Goal: Task Accomplishment & Management: Manage account settings

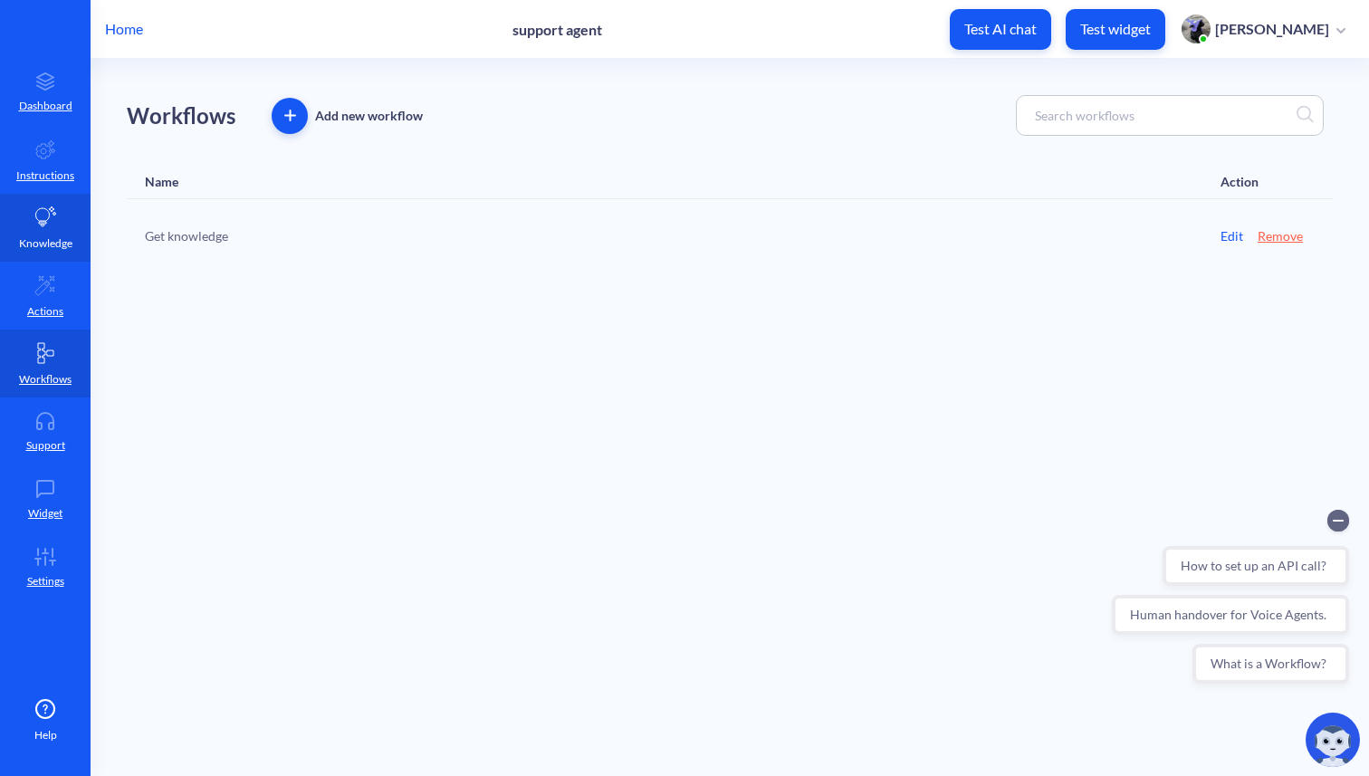
click at [51, 234] on link "Knowledge" at bounding box center [45, 228] width 91 height 68
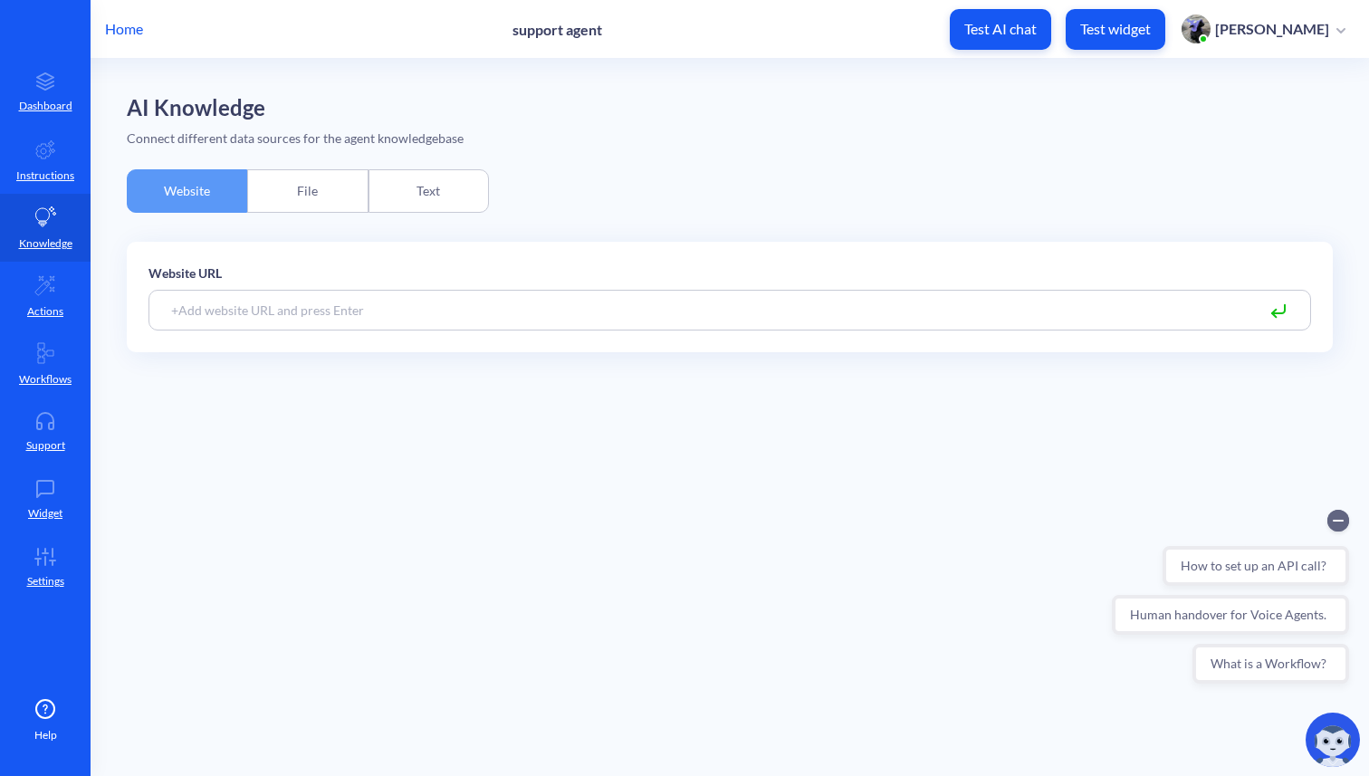
click at [118, 32] on p "Home" at bounding box center [124, 29] width 38 height 22
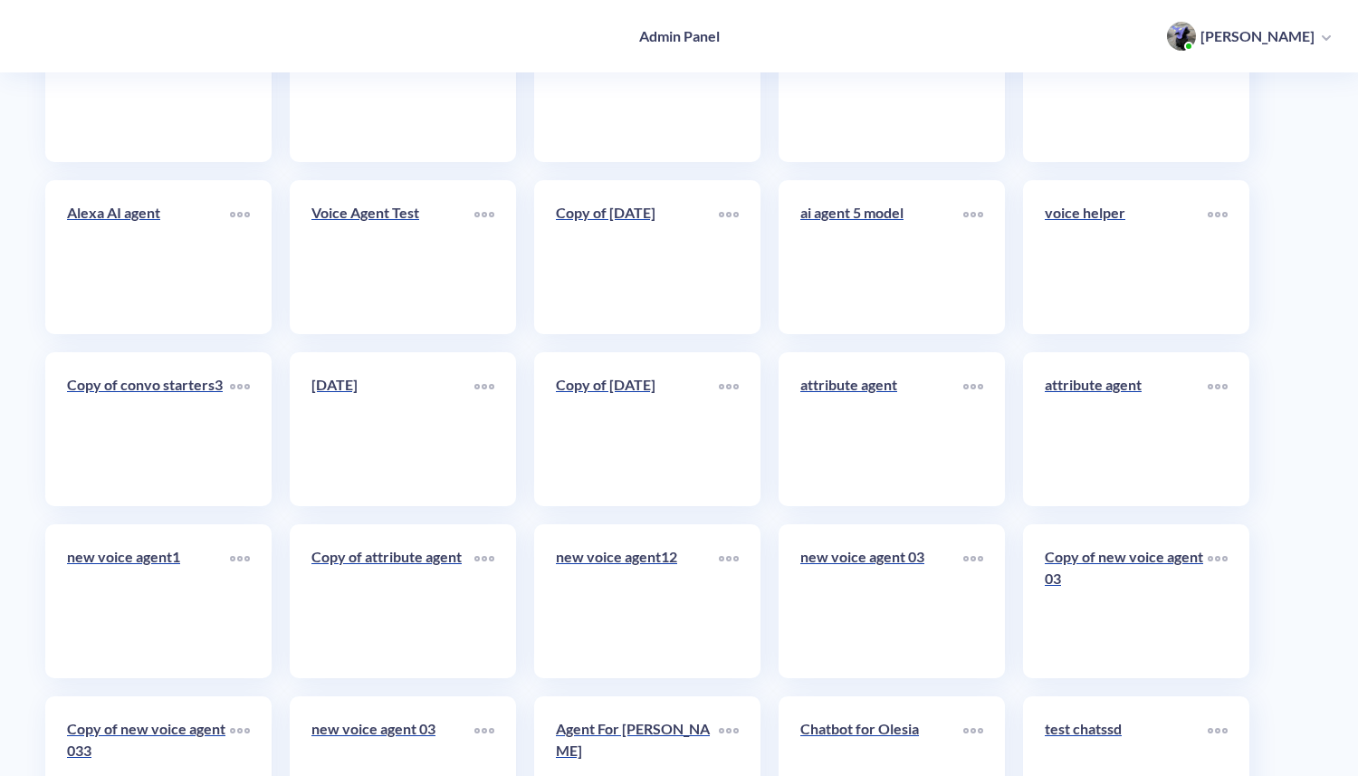
scroll to position [9250, 0]
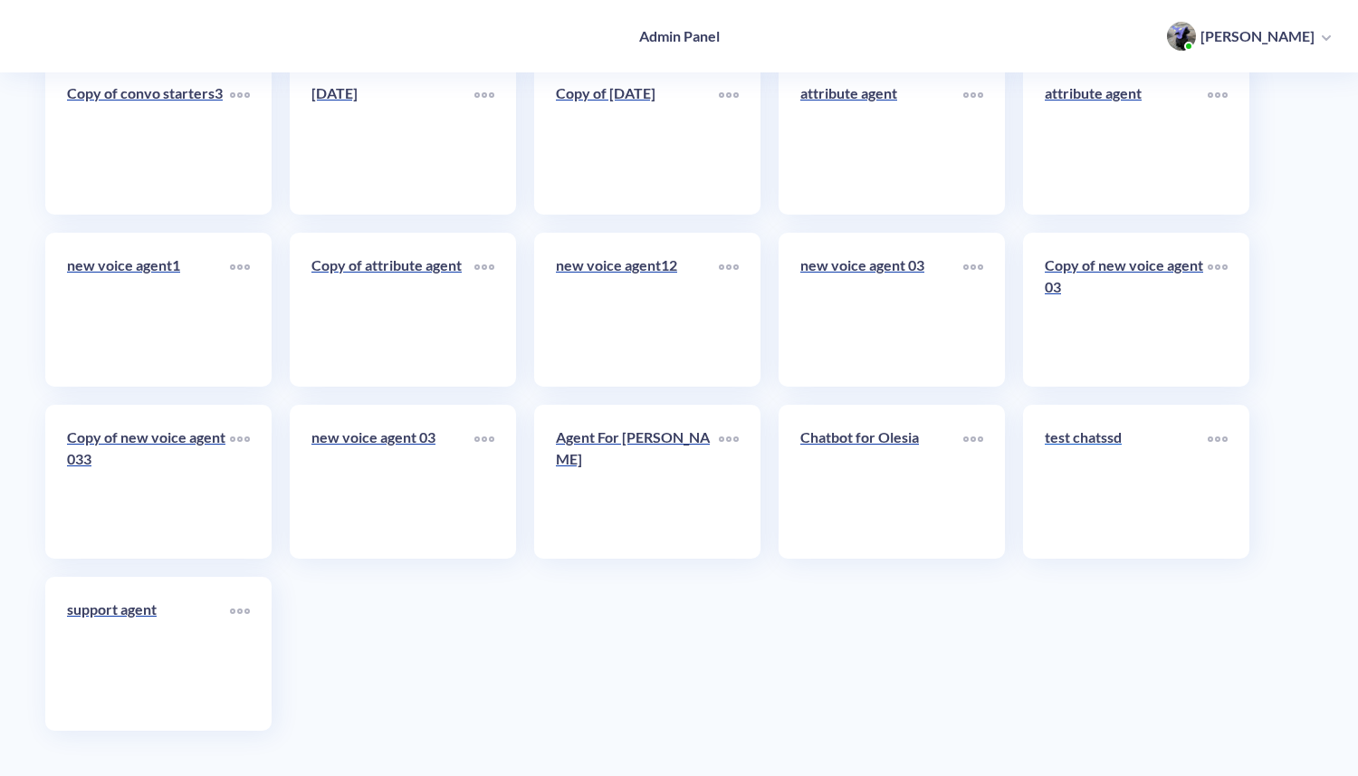
click at [1103, 486] on link "test chatssd" at bounding box center [1125, 481] width 163 height 110
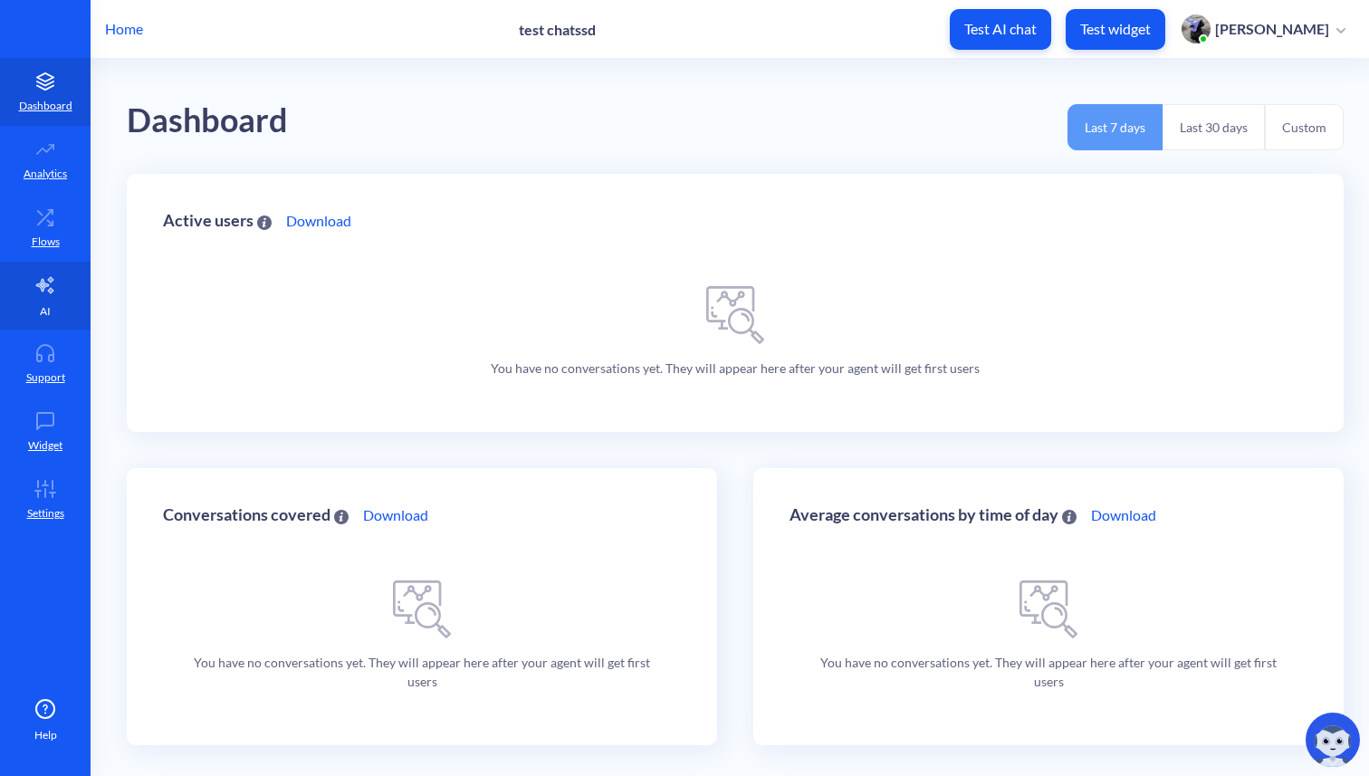
click at [36, 306] on link "AI" at bounding box center [45, 296] width 91 height 68
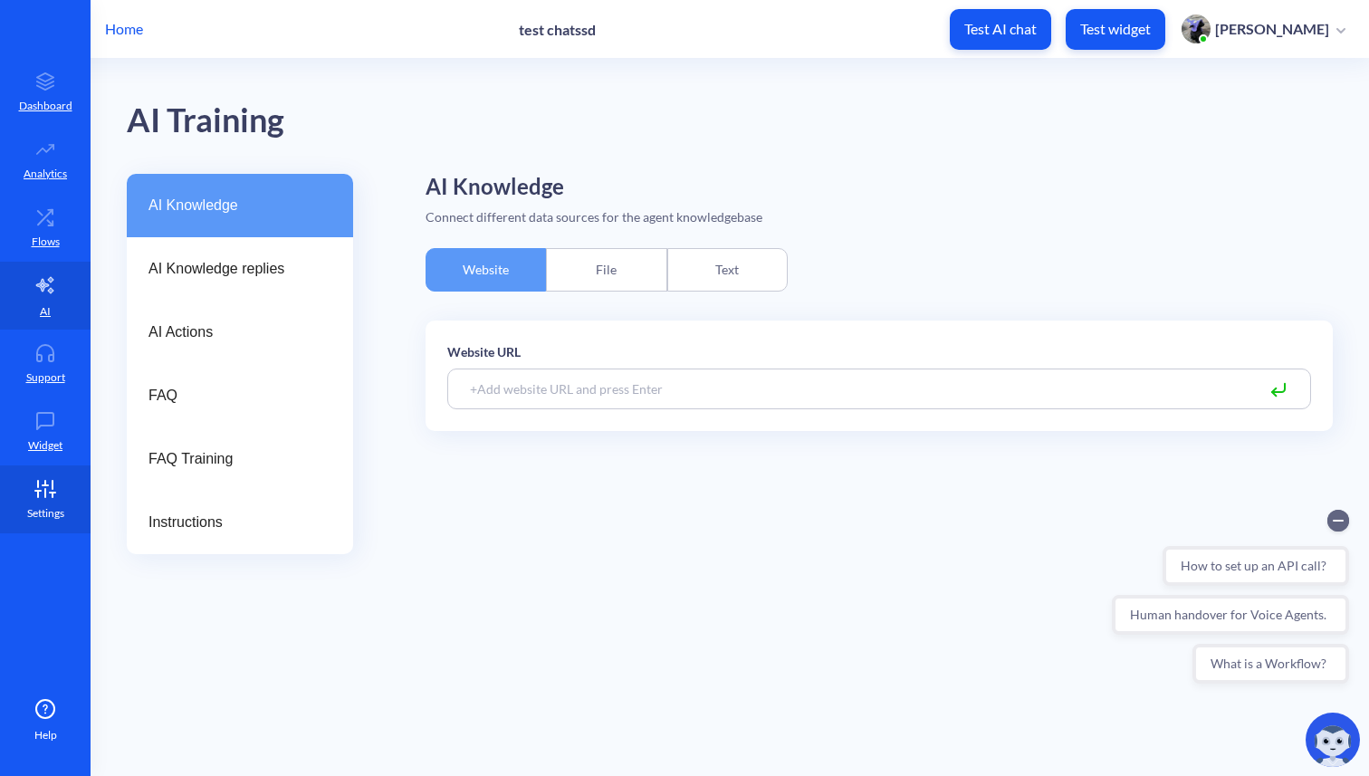
click at [41, 505] on p "Settings" at bounding box center [45, 513] width 37 height 16
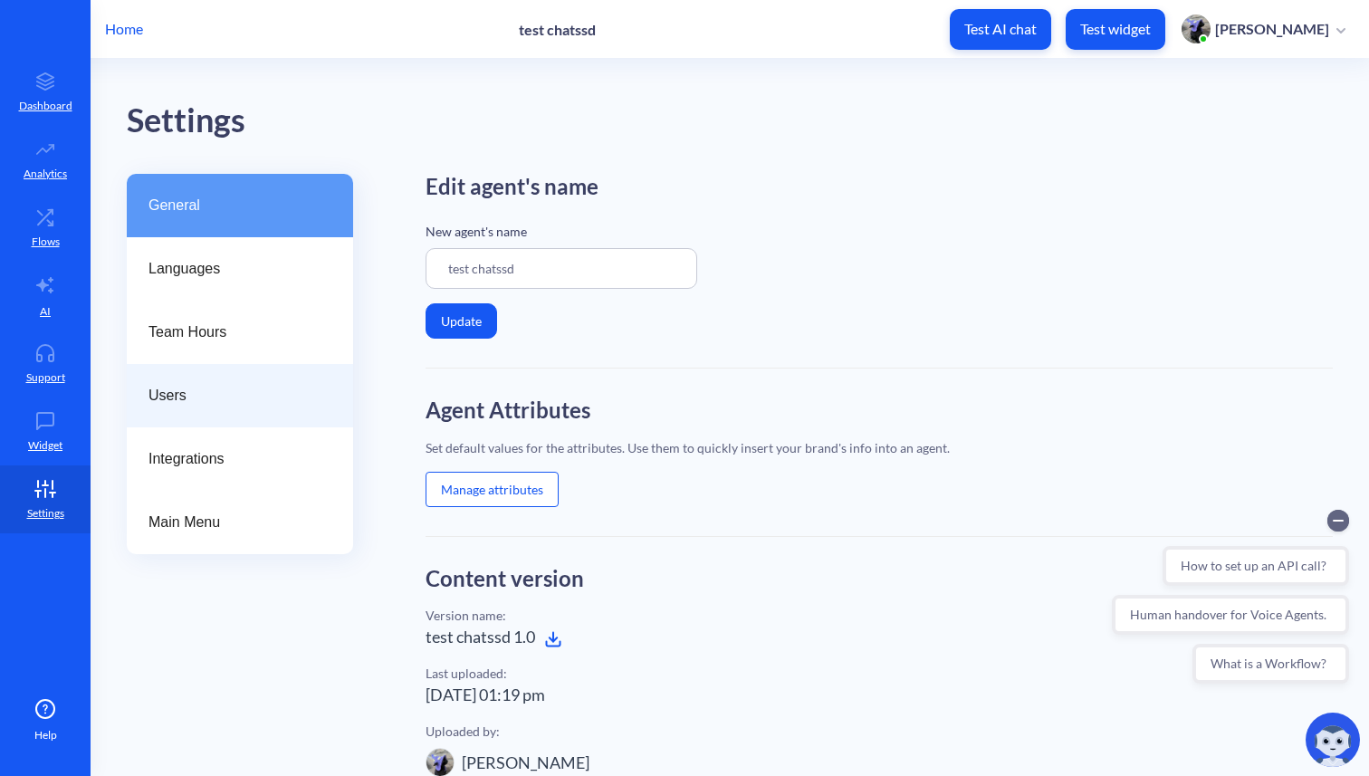
click at [196, 390] on span "Users" at bounding box center [232, 396] width 168 height 22
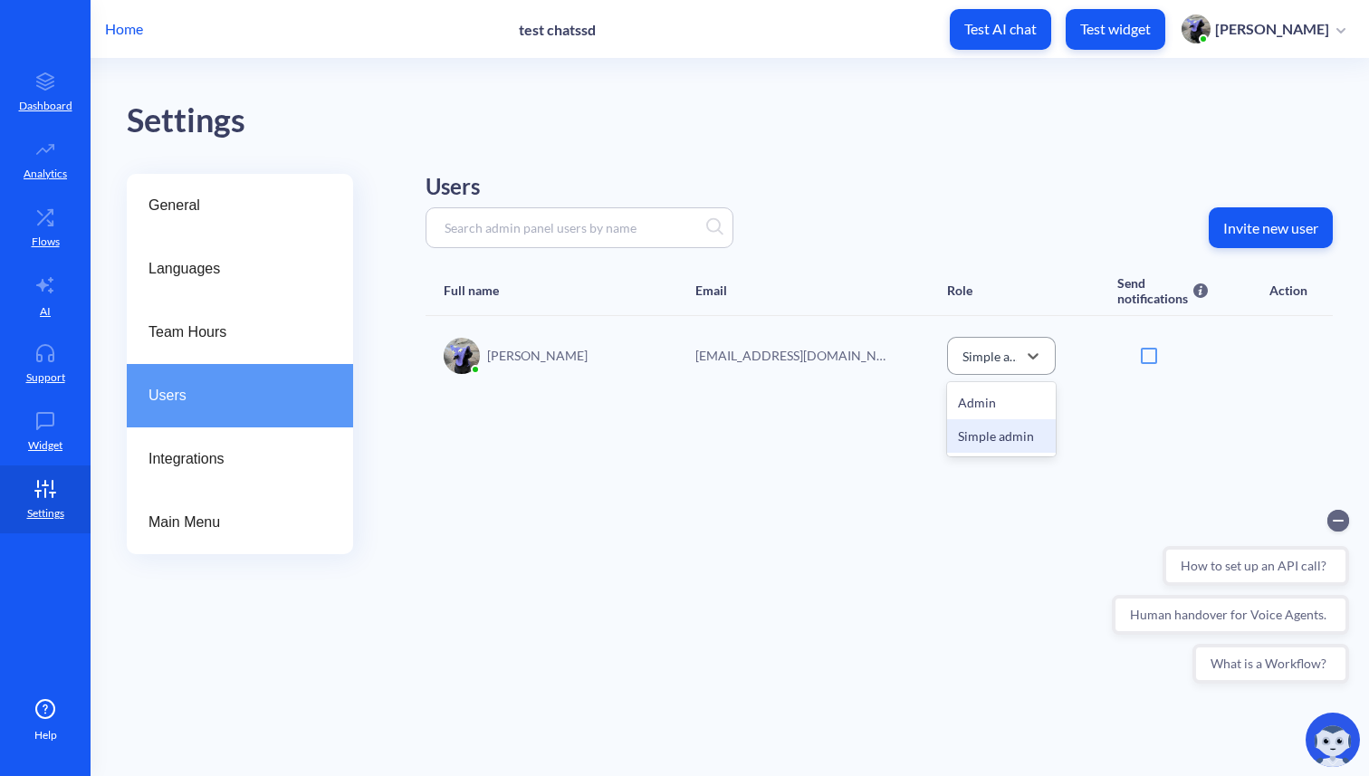
click at [1014, 358] on div "Simple admin" at bounding box center [990, 355] width 56 height 19
click at [995, 397] on div "Admin" at bounding box center [1001, 402] width 109 height 33
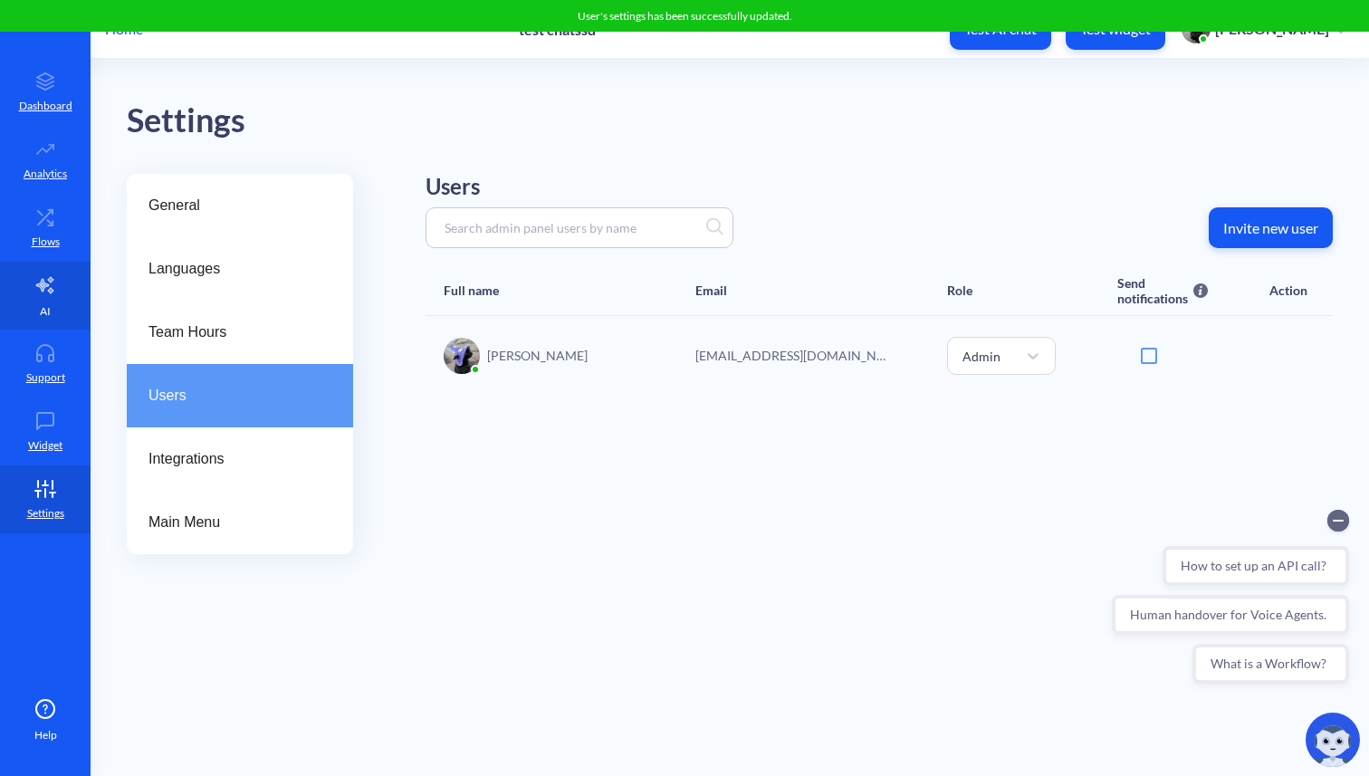
click at [47, 294] on icon at bounding box center [45, 285] width 22 height 22
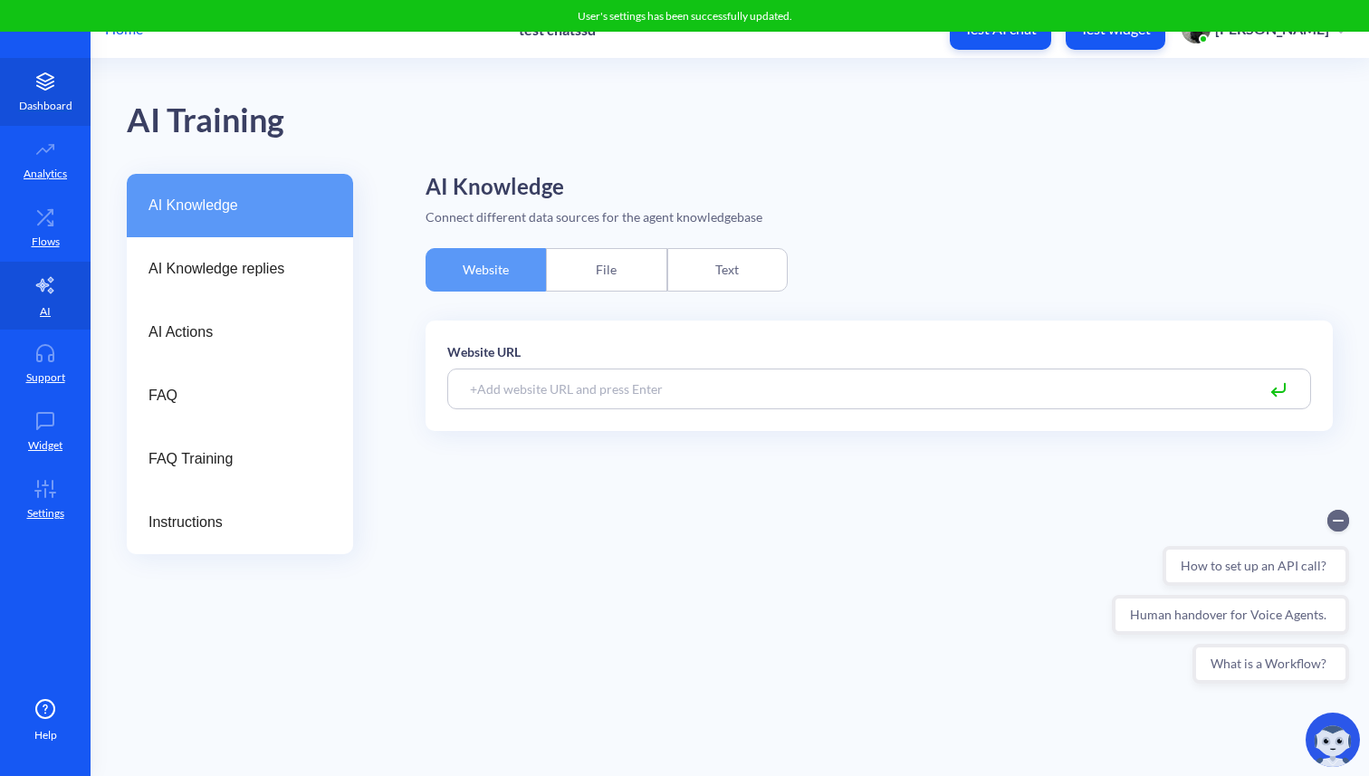
click at [43, 105] on p "Dashboard" at bounding box center [45, 106] width 53 height 16
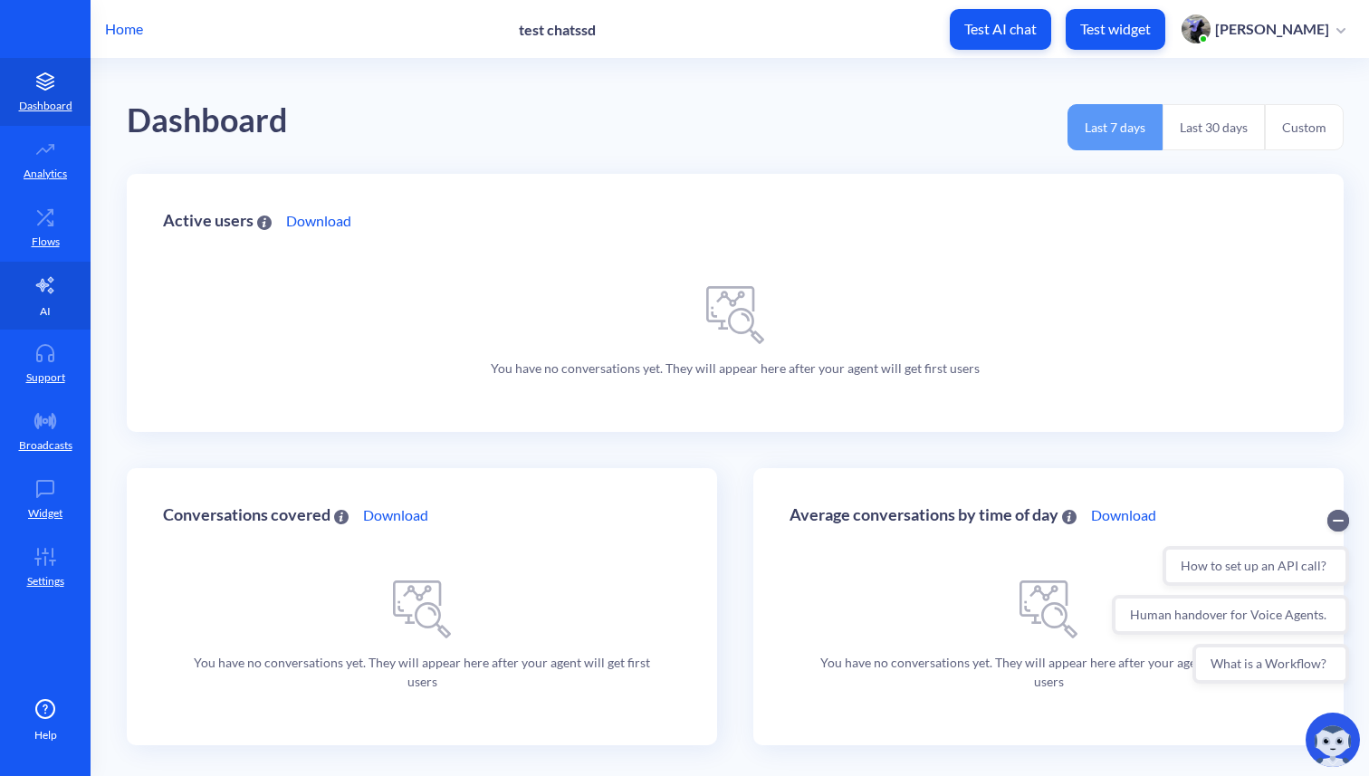
click at [46, 298] on link "AI" at bounding box center [45, 296] width 91 height 68
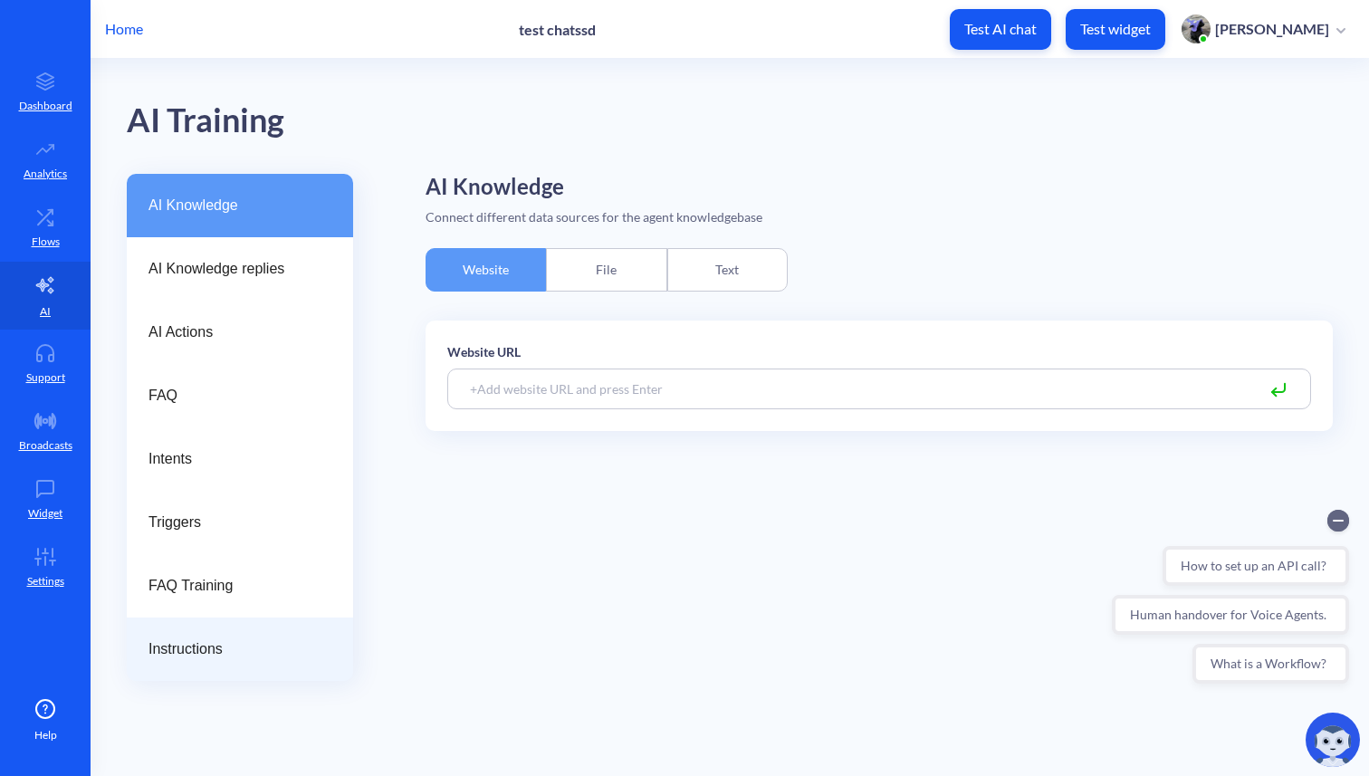
click at [181, 641] on span "Instructions" at bounding box center [232, 649] width 168 height 22
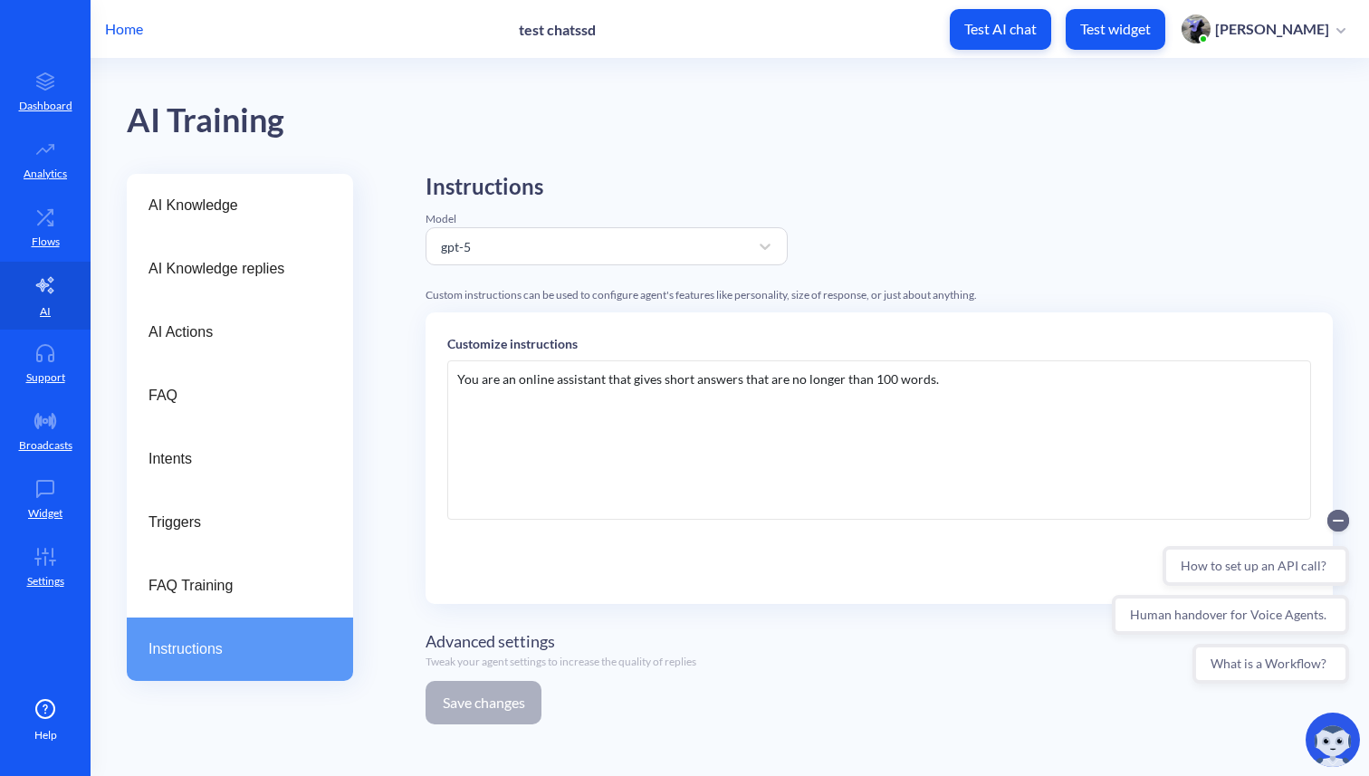
click at [121, 32] on p "Home" at bounding box center [124, 29] width 38 height 22
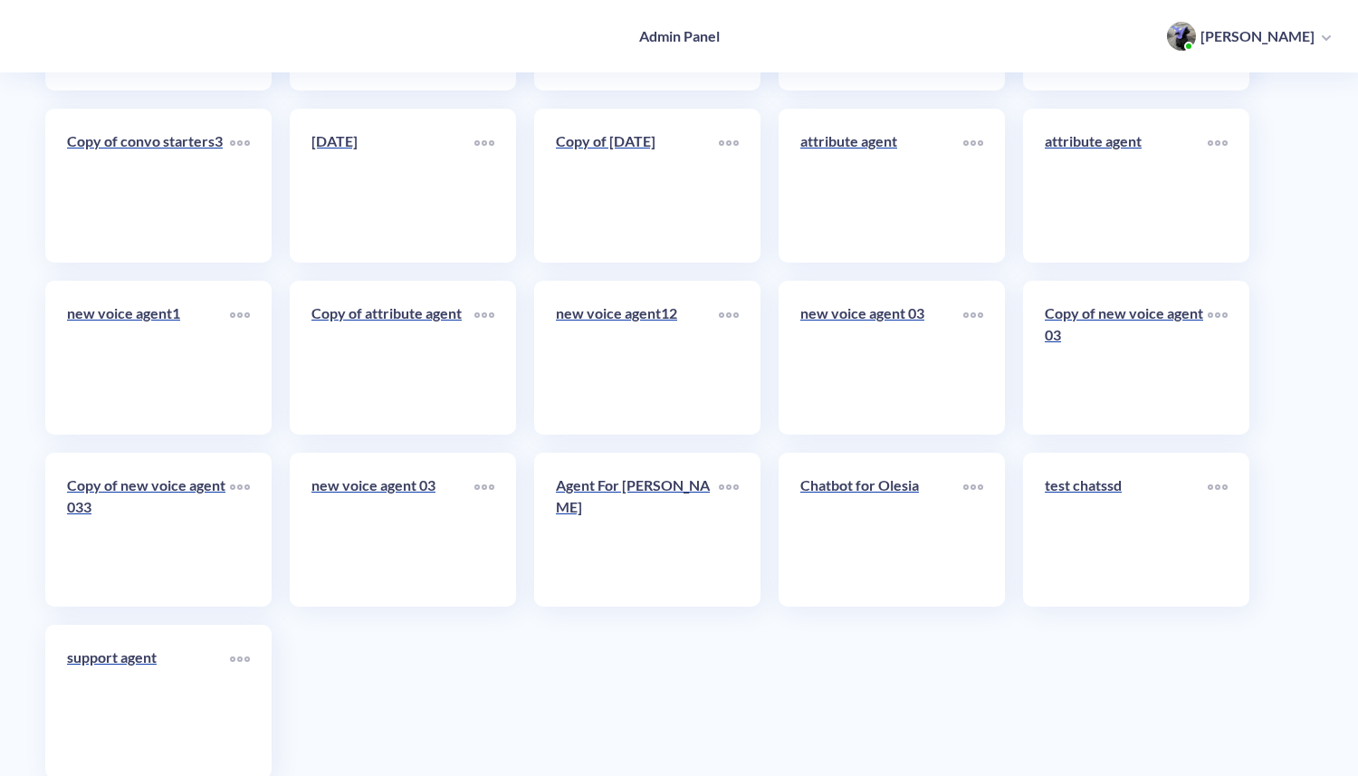
scroll to position [9250, 0]
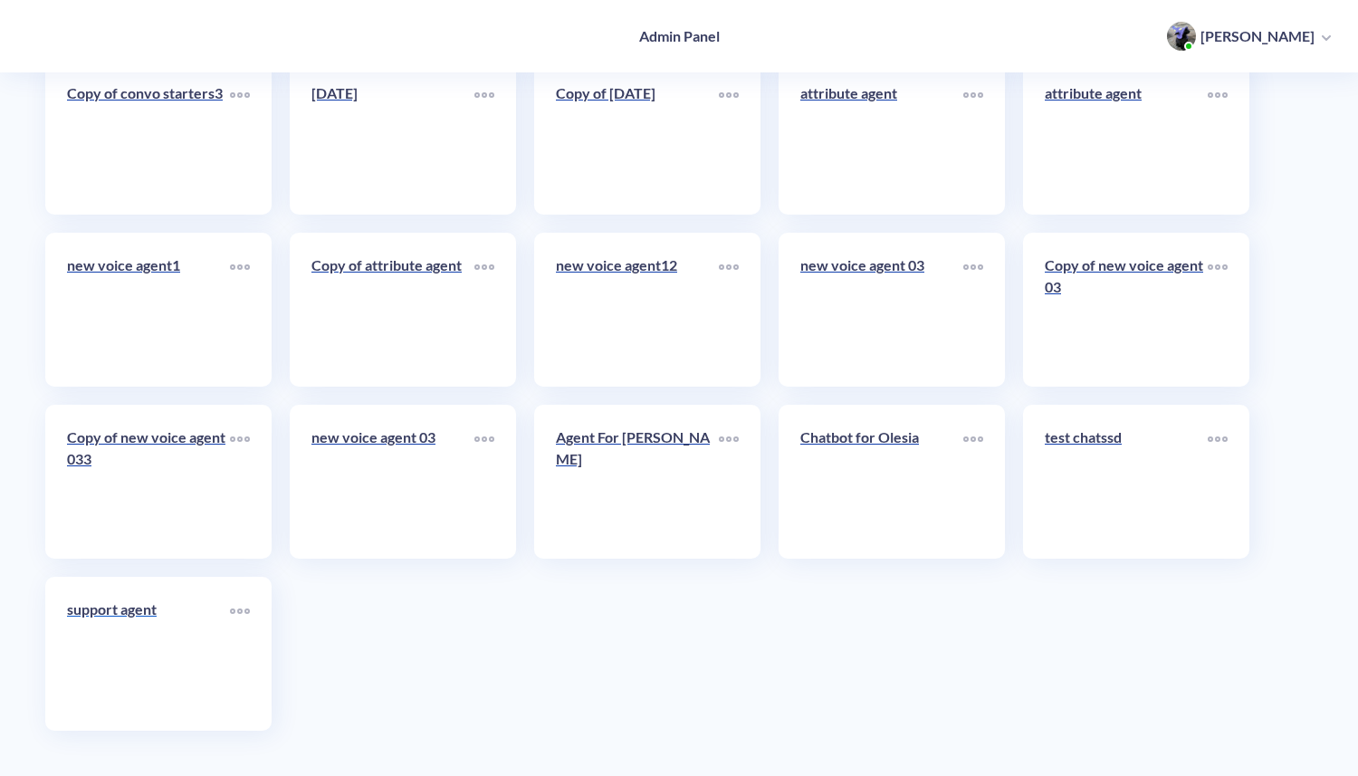
click at [132, 654] on link "support agent" at bounding box center [148, 653] width 163 height 110
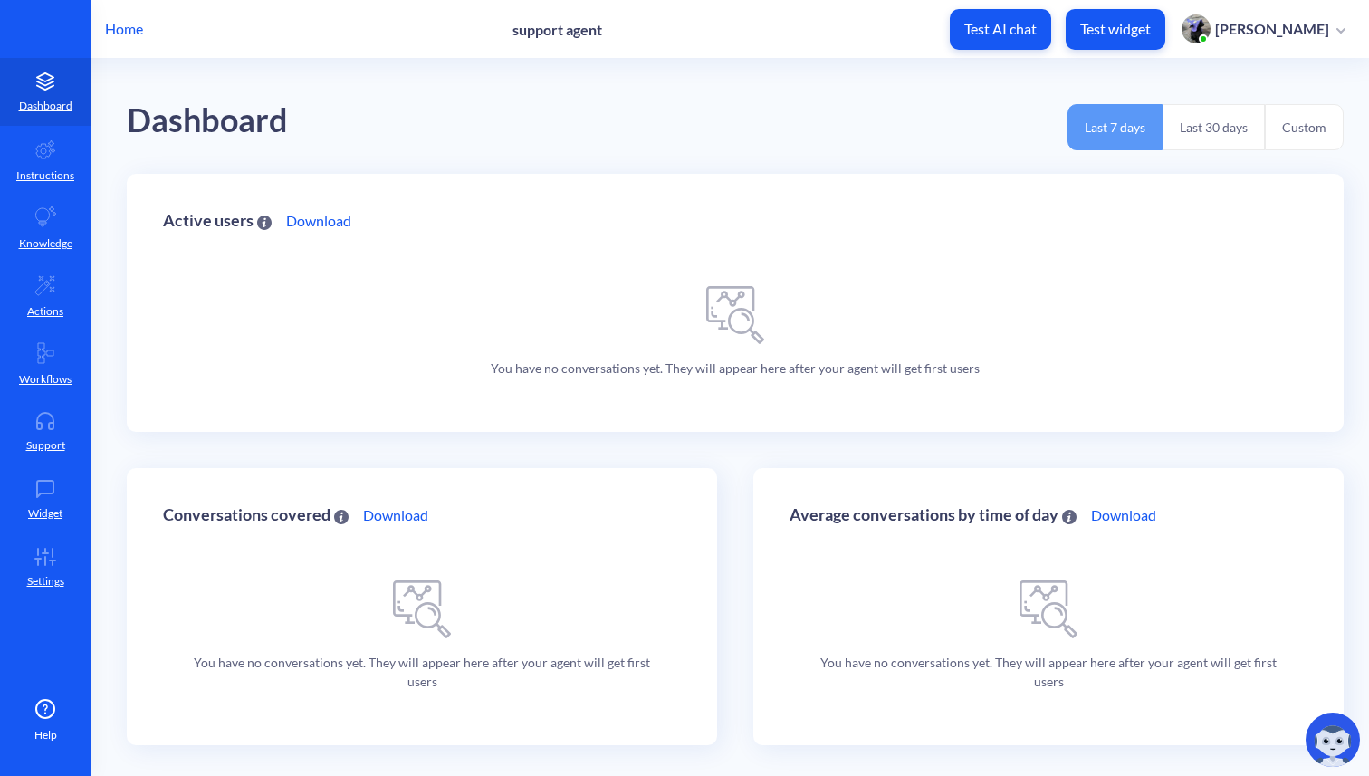
click at [1306, 29] on p "Daryna" at bounding box center [1272, 29] width 114 height 20
click at [1261, 120] on li "Account Settings" at bounding box center [1277, 119] width 154 height 36
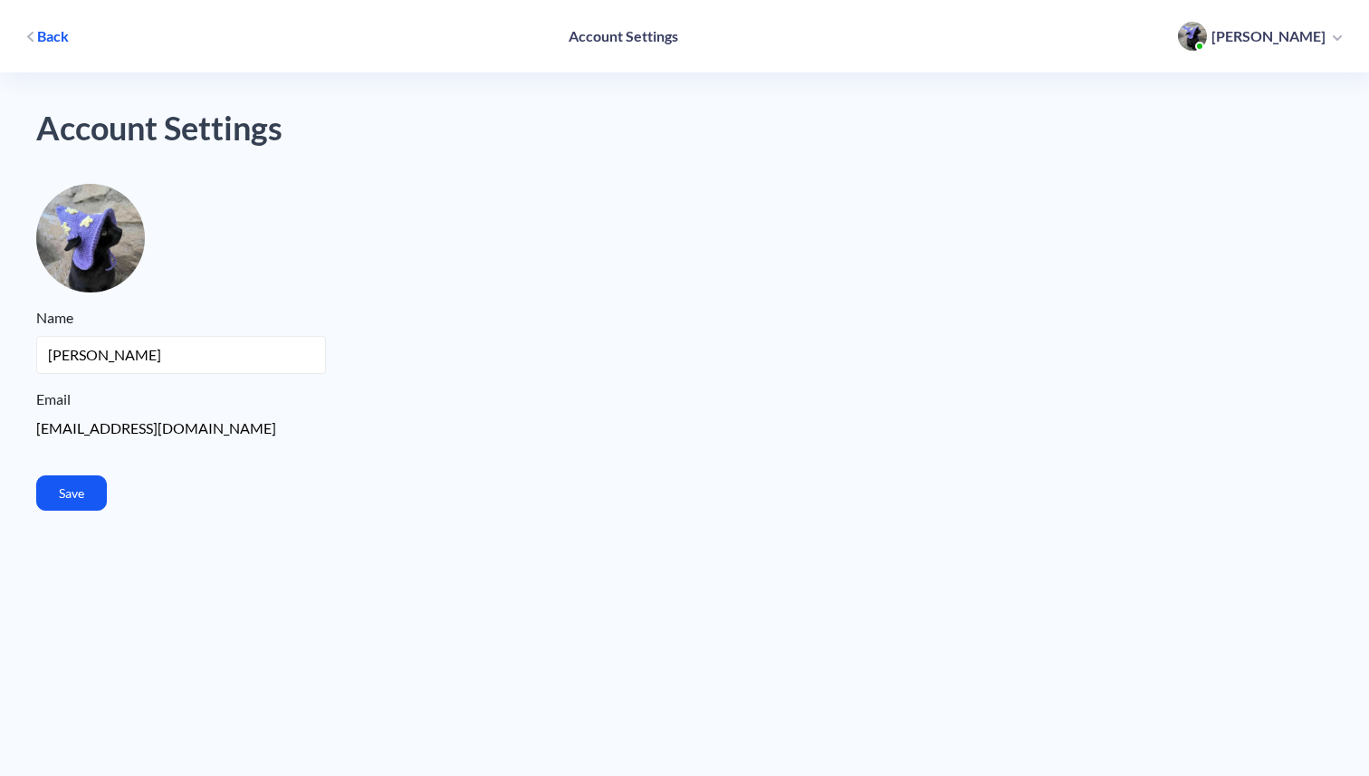
click at [40, 38] on span "Back" at bounding box center [53, 36] width 32 height 20
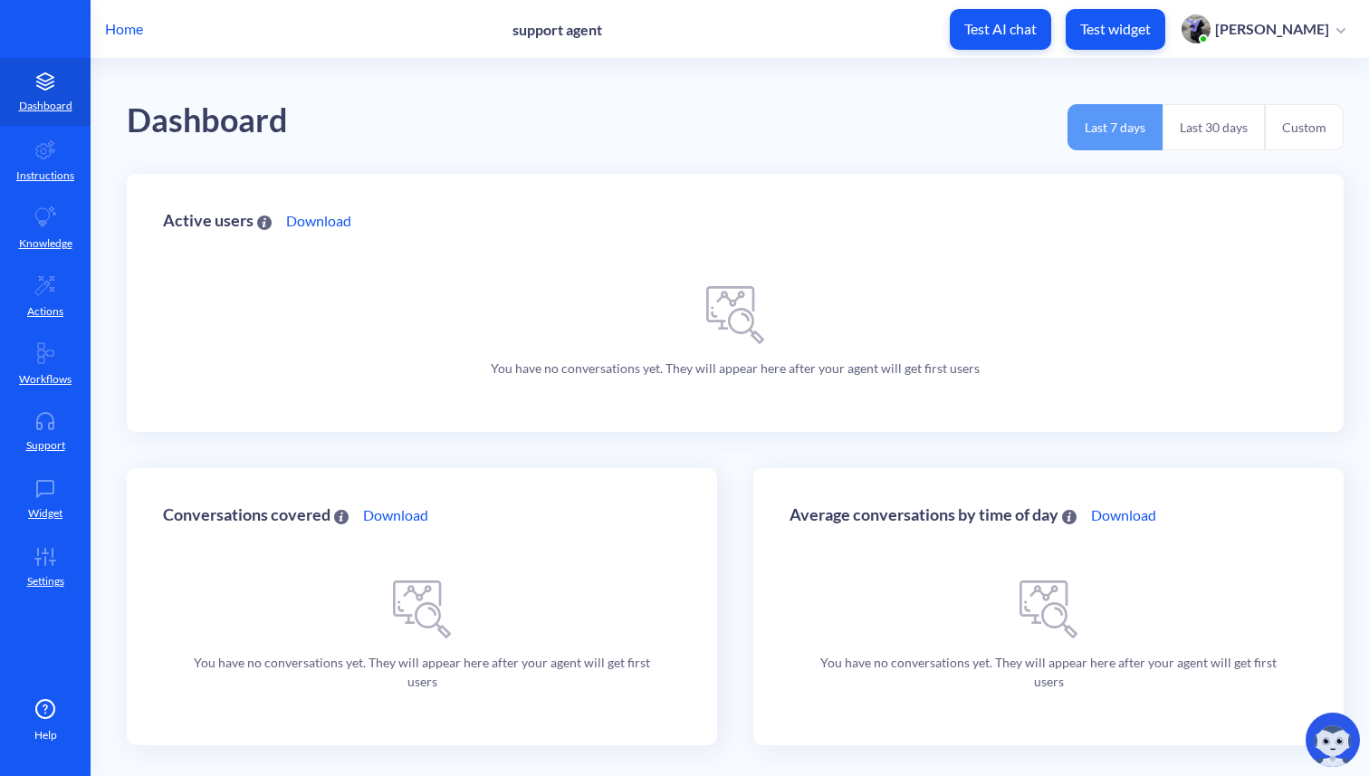
click at [1157, 146] on button "Last 7 days" at bounding box center [1114, 127] width 95 height 46
click at [1216, 140] on button "Last 30 days" at bounding box center [1213, 127] width 102 height 46
click at [1303, 137] on button "Custom" at bounding box center [1303, 127] width 79 height 46
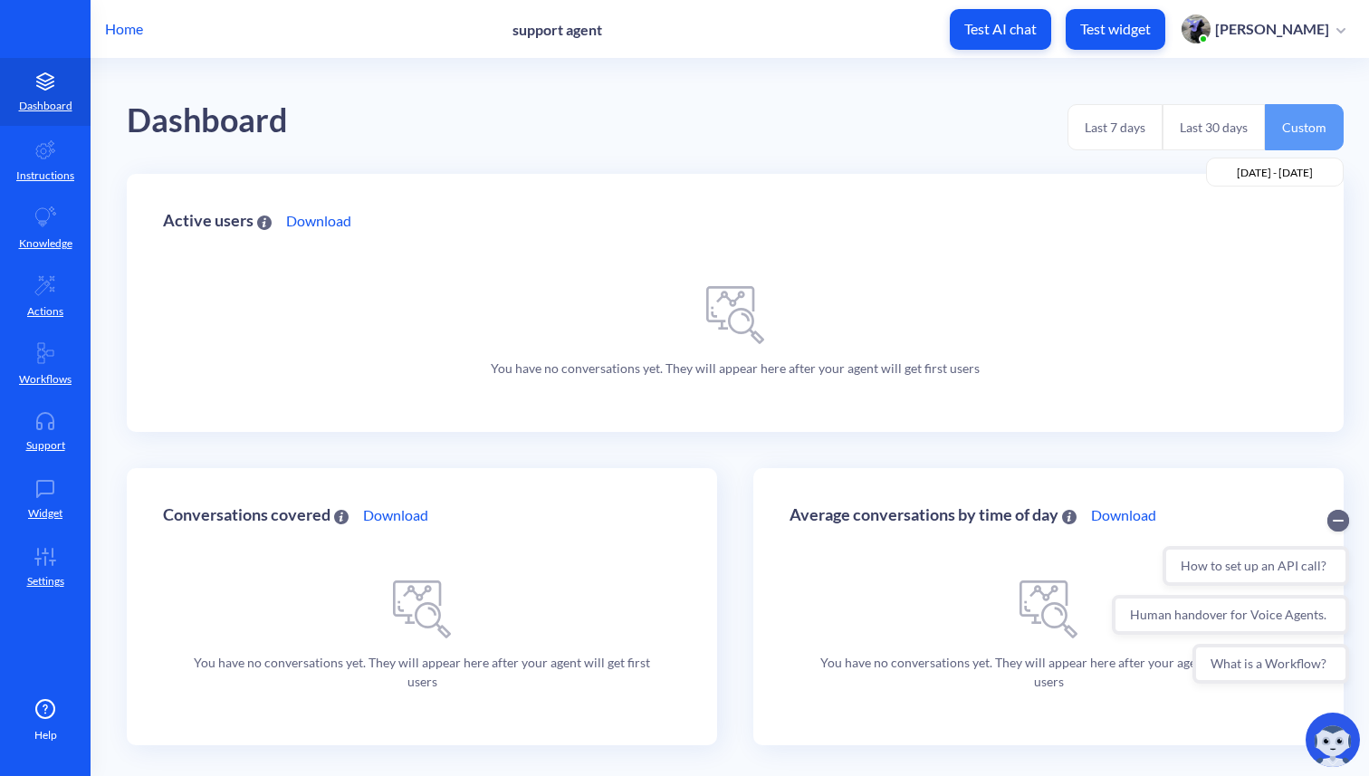
click at [1077, 133] on button "Last 7 days" at bounding box center [1114, 127] width 95 height 46
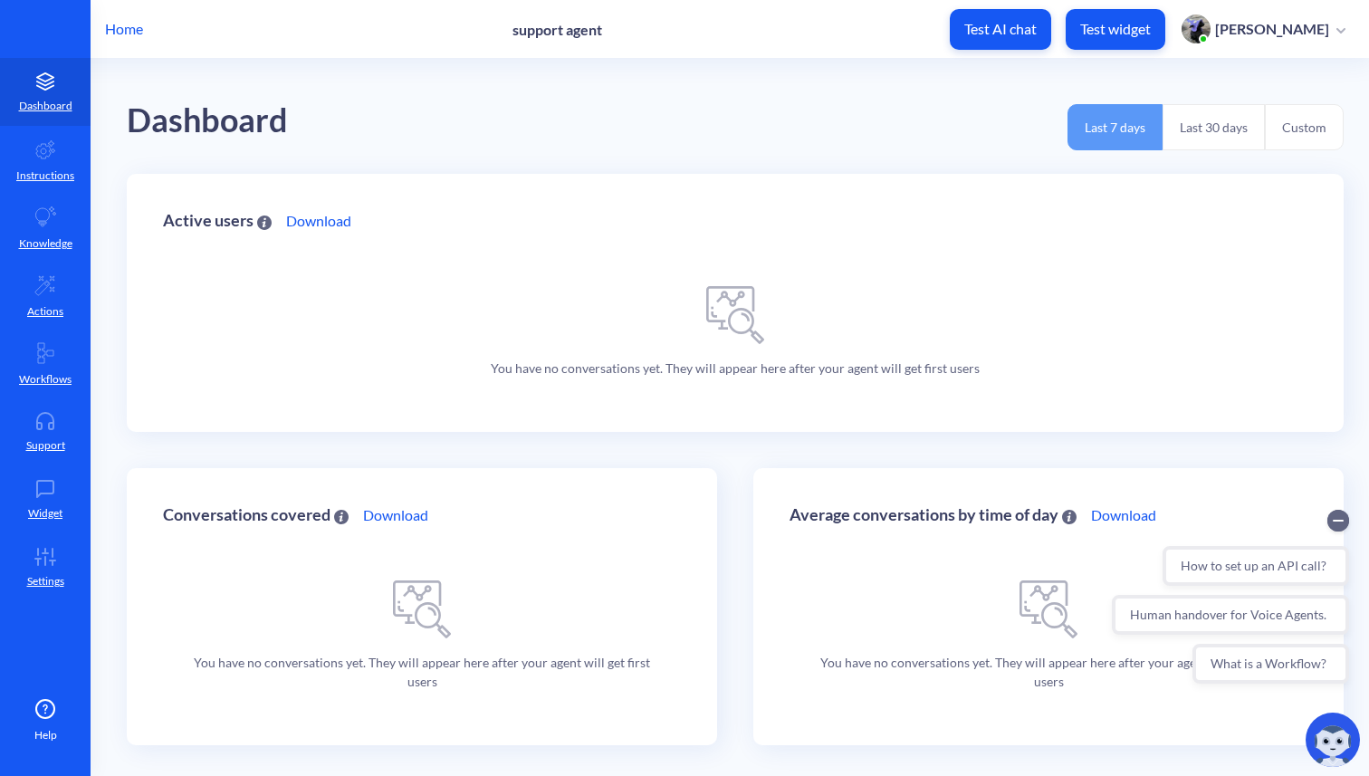
scroll to position [5, 0]
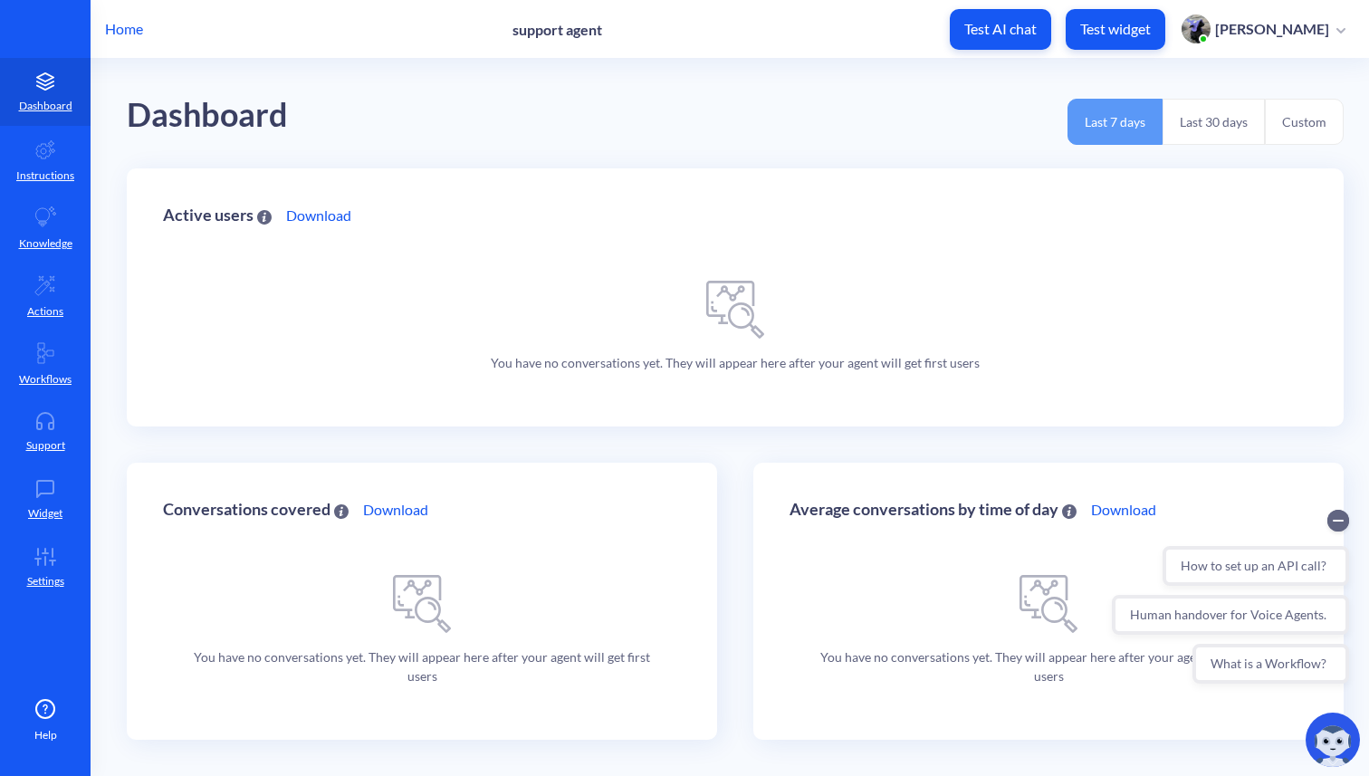
click at [1289, 30] on p "Daryna" at bounding box center [1272, 29] width 114 height 20
click at [1328, 30] on p "Daryna" at bounding box center [1272, 29] width 114 height 20
click at [1036, 33] on p "Test AI chat" at bounding box center [1000, 29] width 72 height 18
click at [1150, 37] on p "Test widget" at bounding box center [1115, 29] width 71 height 18
click at [1036, 32] on p "Test AI chat" at bounding box center [1000, 29] width 72 height 18
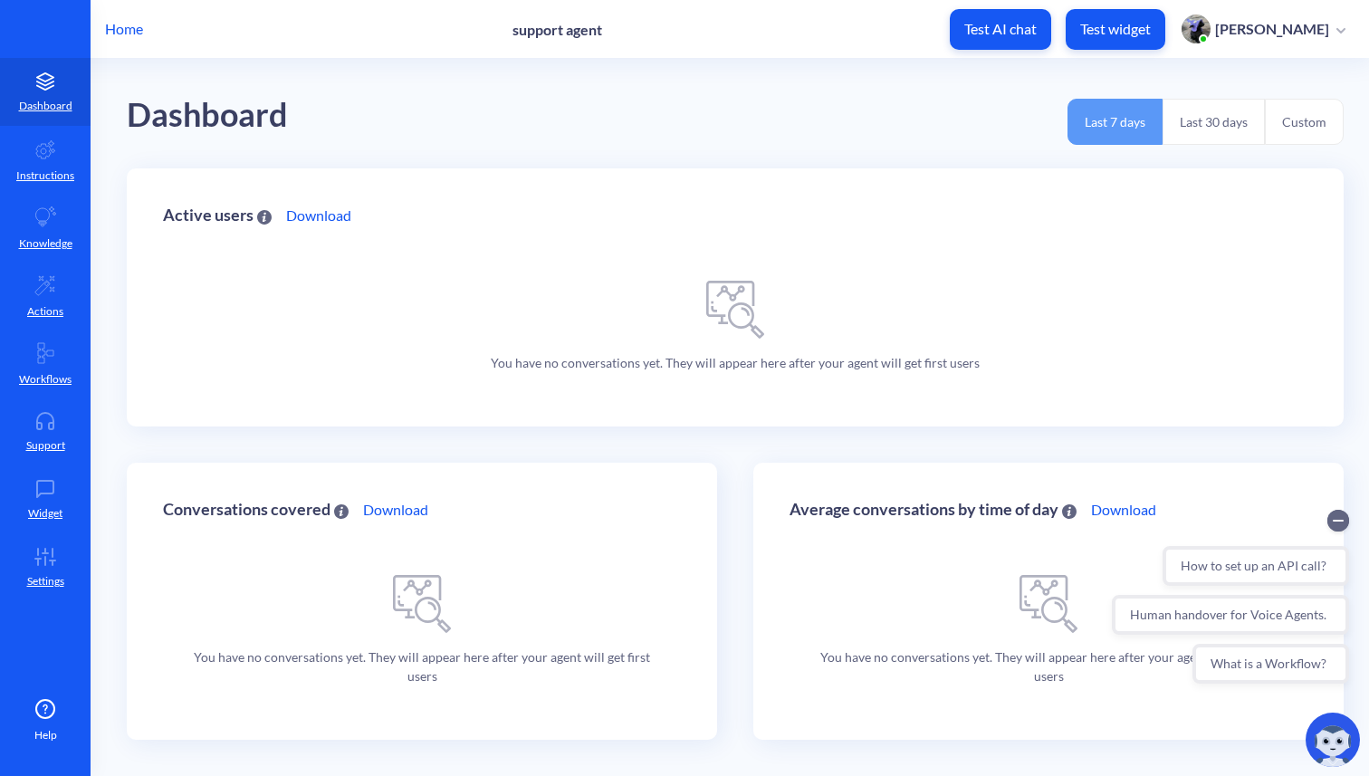
click at [1197, 126] on button "Last 30 days" at bounding box center [1213, 122] width 102 height 46
click at [1283, 120] on button "Custom" at bounding box center [1303, 122] width 79 height 46
click at [1213, 119] on button "Last 30 days" at bounding box center [1213, 122] width 102 height 46
click at [1115, 126] on button "Last 7 days" at bounding box center [1114, 122] width 95 height 46
click at [1321, 31] on p "Daryna" at bounding box center [1272, 29] width 114 height 20
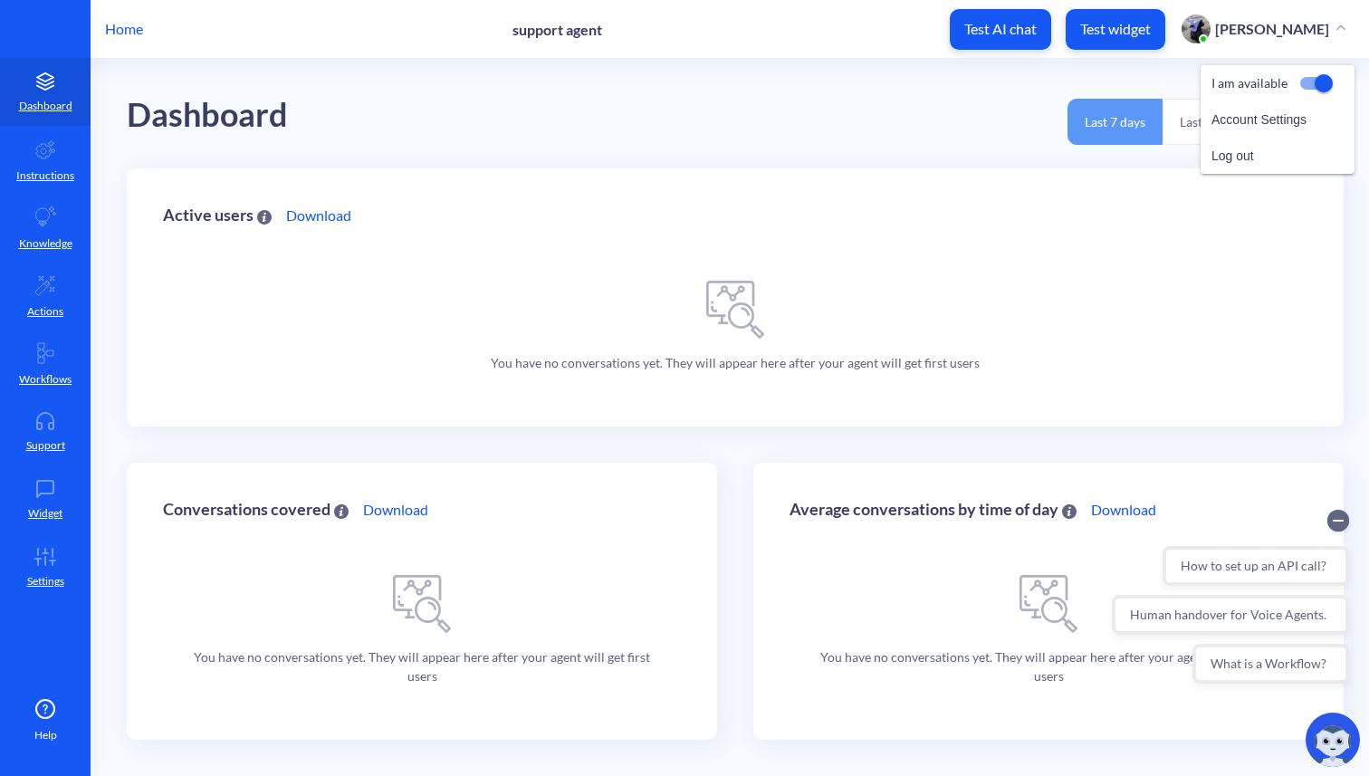
click at [1224, 228] on div "Active users Download" at bounding box center [735, 234] width 1144 height 58
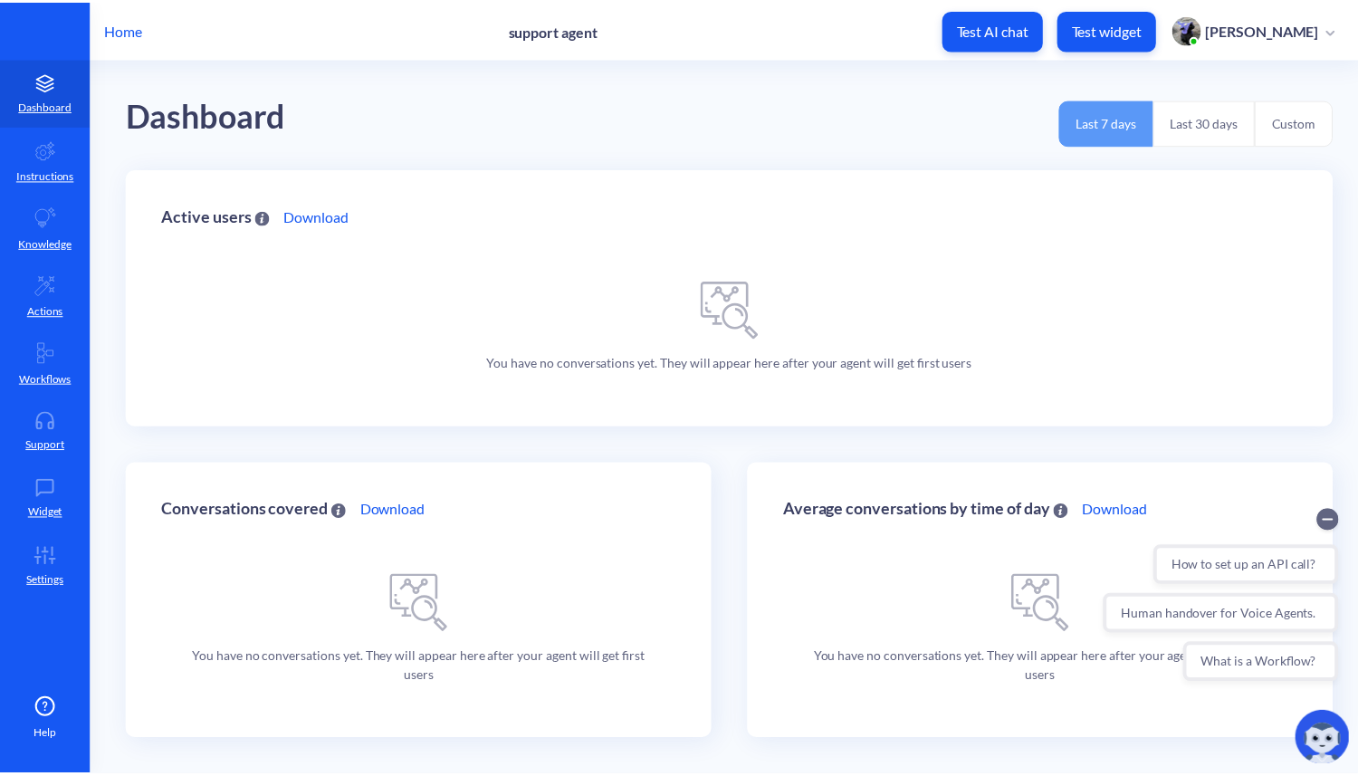
scroll to position [0, 0]
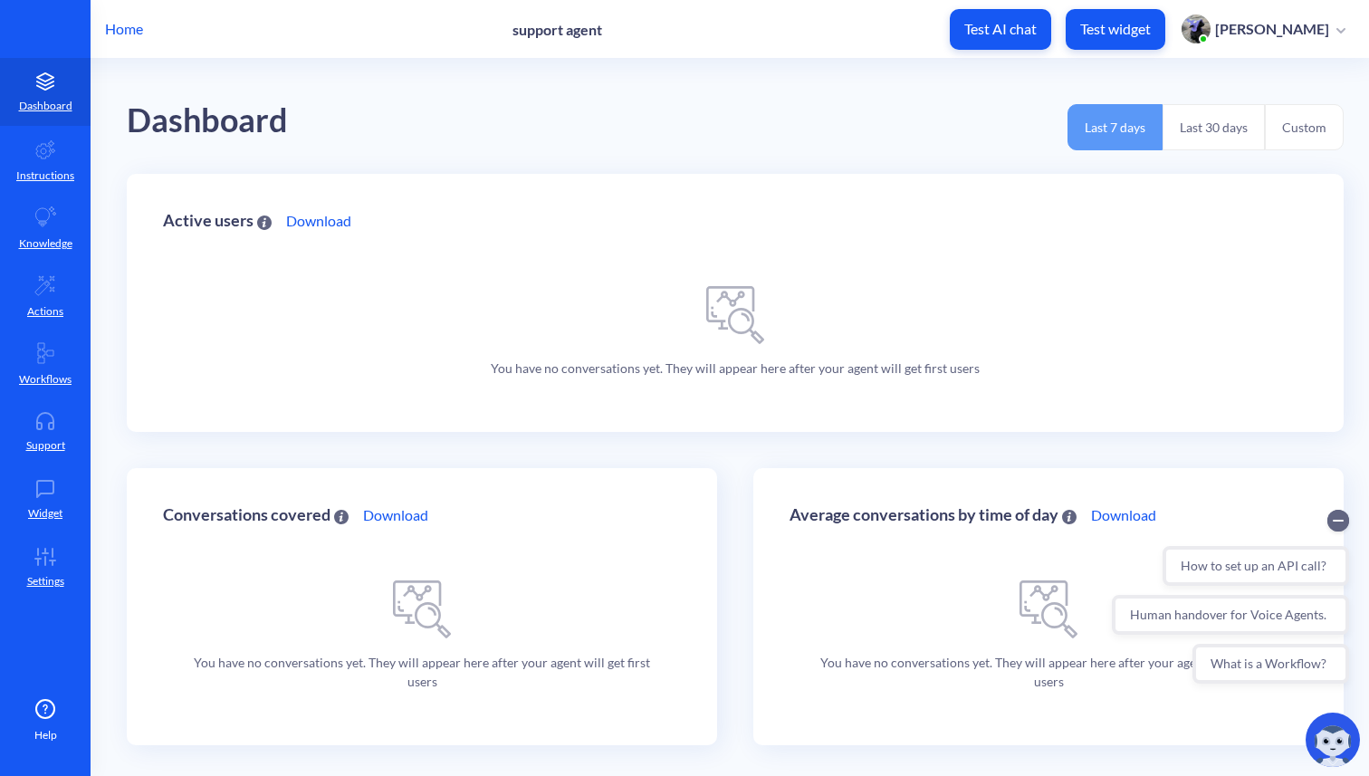
click at [123, 32] on p "Home" at bounding box center [124, 29] width 38 height 22
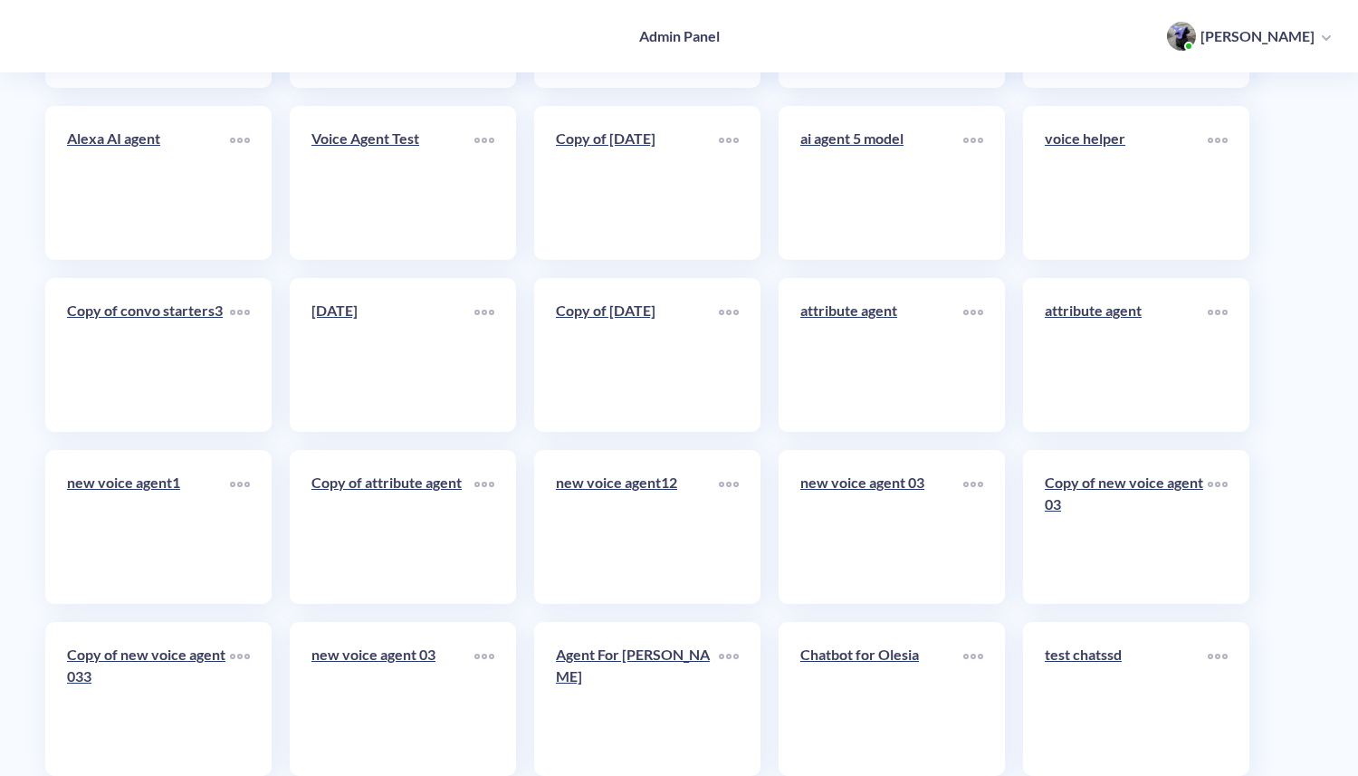
scroll to position [9250, 0]
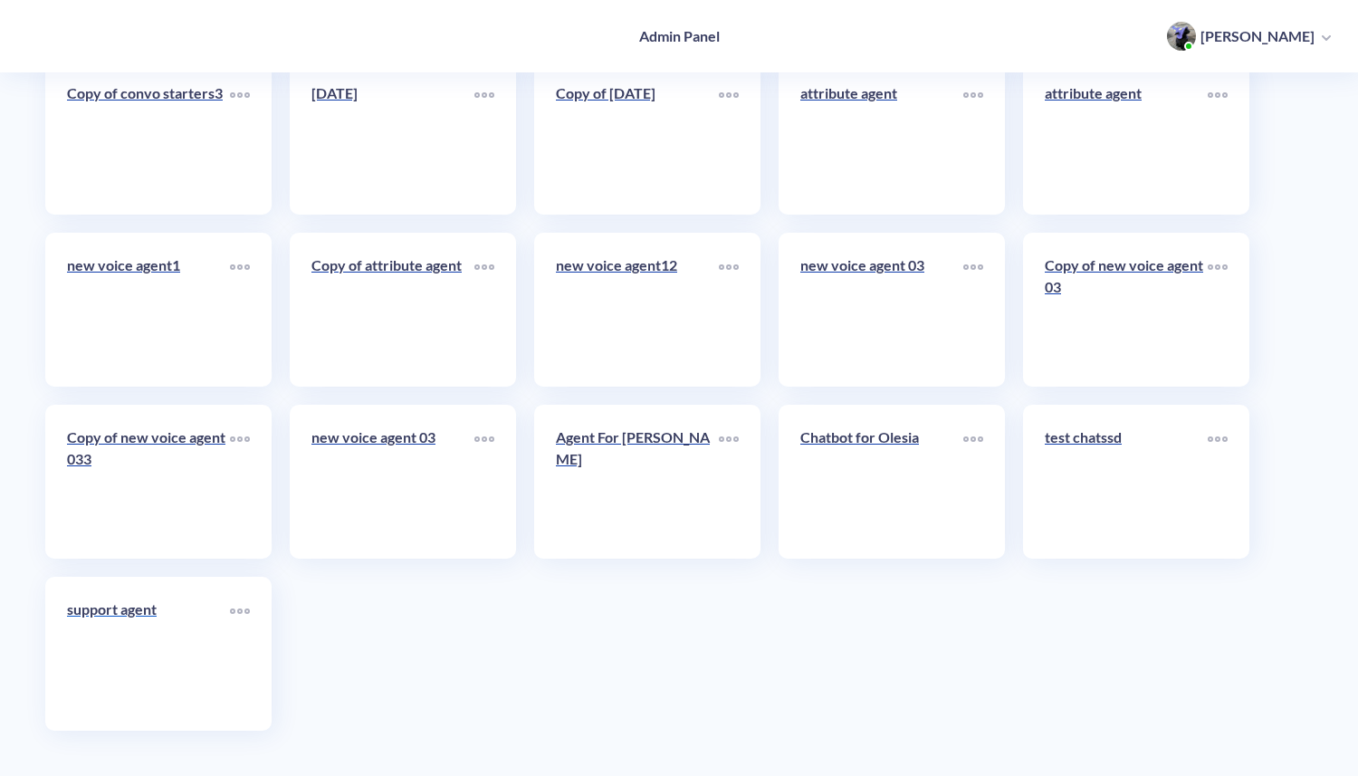
click at [131, 634] on div "support agent" at bounding box center [148, 616] width 163 height 36
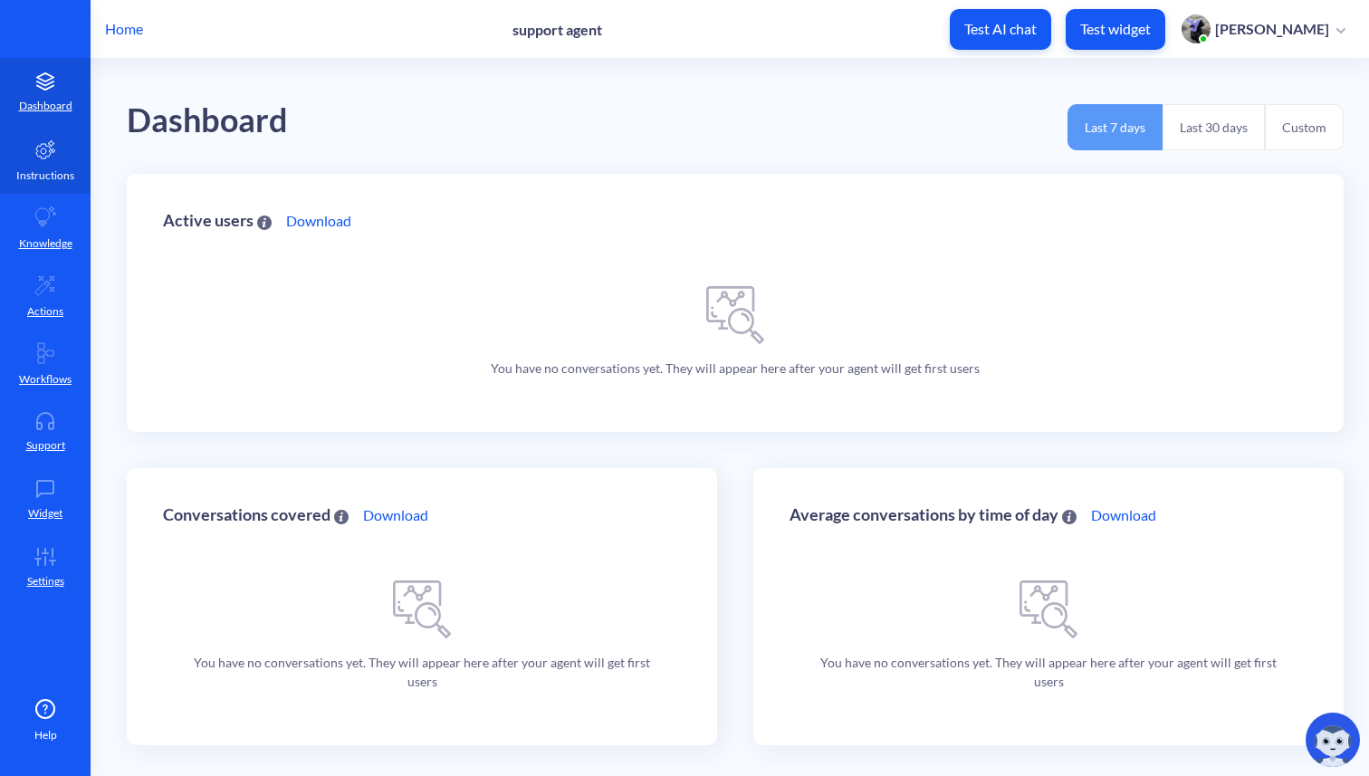
click at [44, 176] on p "Instructions" at bounding box center [45, 175] width 58 height 16
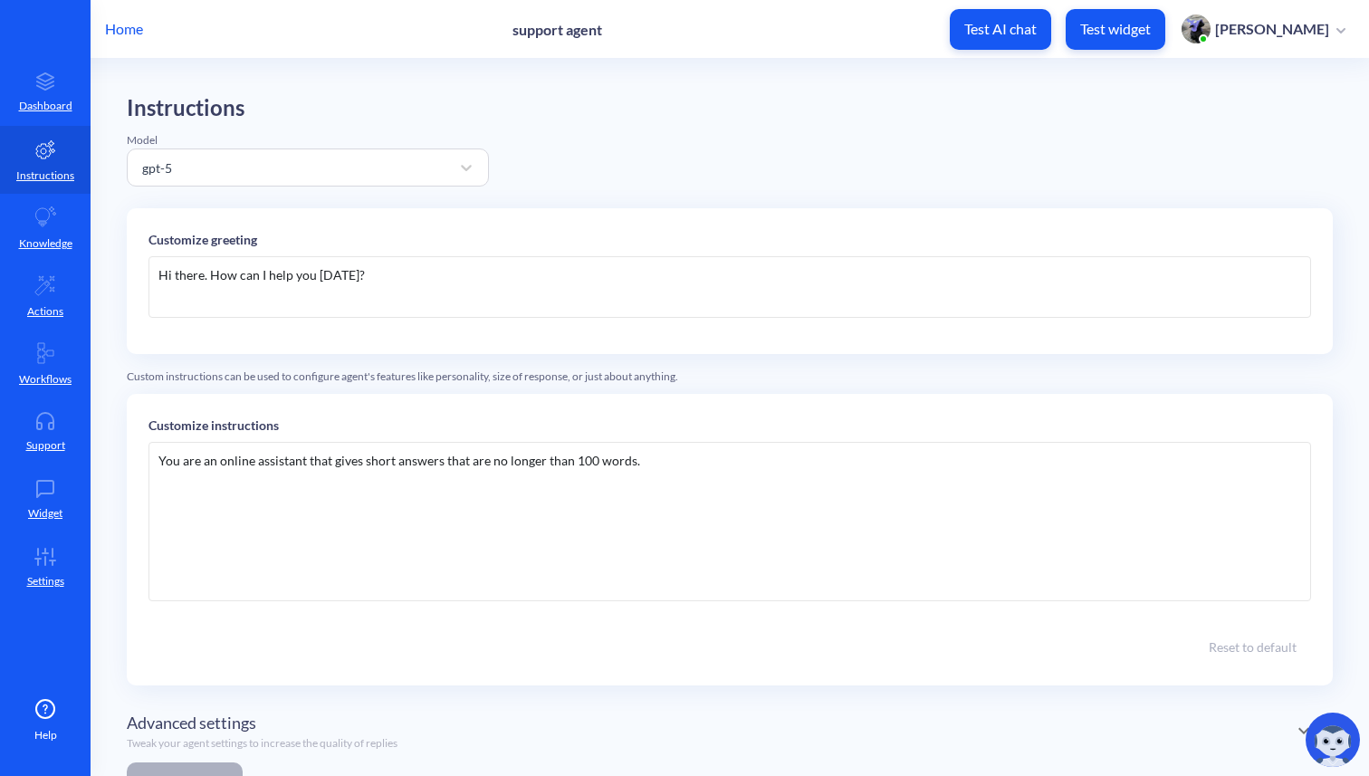
scroll to position [81, 0]
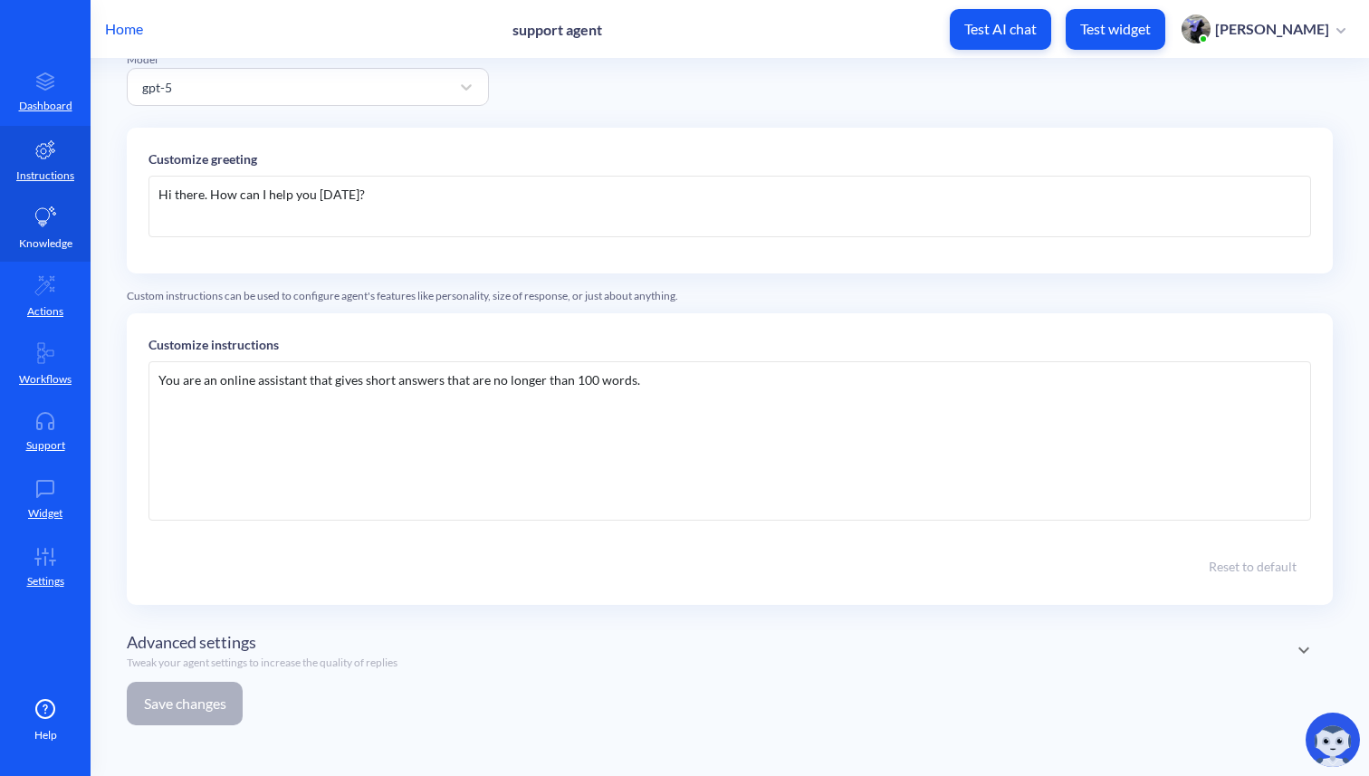
click at [47, 233] on link "Knowledge" at bounding box center [45, 228] width 91 height 68
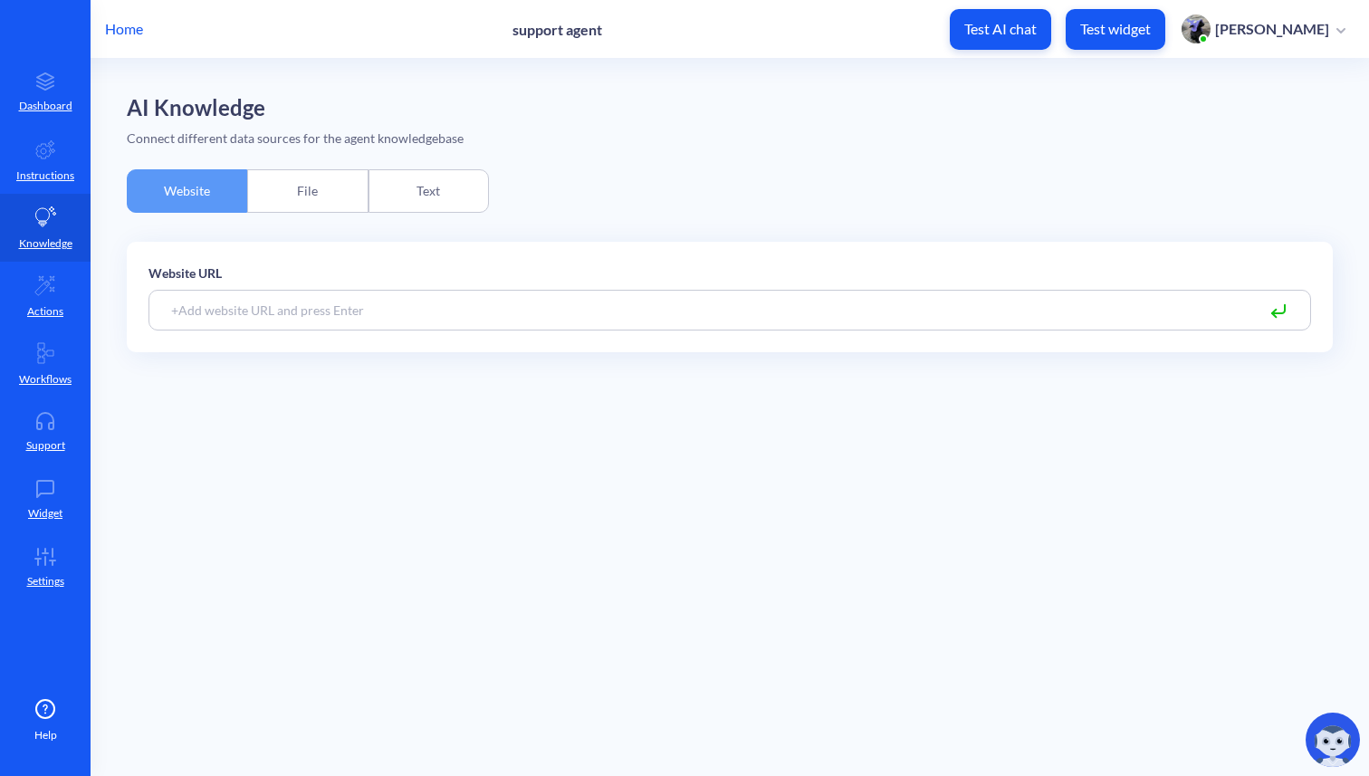
click at [285, 190] on div "File" at bounding box center [307, 190] width 120 height 43
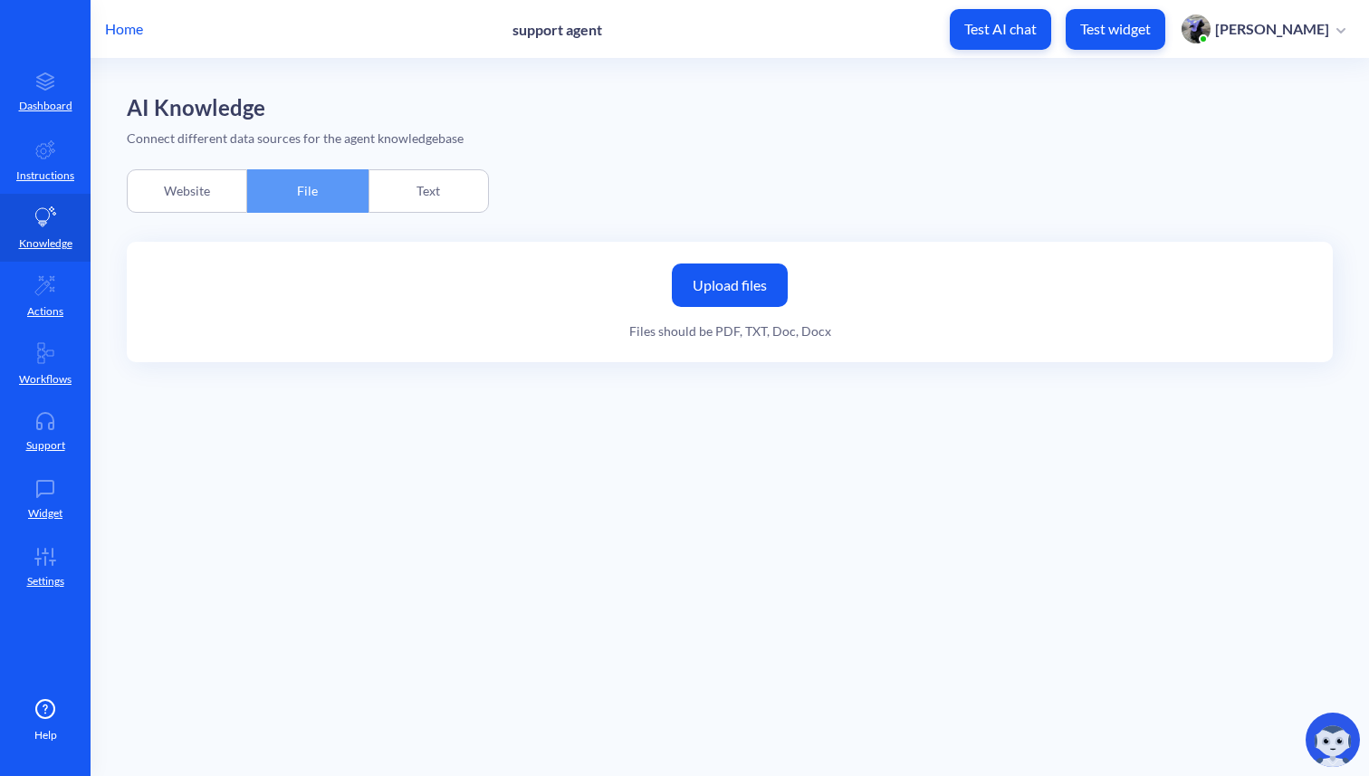
click at [426, 186] on div "Text" at bounding box center [428, 190] width 120 height 43
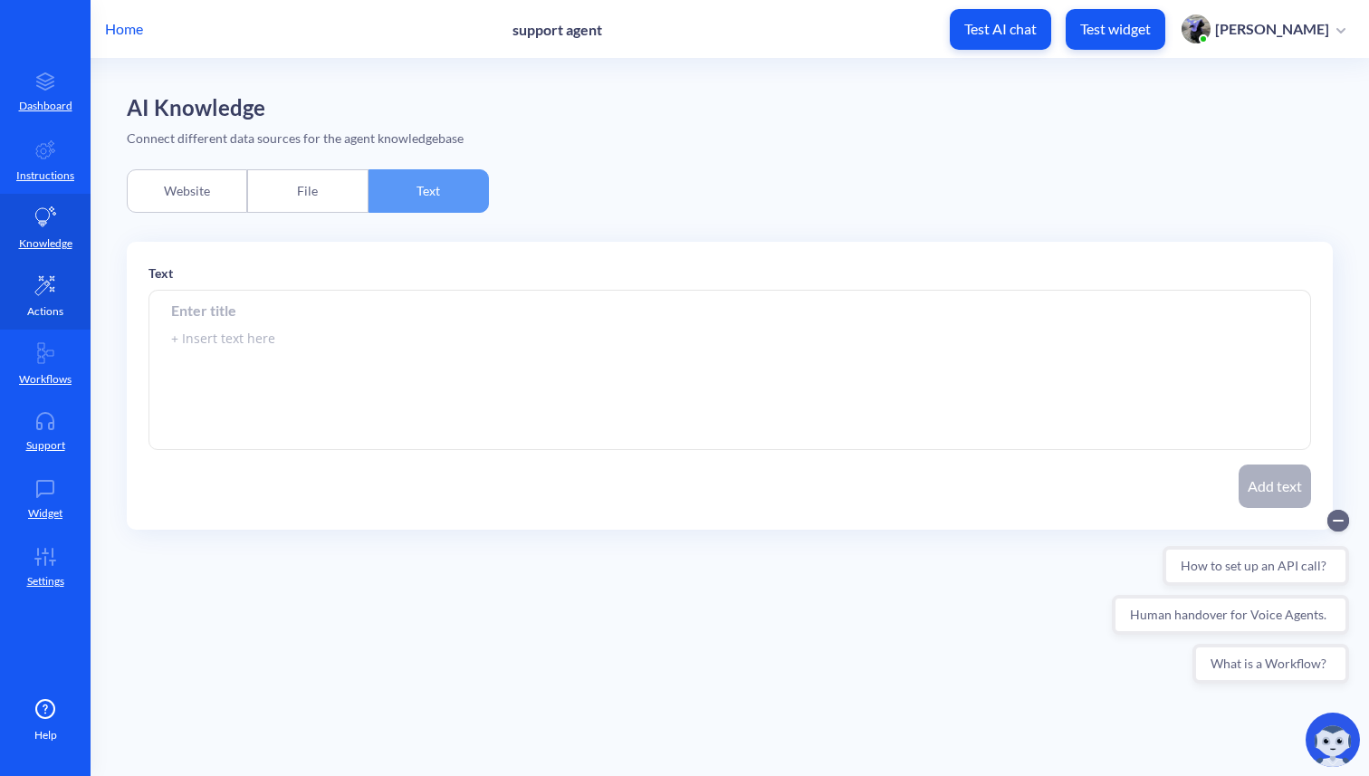
click at [45, 318] on p "Actions" at bounding box center [45, 311] width 36 height 16
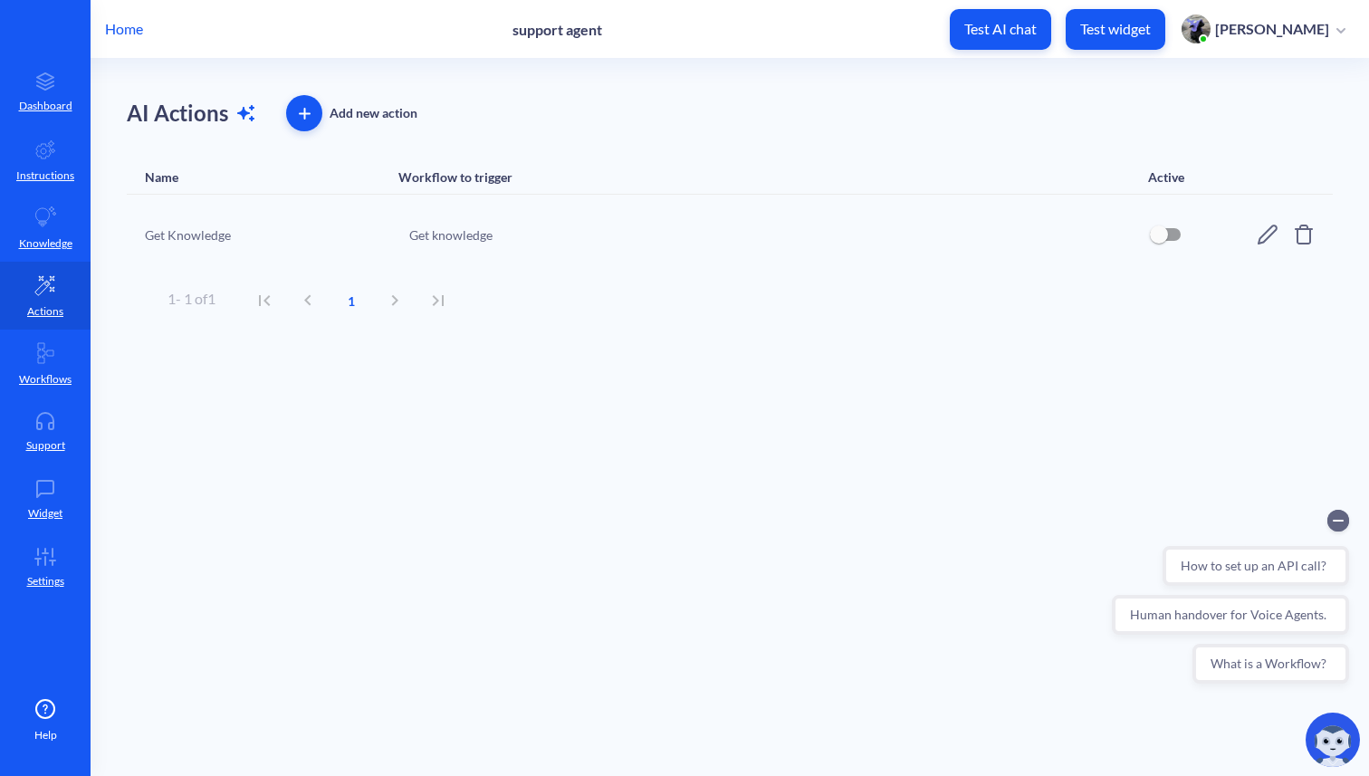
click at [1273, 233] on icon at bounding box center [1267, 234] width 20 height 20
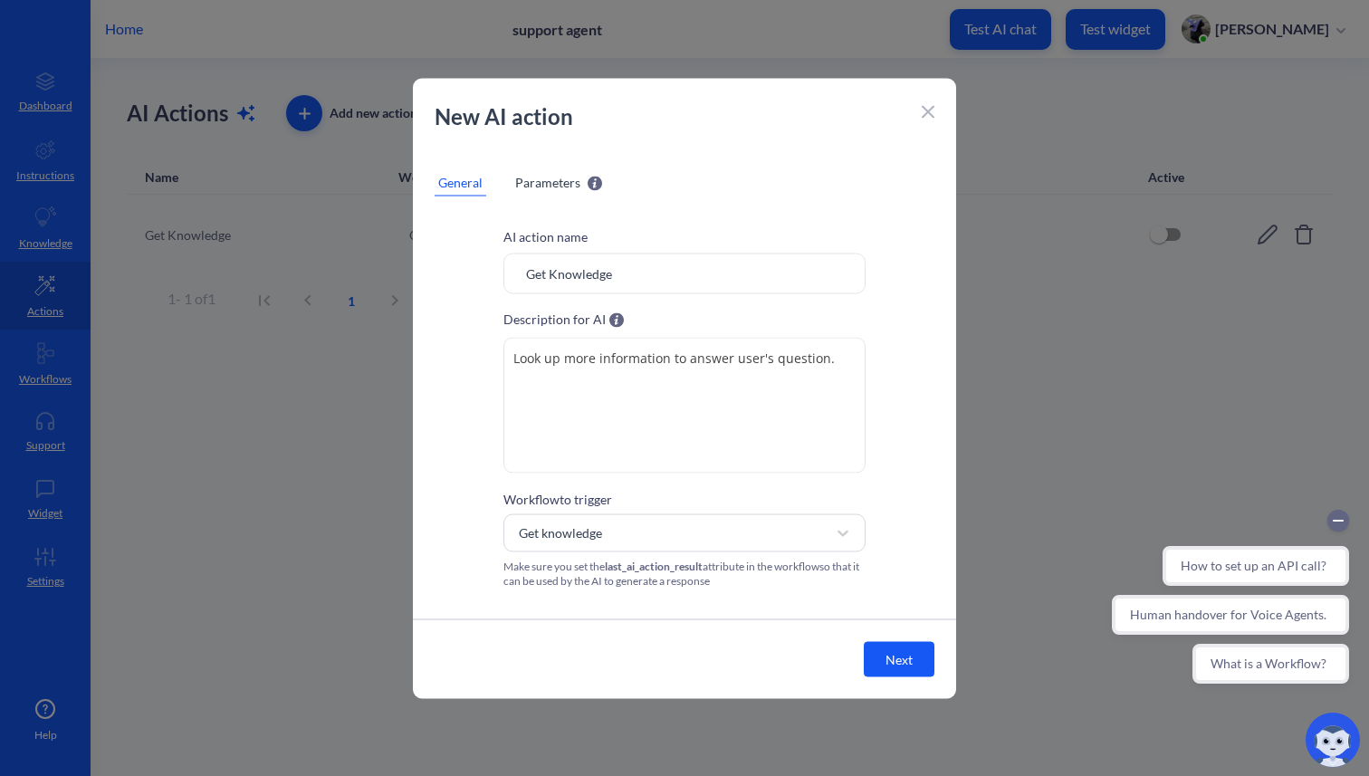
click at [928, 116] on icon at bounding box center [927, 112] width 13 height 13
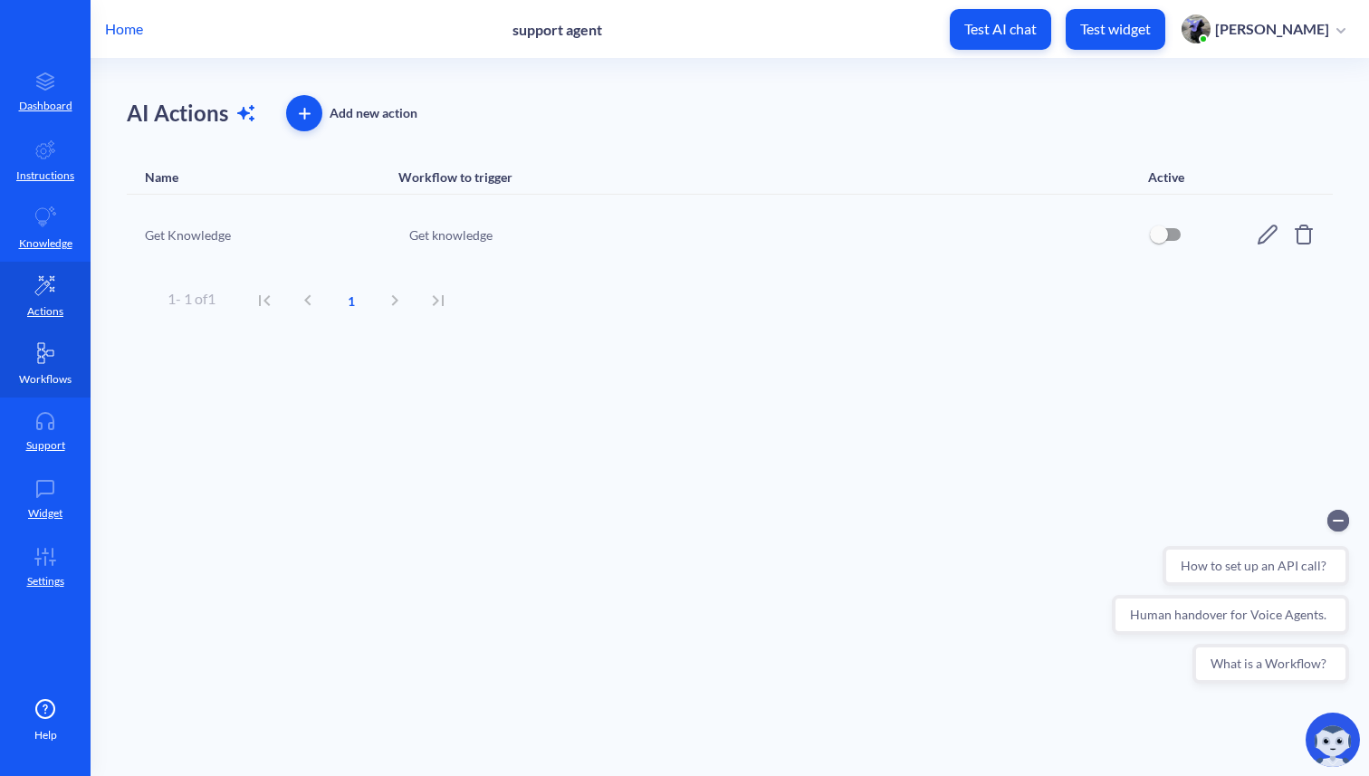
click at [47, 364] on link "Workflows" at bounding box center [45, 363] width 91 height 68
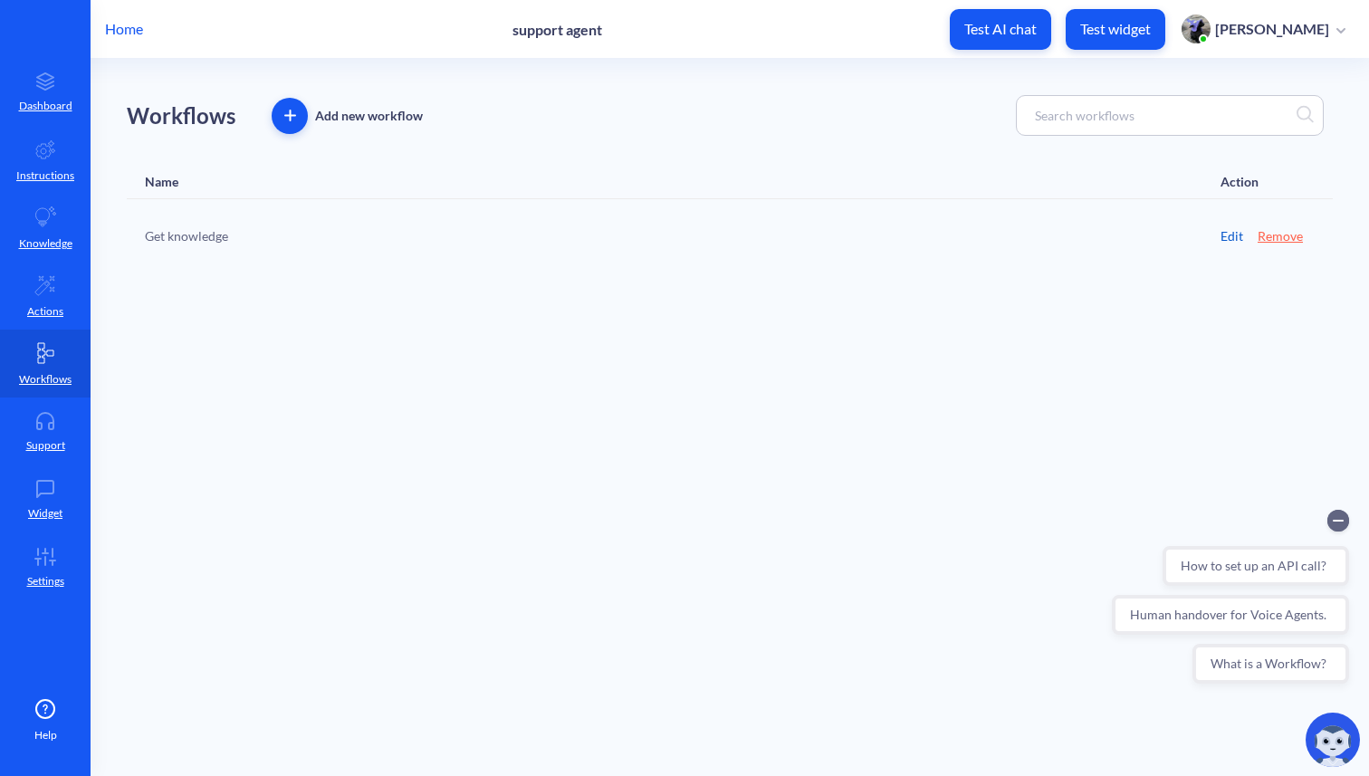
click at [1233, 236] on link "Edit" at bounding box center [1231, 235] width 23 height 19
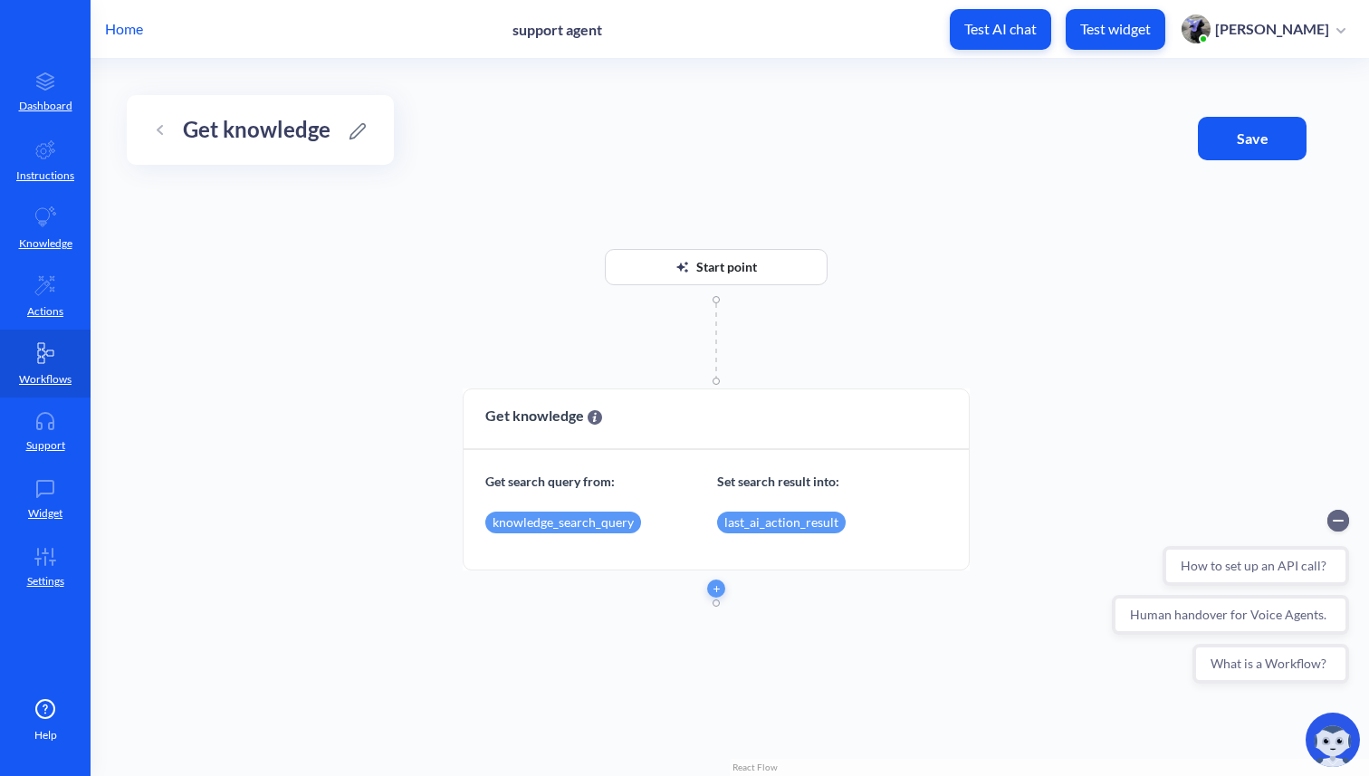
click at [166, 129] on link at bounding box center [159, 130] width 22 height 22
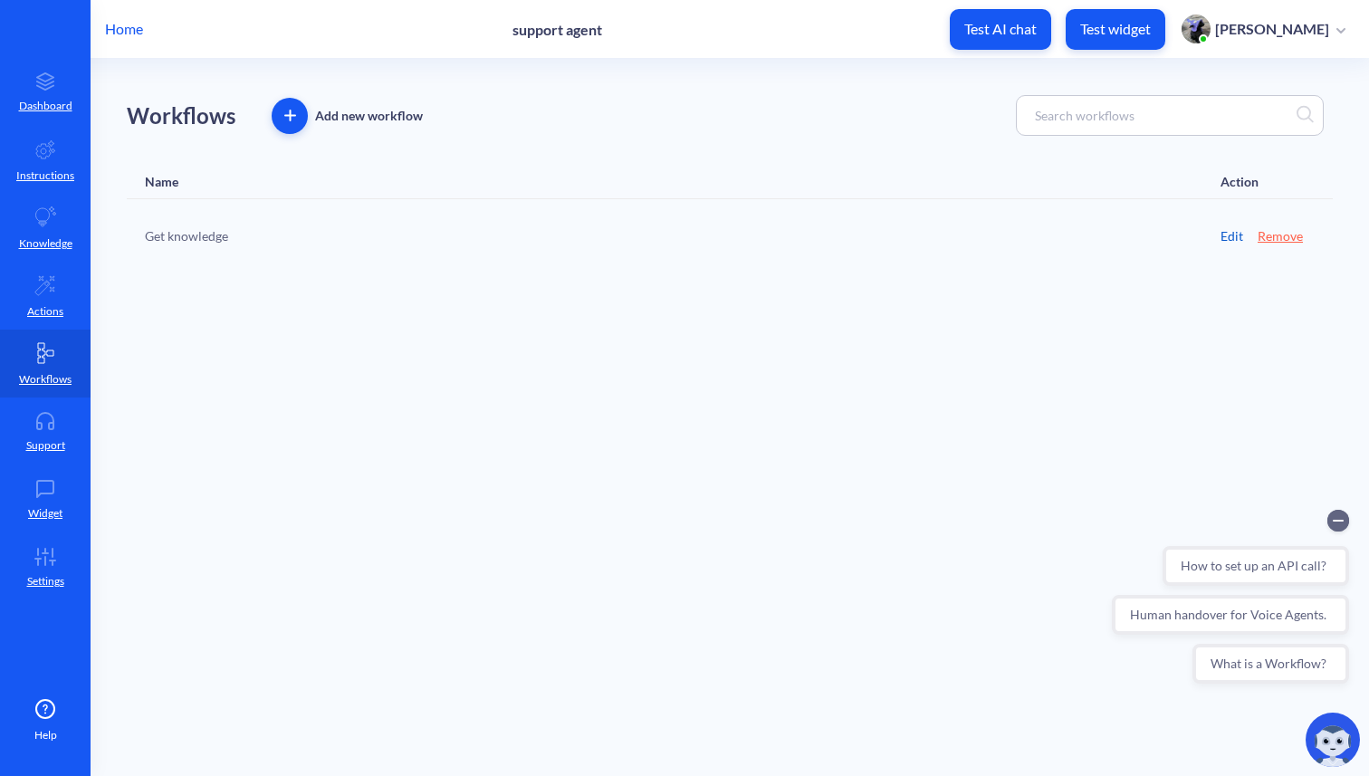
click at [1233, 233] on link "Edit" at bounding box center [1231, 235] width 23 height 19
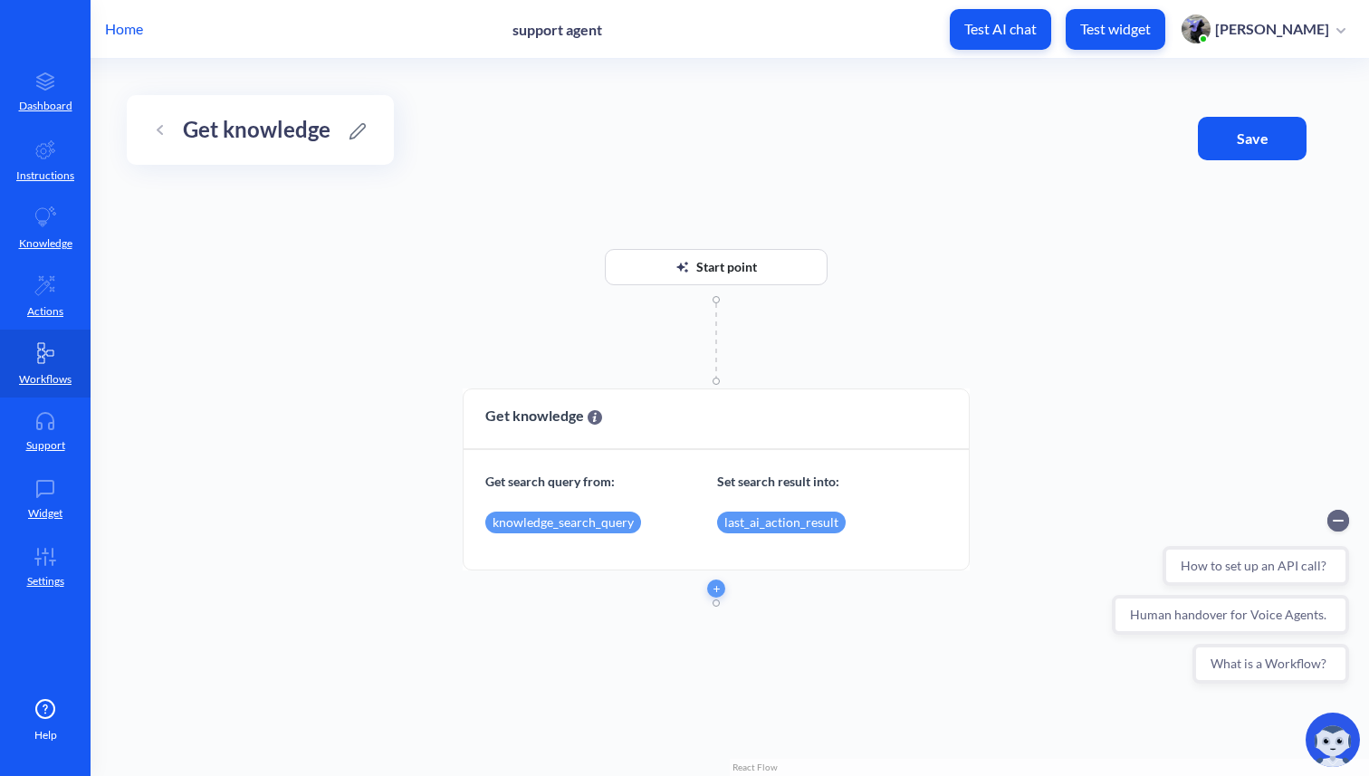
click at [159, 130] on icon at bounding box center [159, 130] width 5 height 8
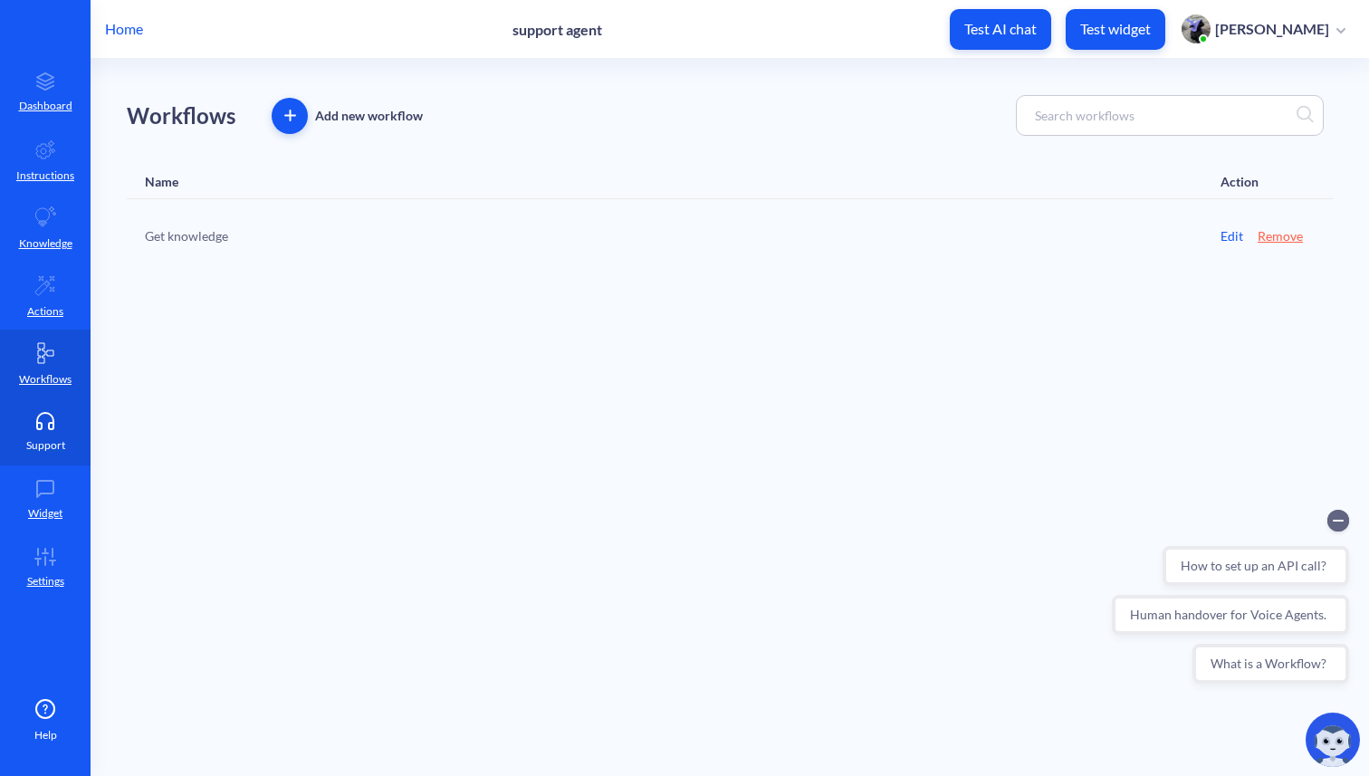
click at [51, 428] on icon at bounding box center [45, 426] width 16 height 6
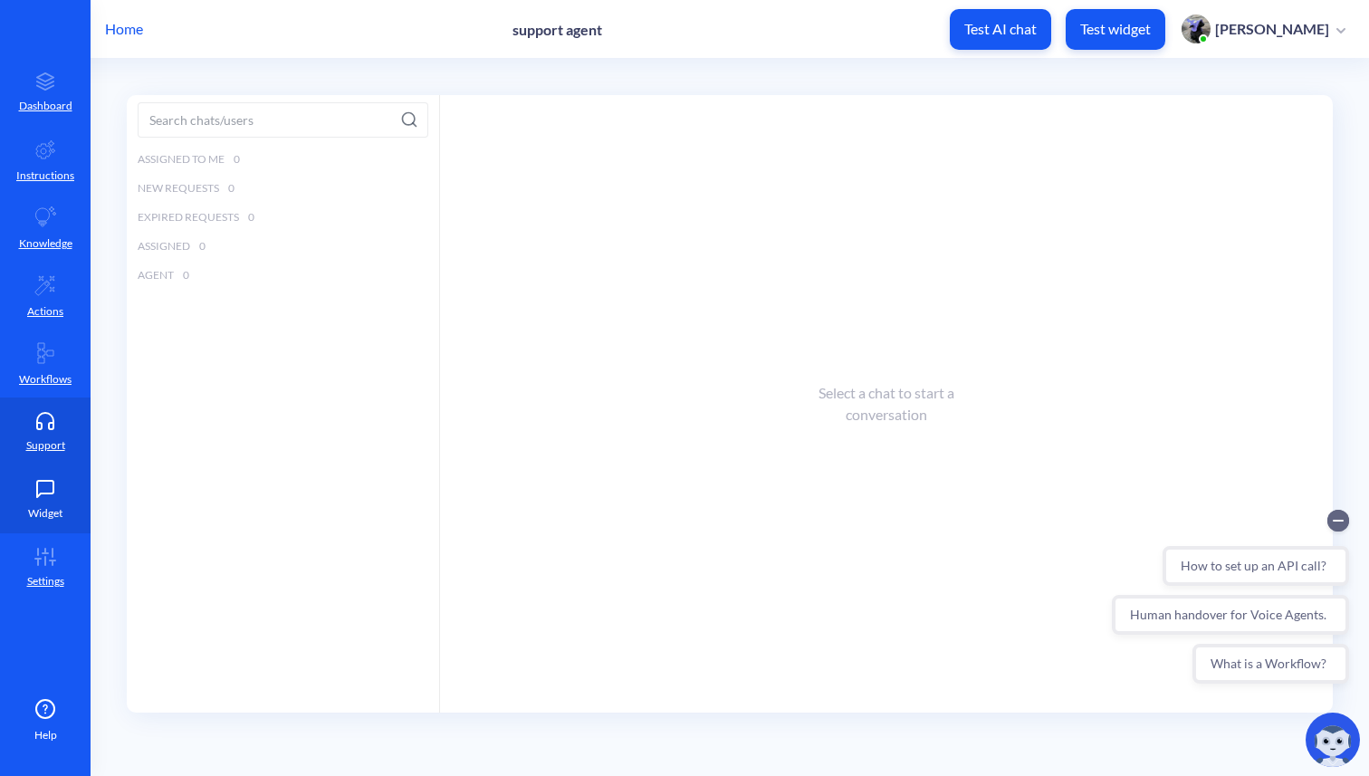
click at [47, 482] on icon at bounding box center [45, 489] width 36 height 18
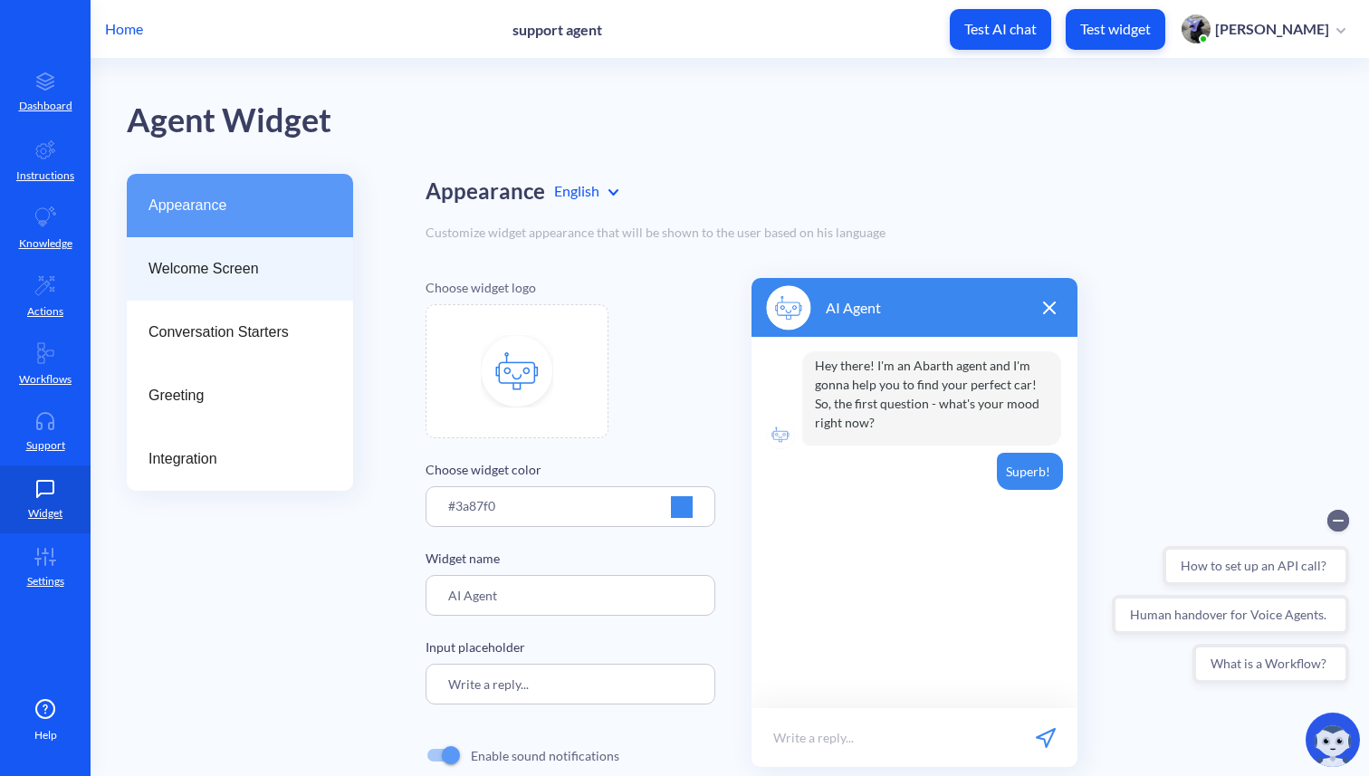
click at [248, 288] on div "Welcome Screen" at bounding box center [240, 268] width 226 height 63
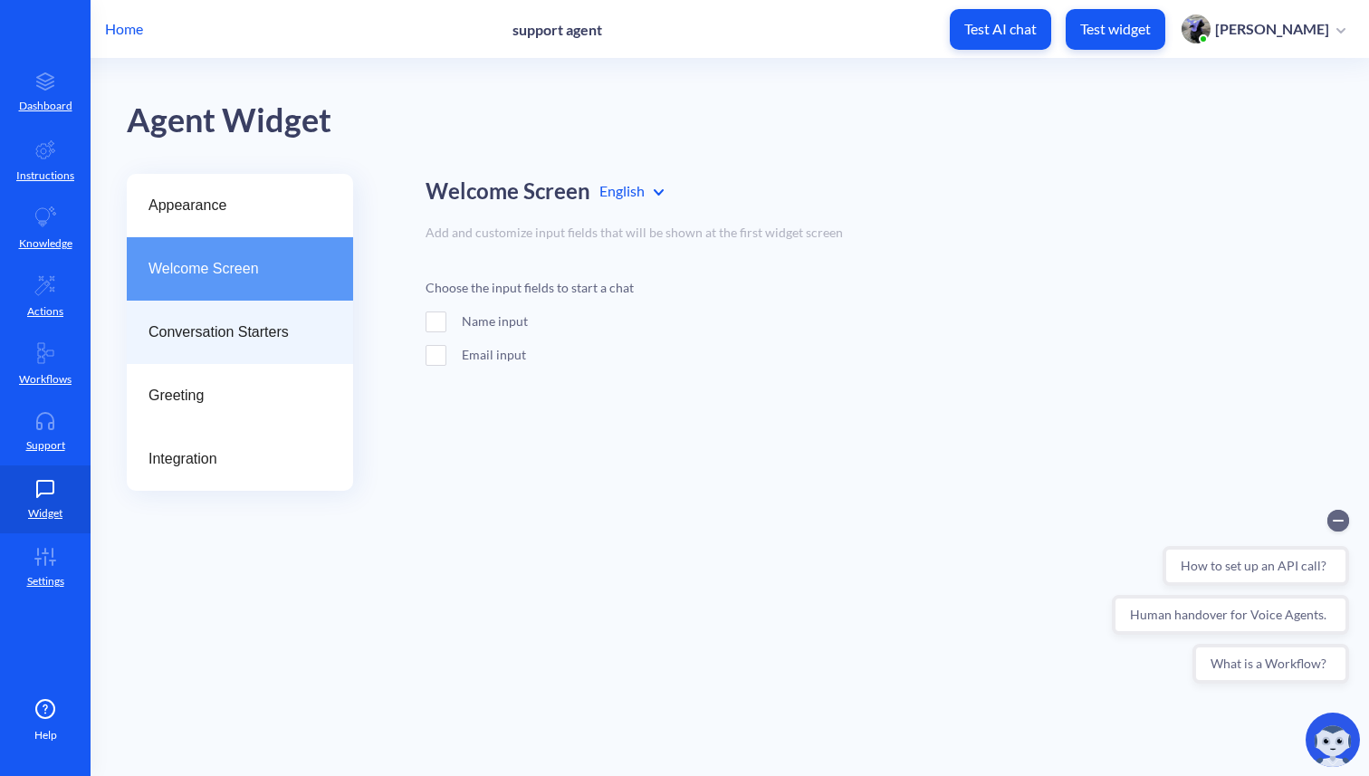
click at [243, 342] on span "Conversation Starters" at bounding box center [232, 332] width 168 height 22
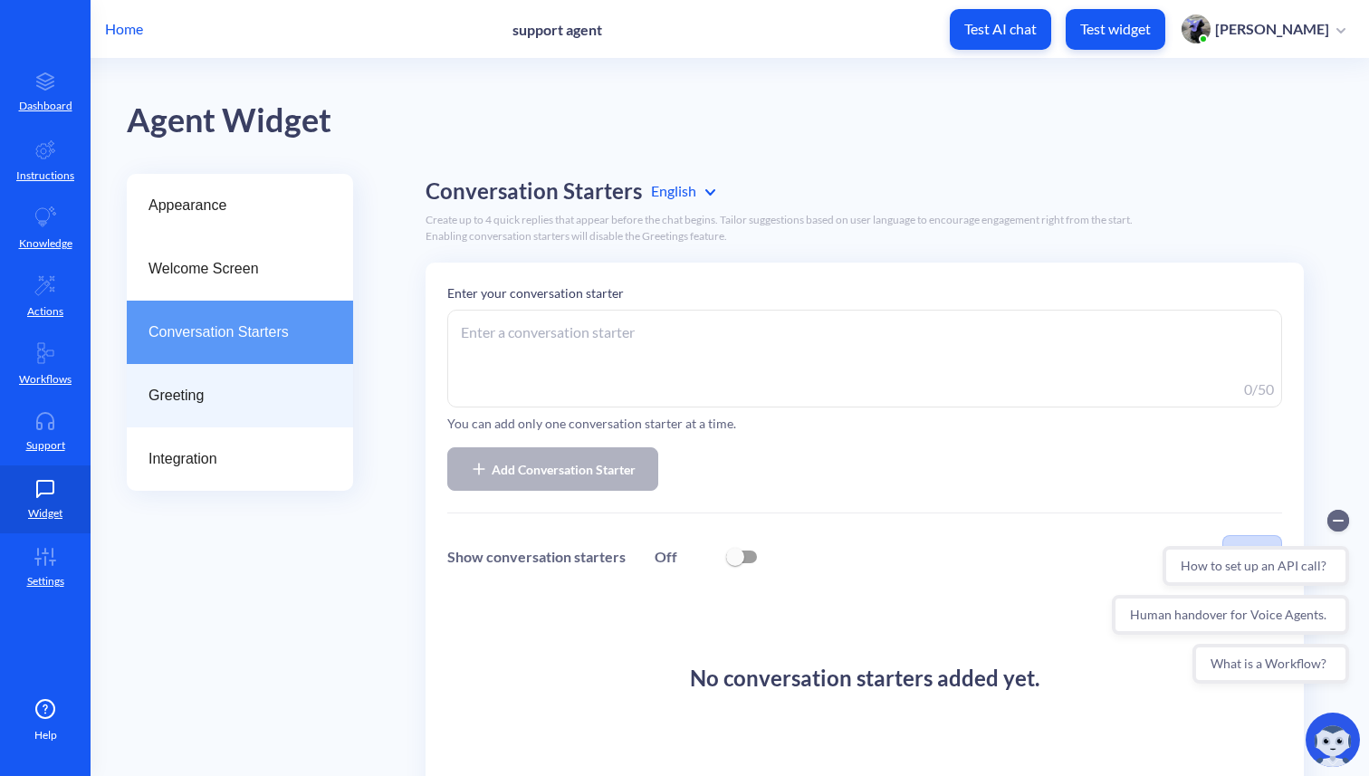
click at [234, 402] on span "Greeting" at bounding box center [232, 396] width 168 height 22
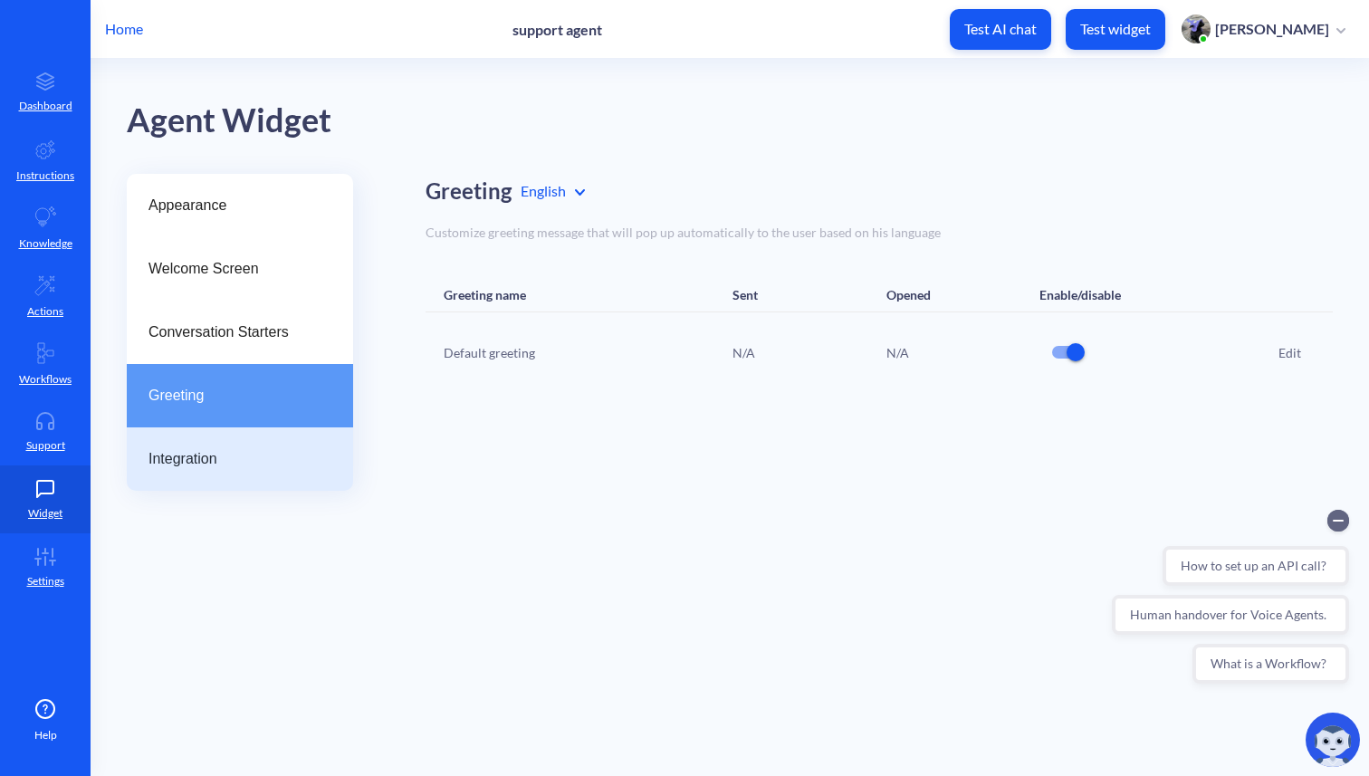
click at [231, 449] on span "Integration" at bounding box center [232, 459] width 168 height 22
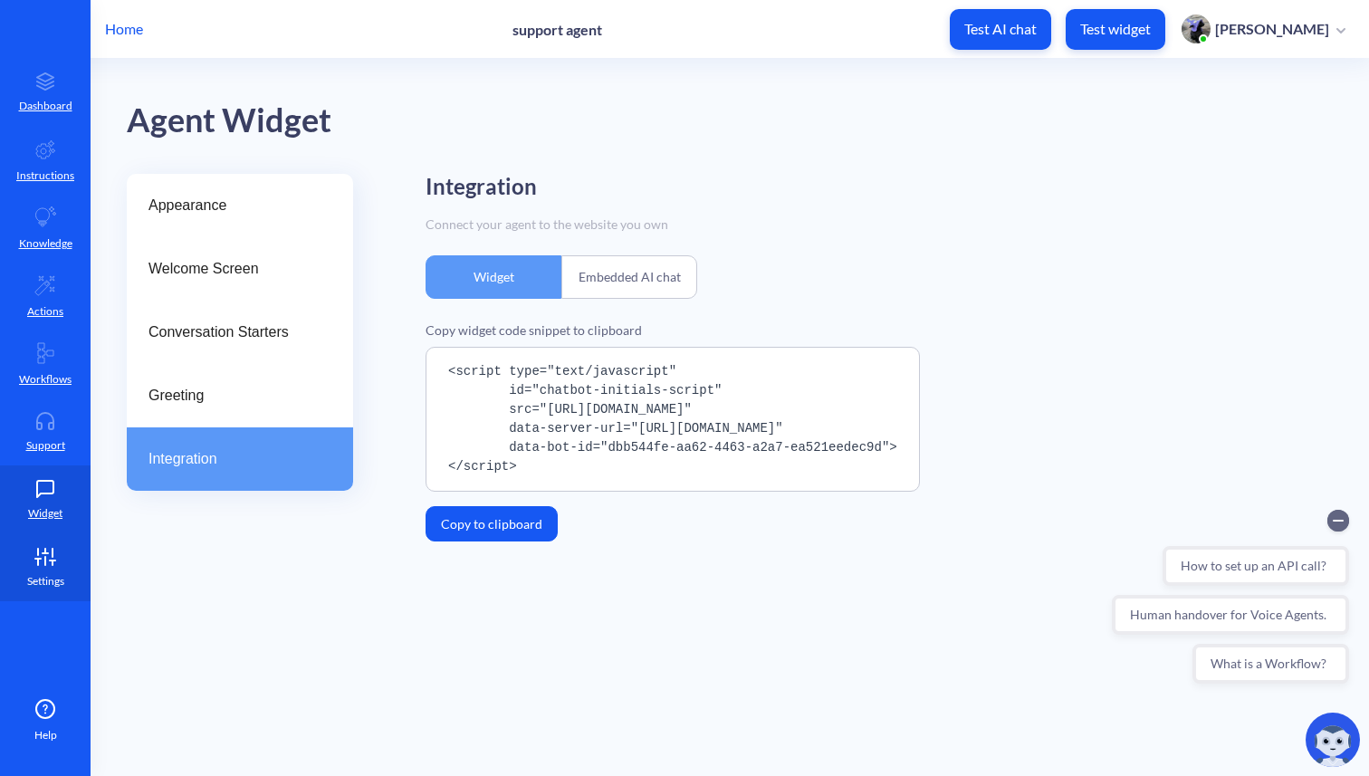
click at [53, 575] on p "Settings" at bounding box center [45, 581] width 37 height 16
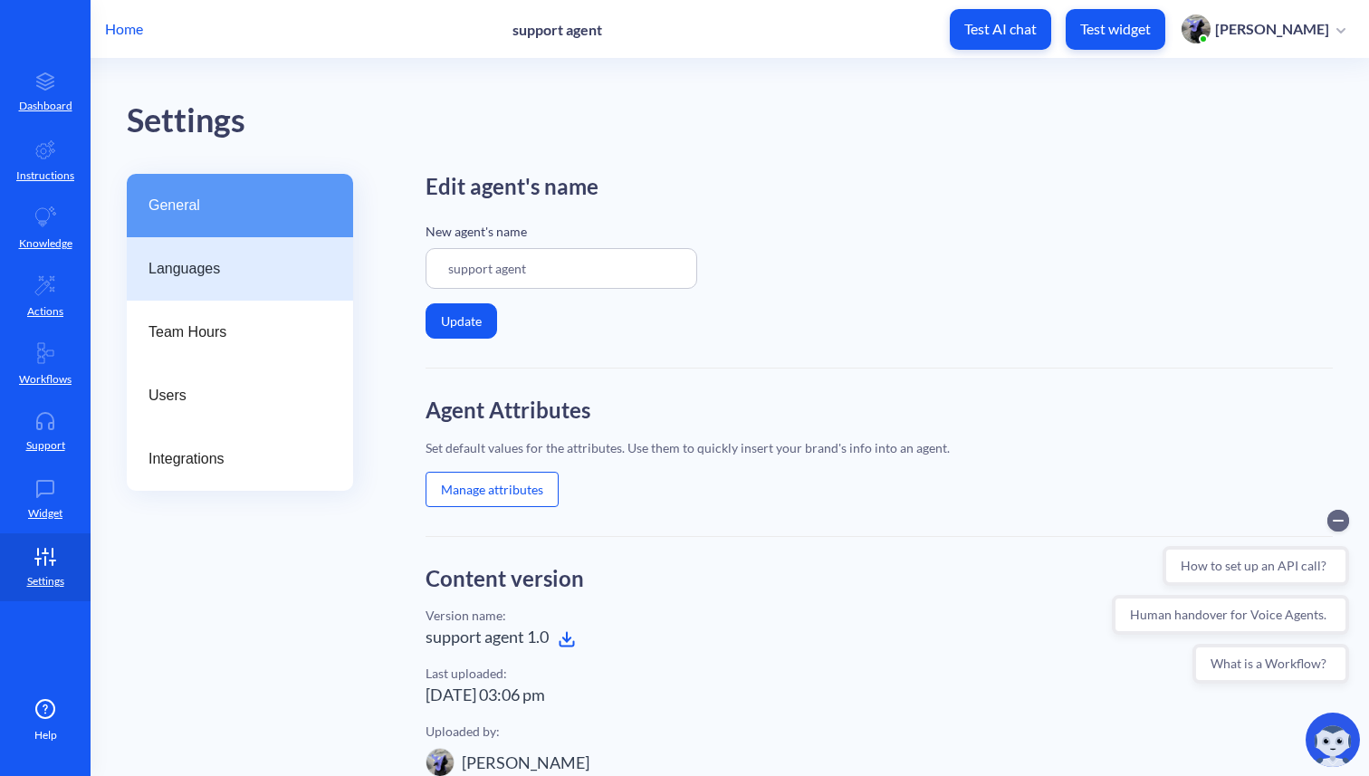
click at [206, 286] on div "Languages" at bounding box center [240, 268] width 226 height 63
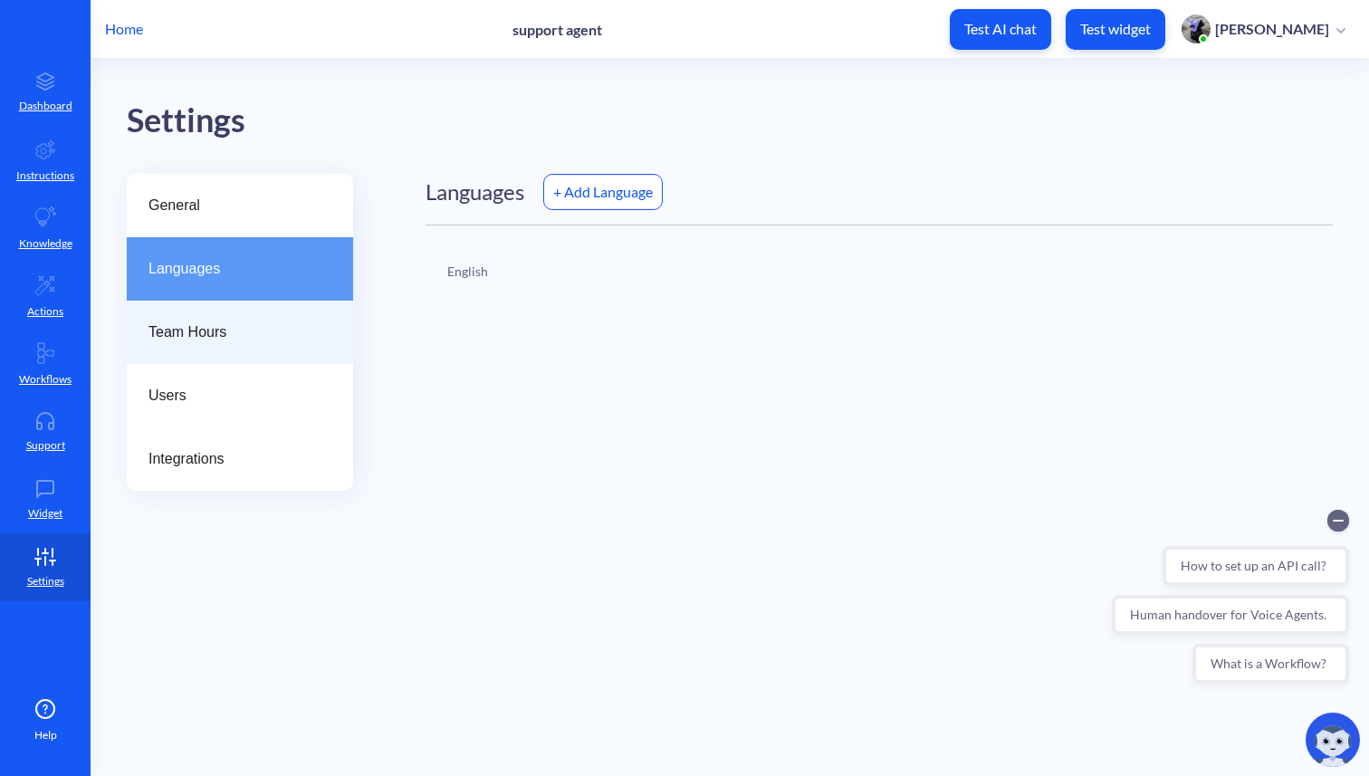
click at [213, 344] on div "Team Hours" at bounding box center [240, 331] width 226 height 63
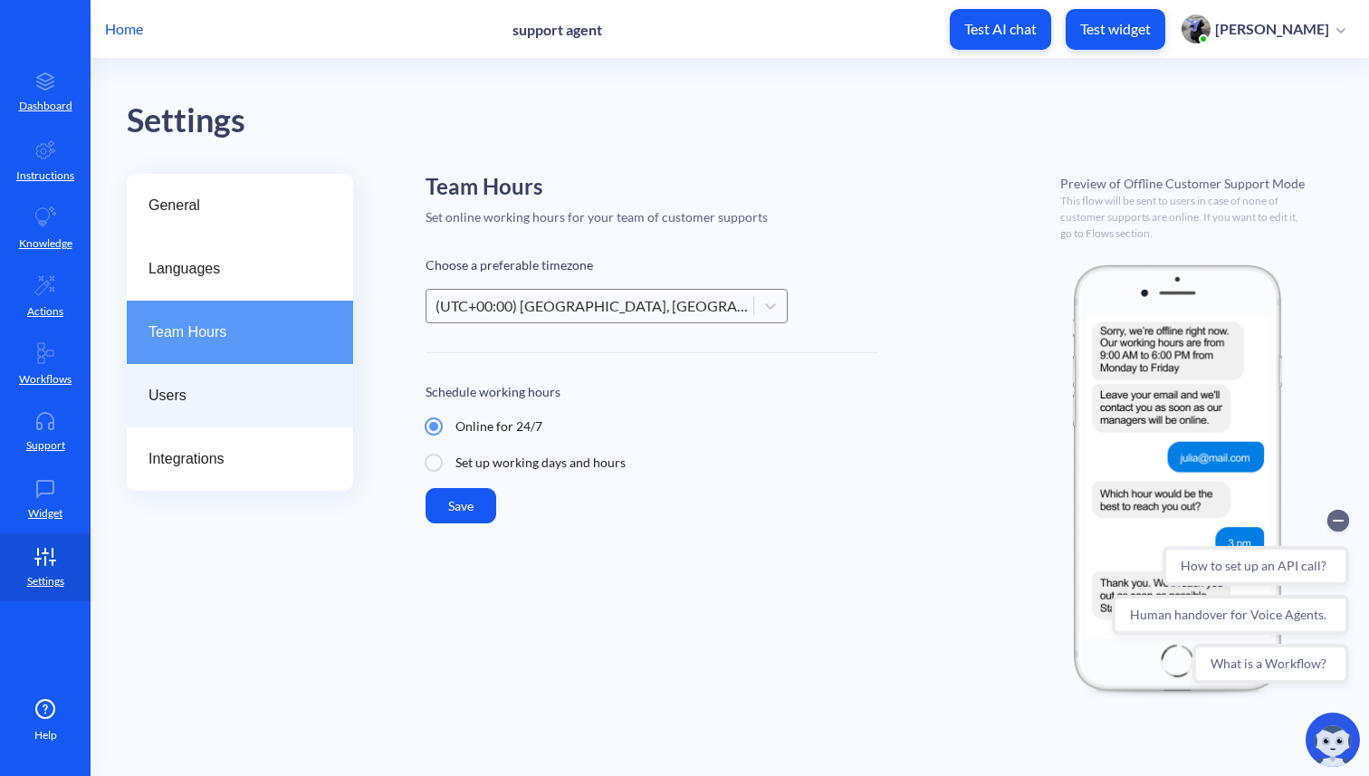
click at [212, 399] on span "Users" at bounding box center [232, 396] width 168 height 22
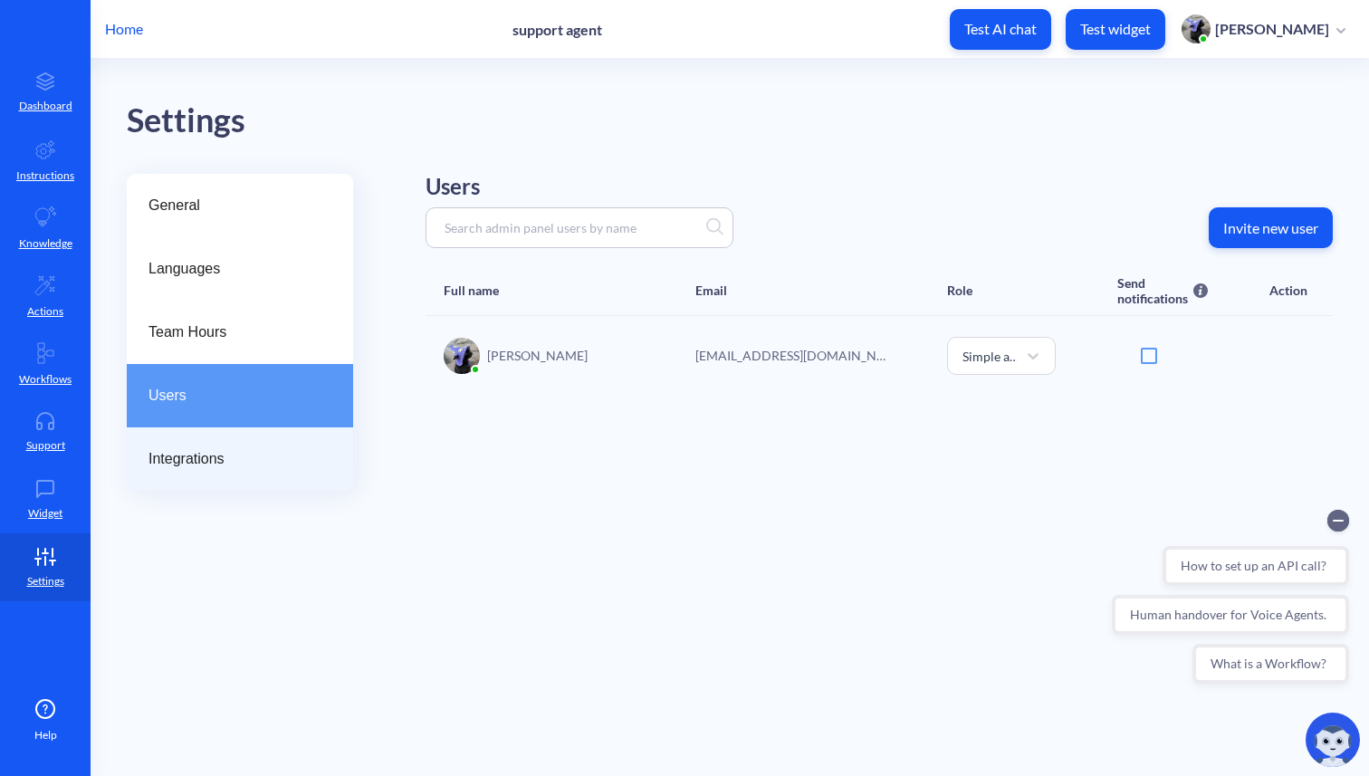
click at [221, 456] on span "Integrations" at bounding box center [232, 459] width 168 height 22
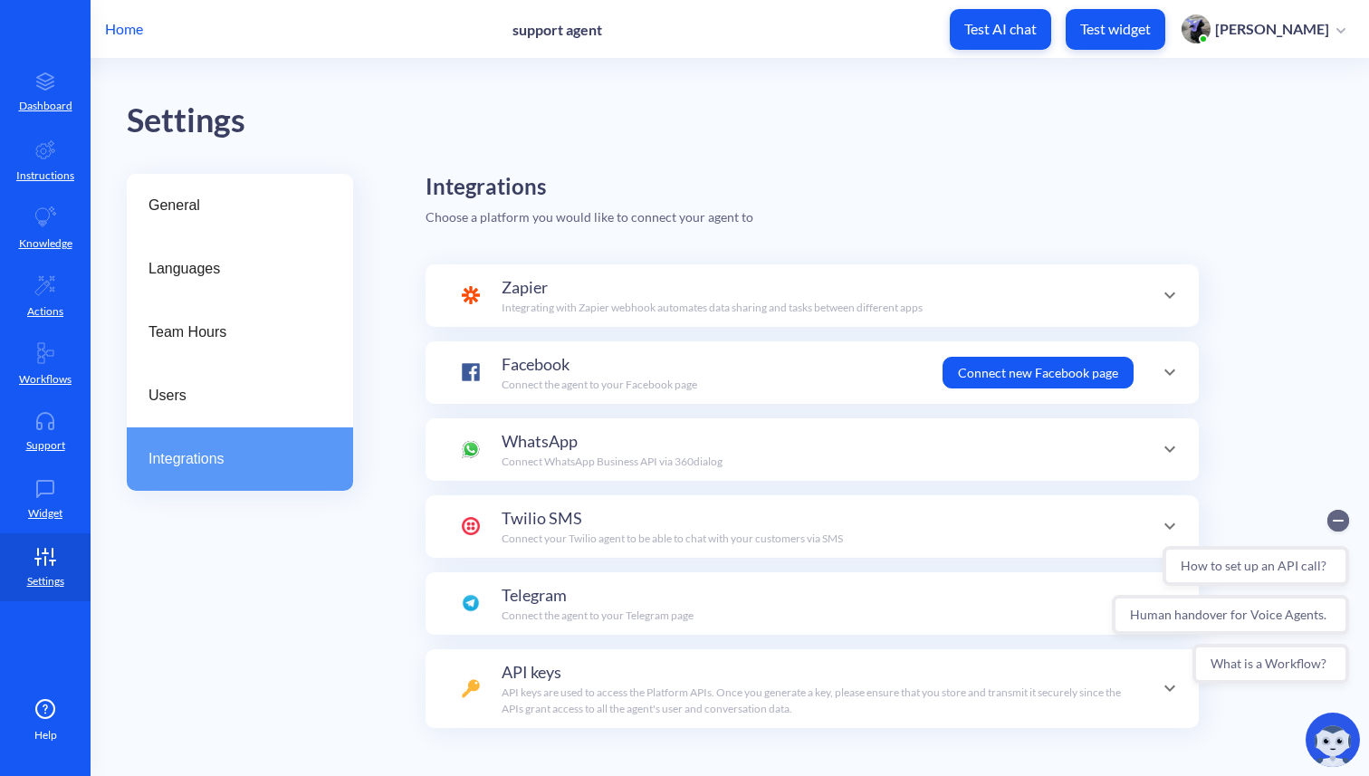
scroll to position [176, 0]
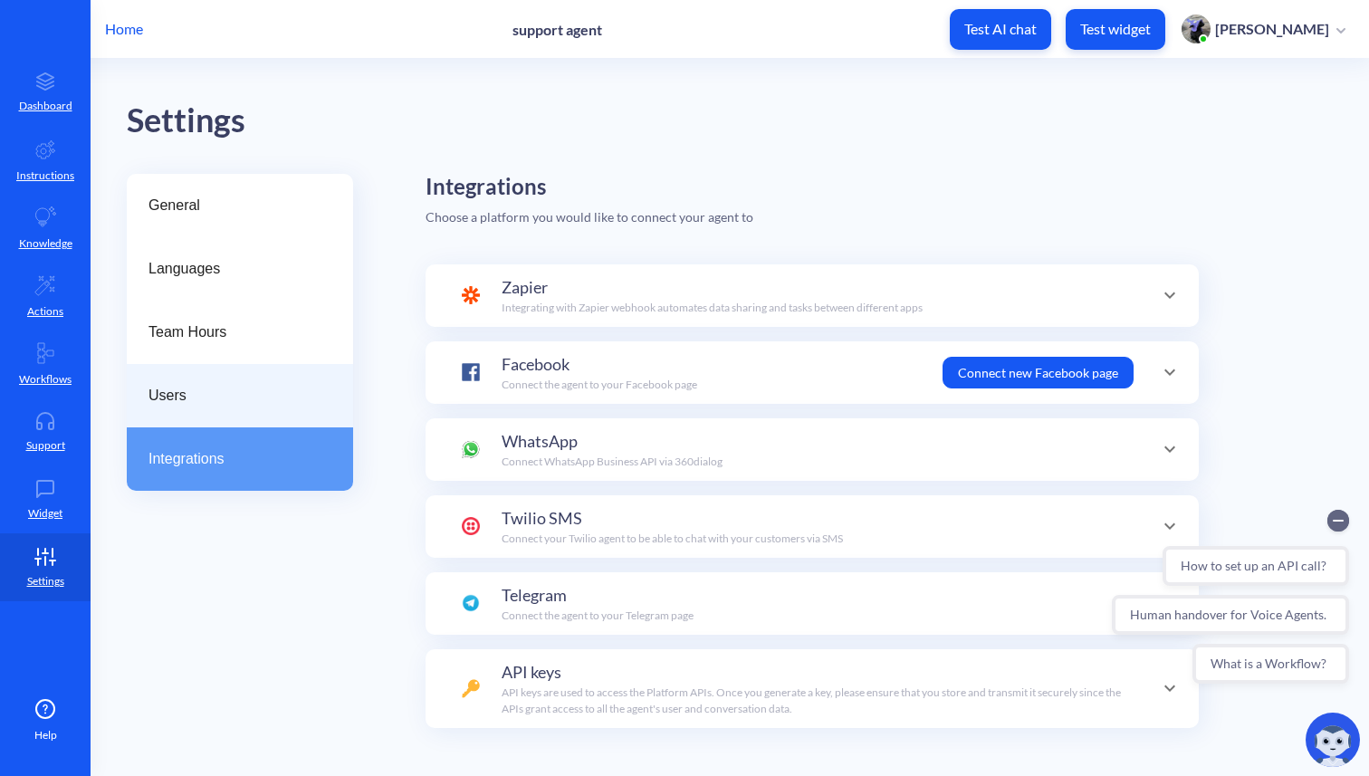
click at [230, 395] on span "Users" at bounding box center [232, 396] width 168 height 22
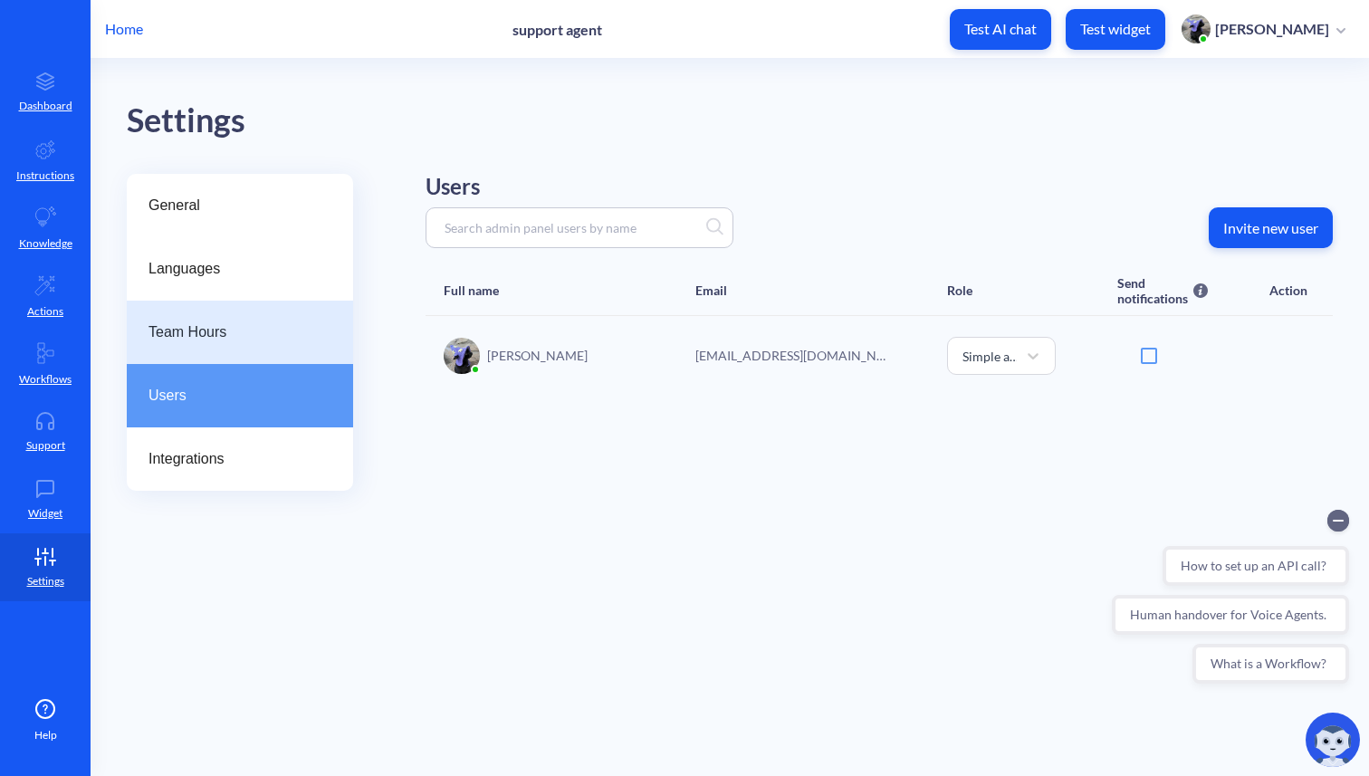
click at [243, 334] on span "Team Hours" at bounding box center [232, 332] width 168 height 22
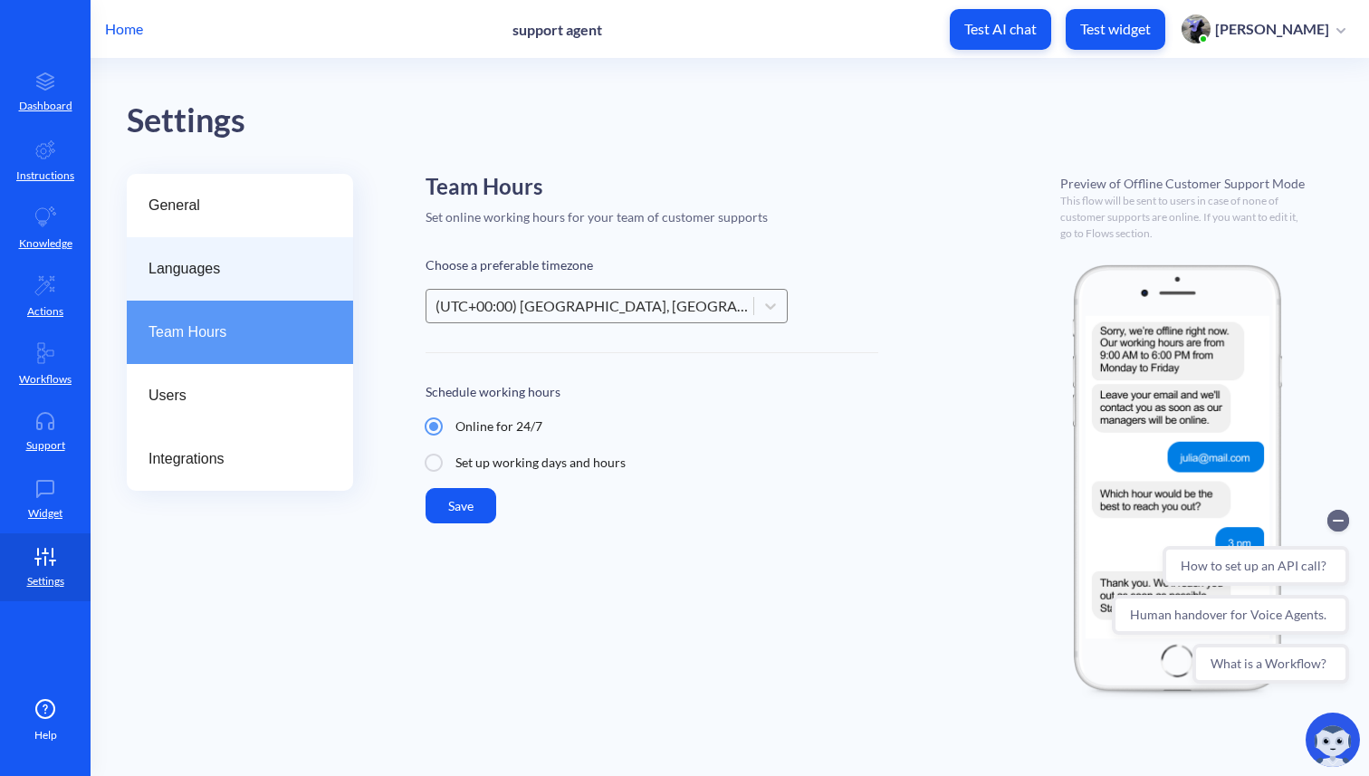
click at [253, 283] on div "Languages" at bounding box center [240, 268] width 226 height 63
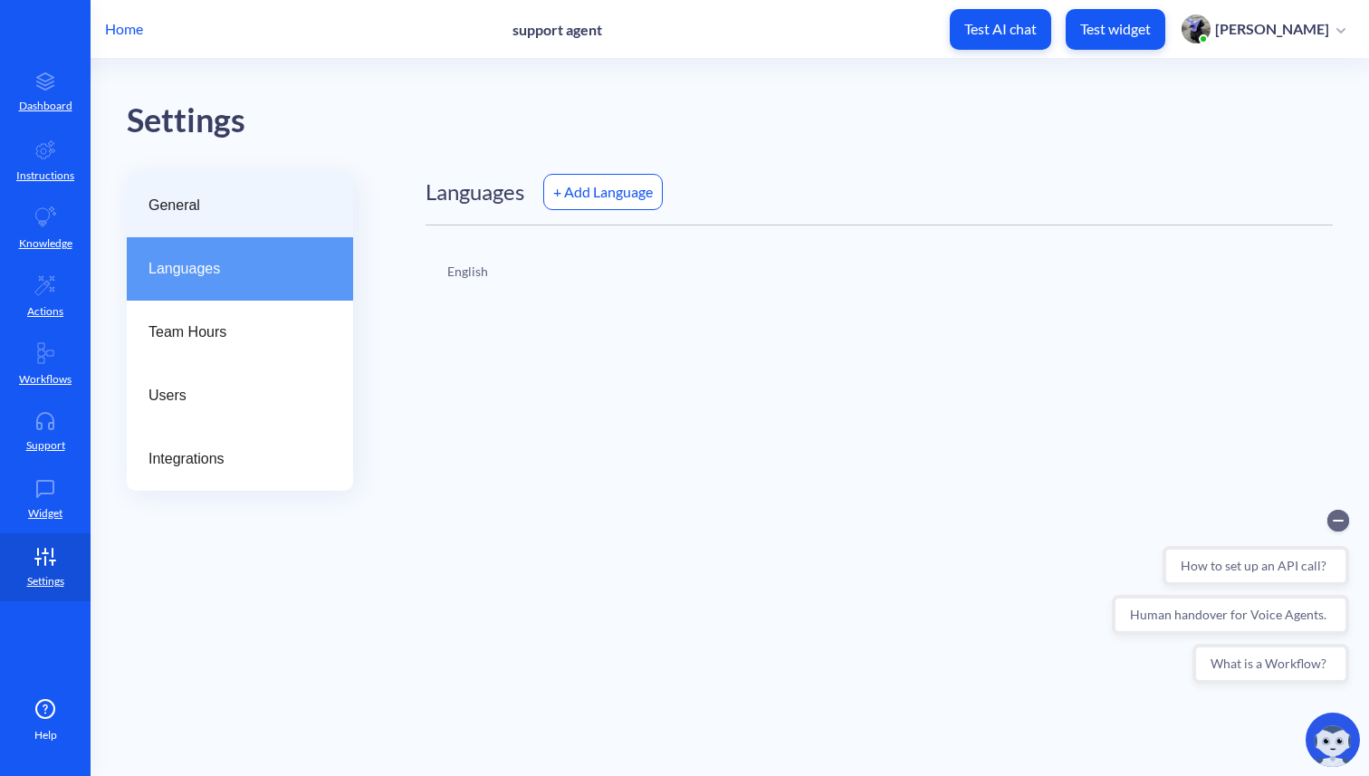
click at [263, 228] on div "General" at bounding box center [240, 205] width 226 height 63
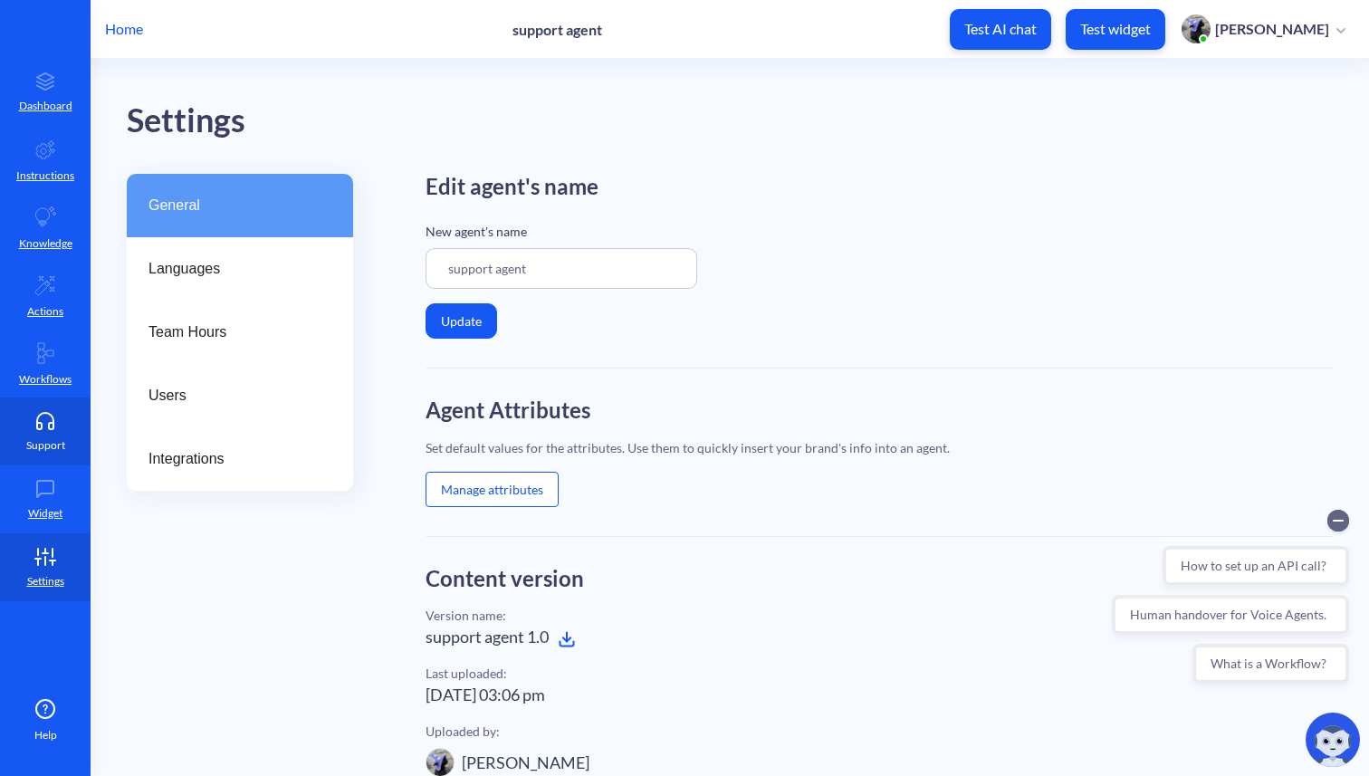
click at [35, 439] on p "Support" at bounding box center [45, 445] width 39 height 16
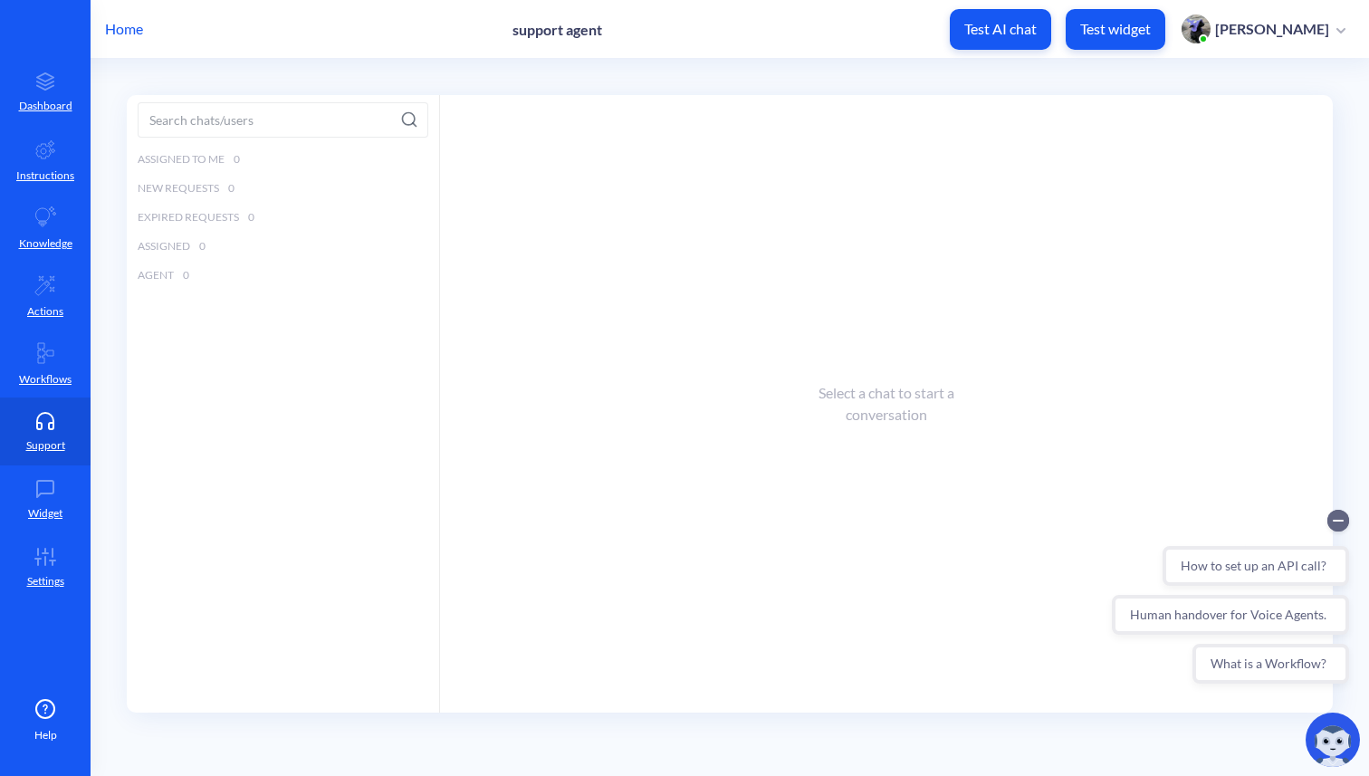
click at [1150, 35] on p "Test widget" at bounding box center [1115, 29] width 71 height 18
click at [310, 338] on p "Hi there. How can I help you today?" at bounding box center [285, 332] width 175 height 16
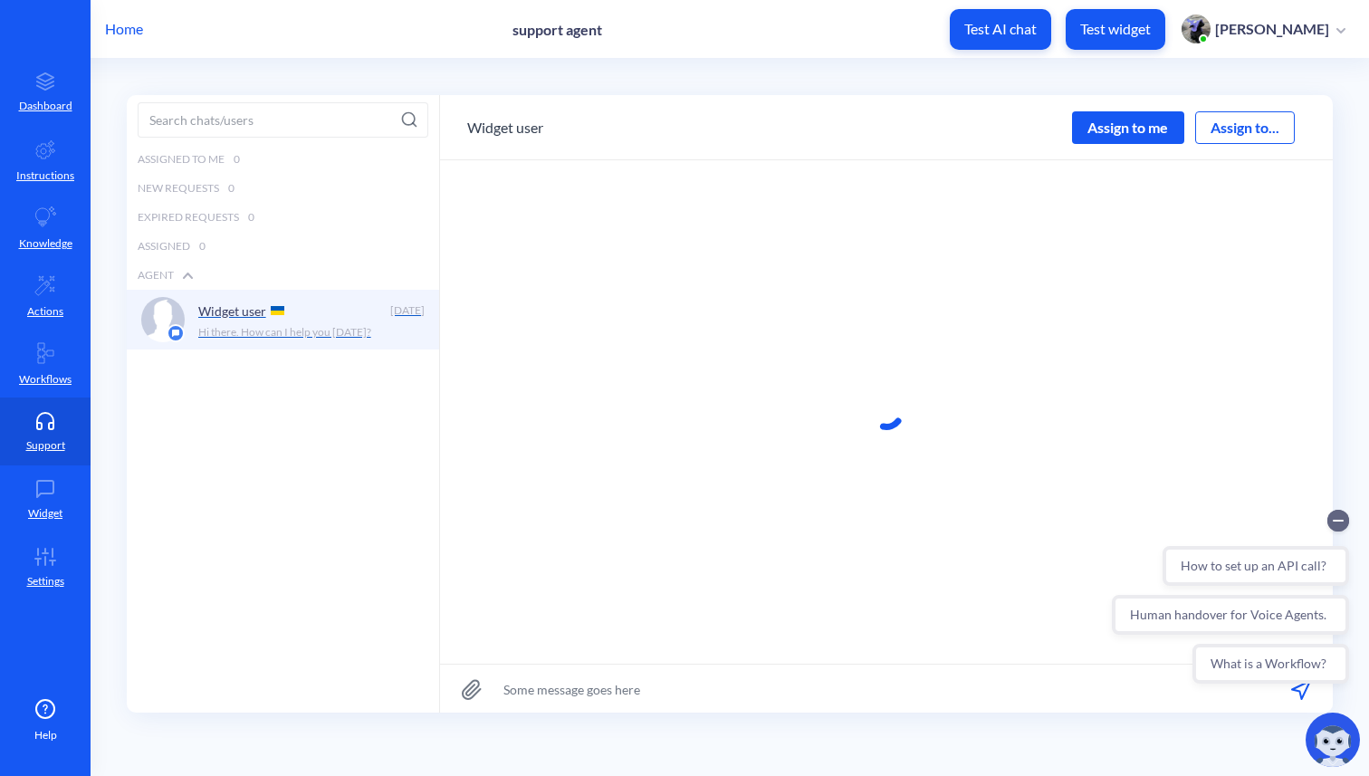
scroll to position [1, 0]
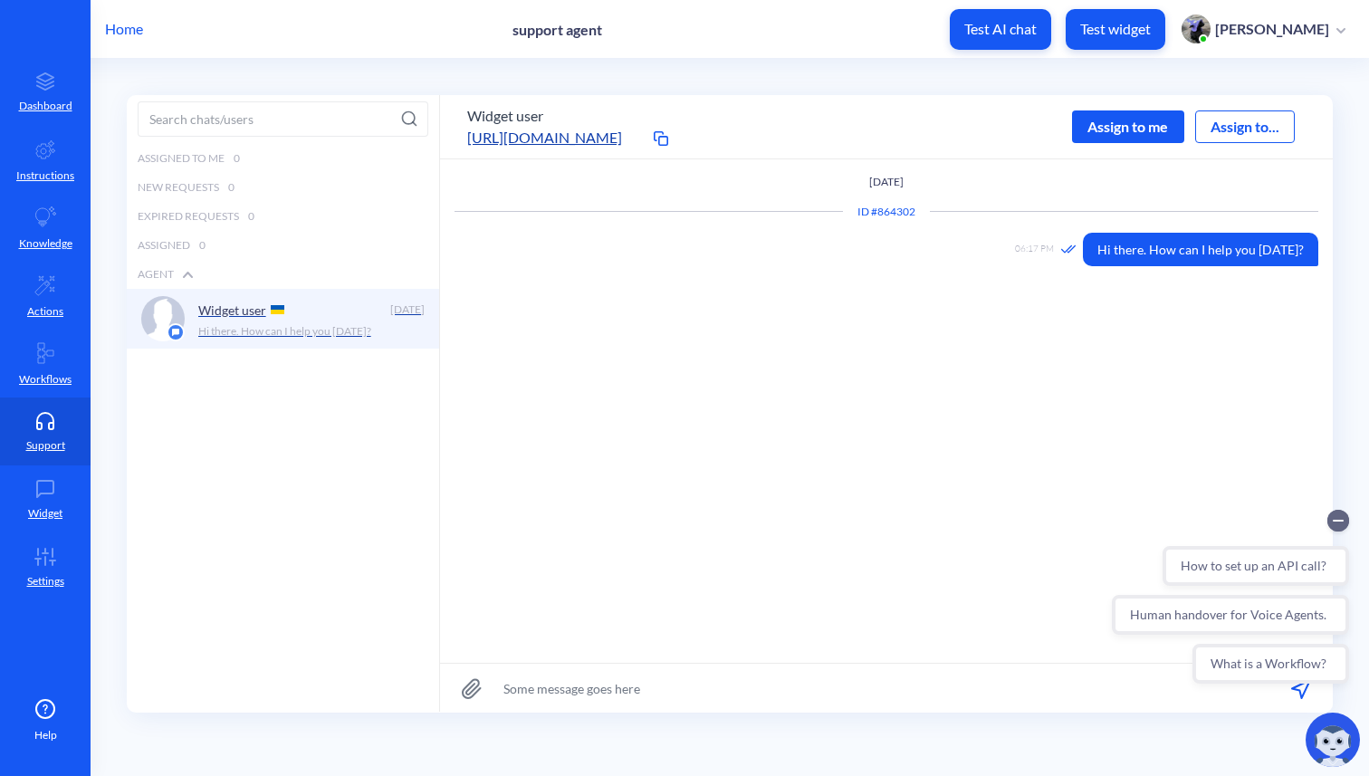
click at [664, 139] on icon at bounding box center [660, 138] width 14 height 18
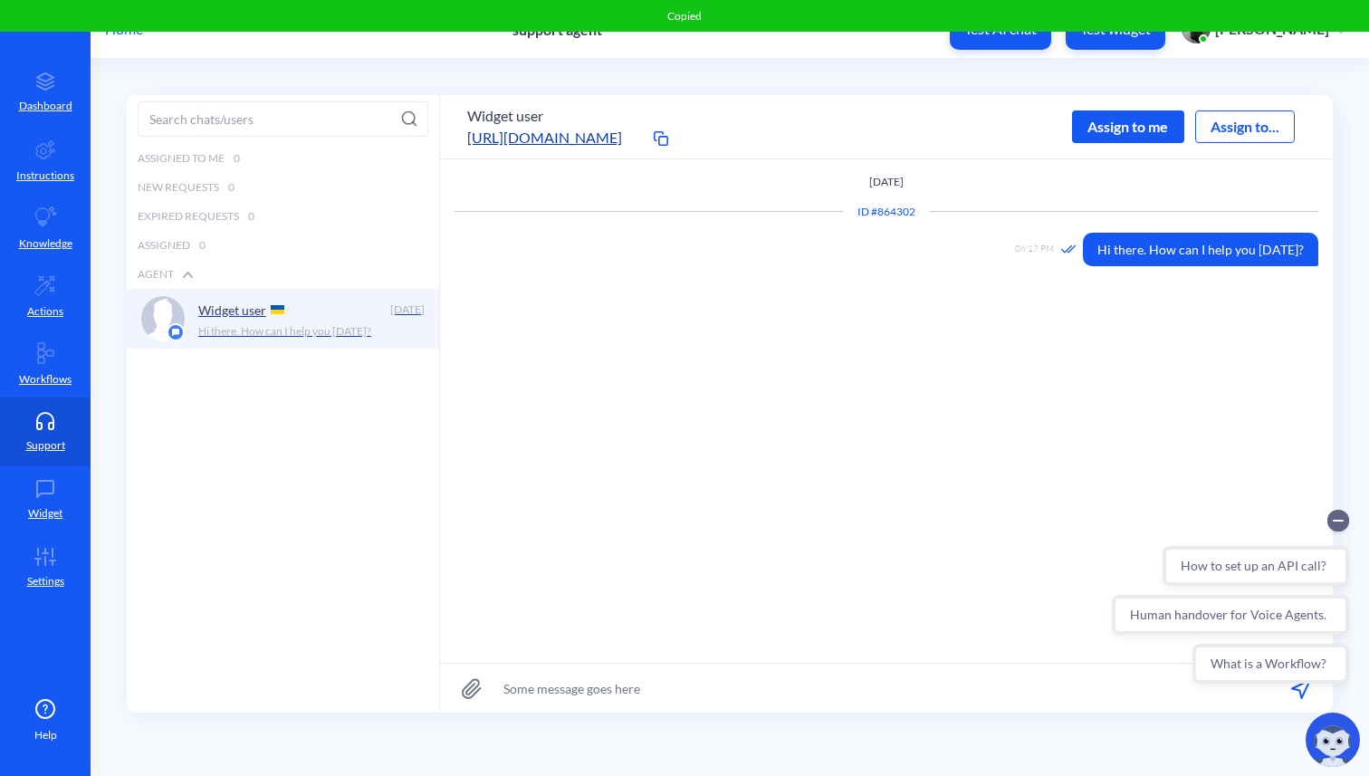
click at [721, 329] on div "OCTOBER 7th ID # 864302 06:17 PM Hi there. How can I help you today?" at bounding box center [886, 410] width 892 height 503
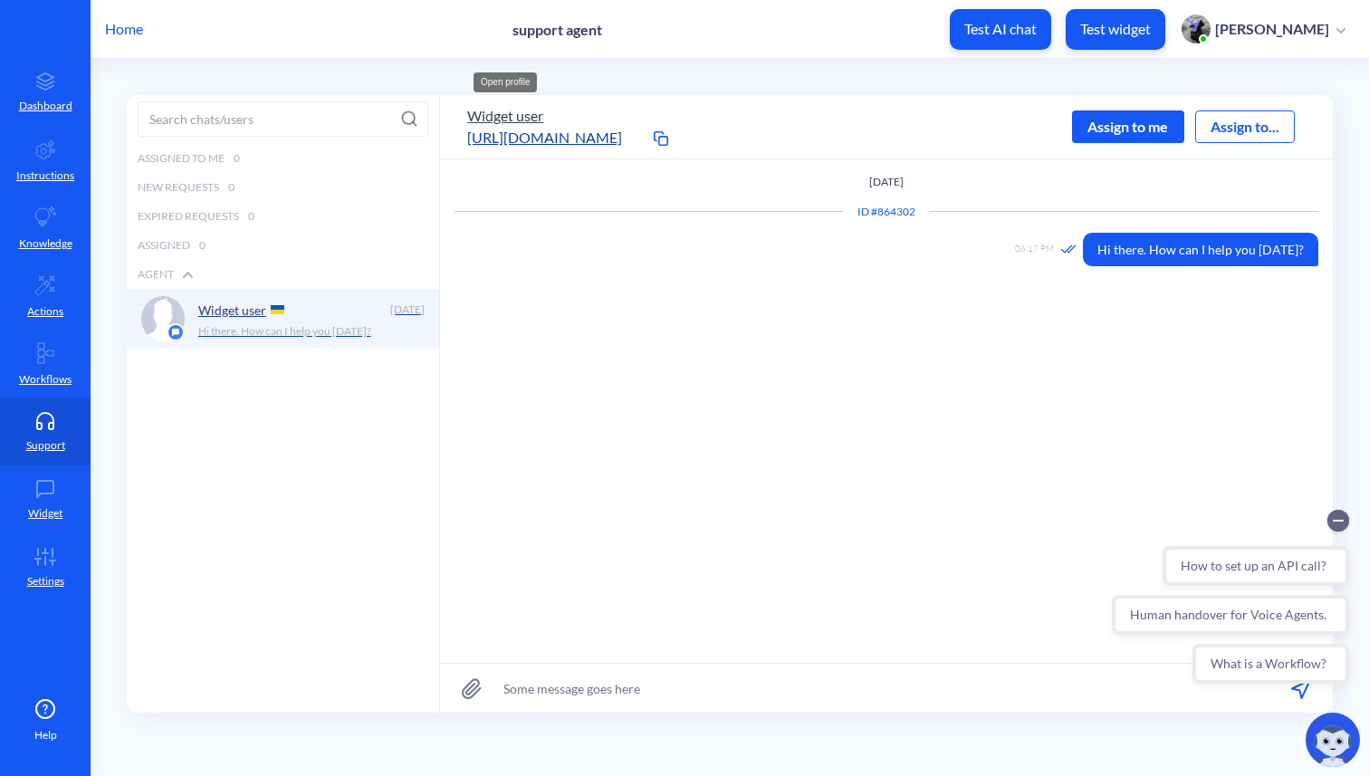
click at [507, 113] on button "Widget user" at bounding box center [505, 116] width 76 height 22
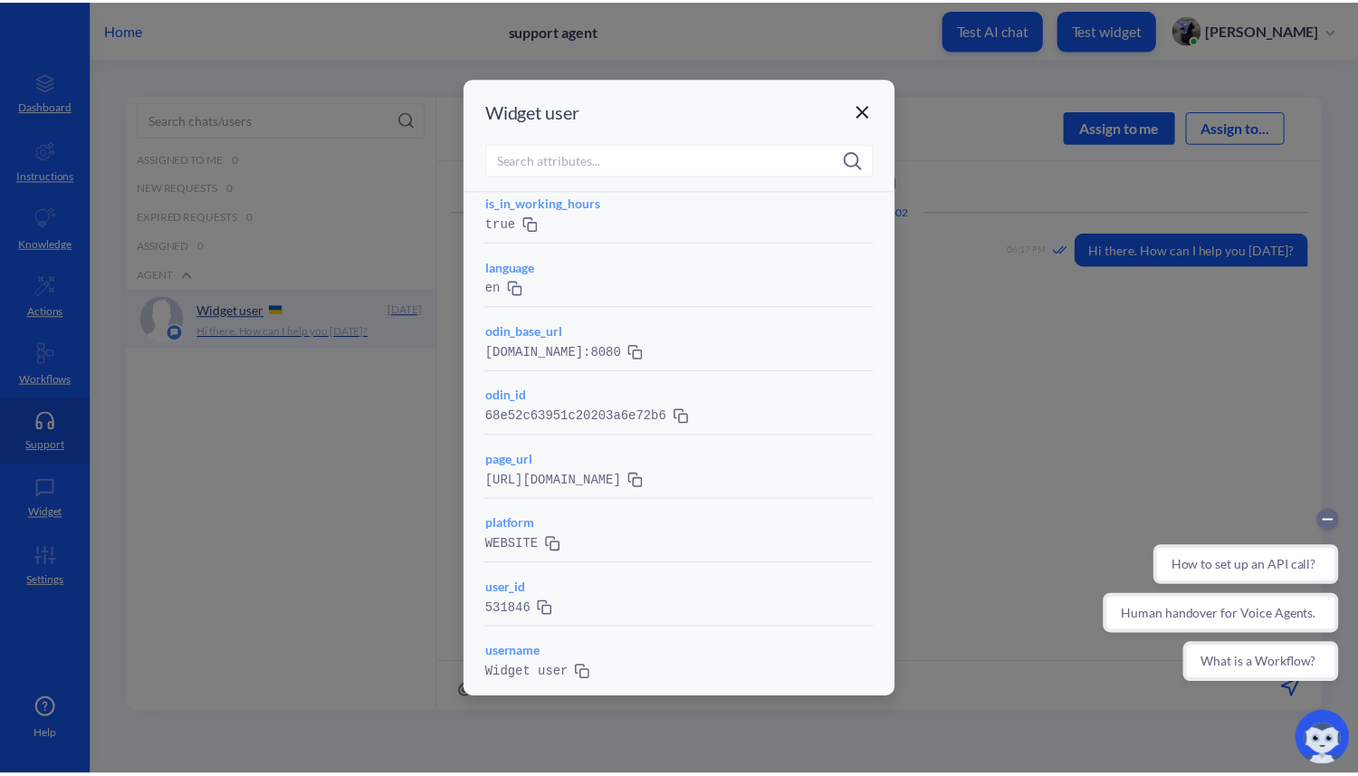
scroll to position [0, 0]
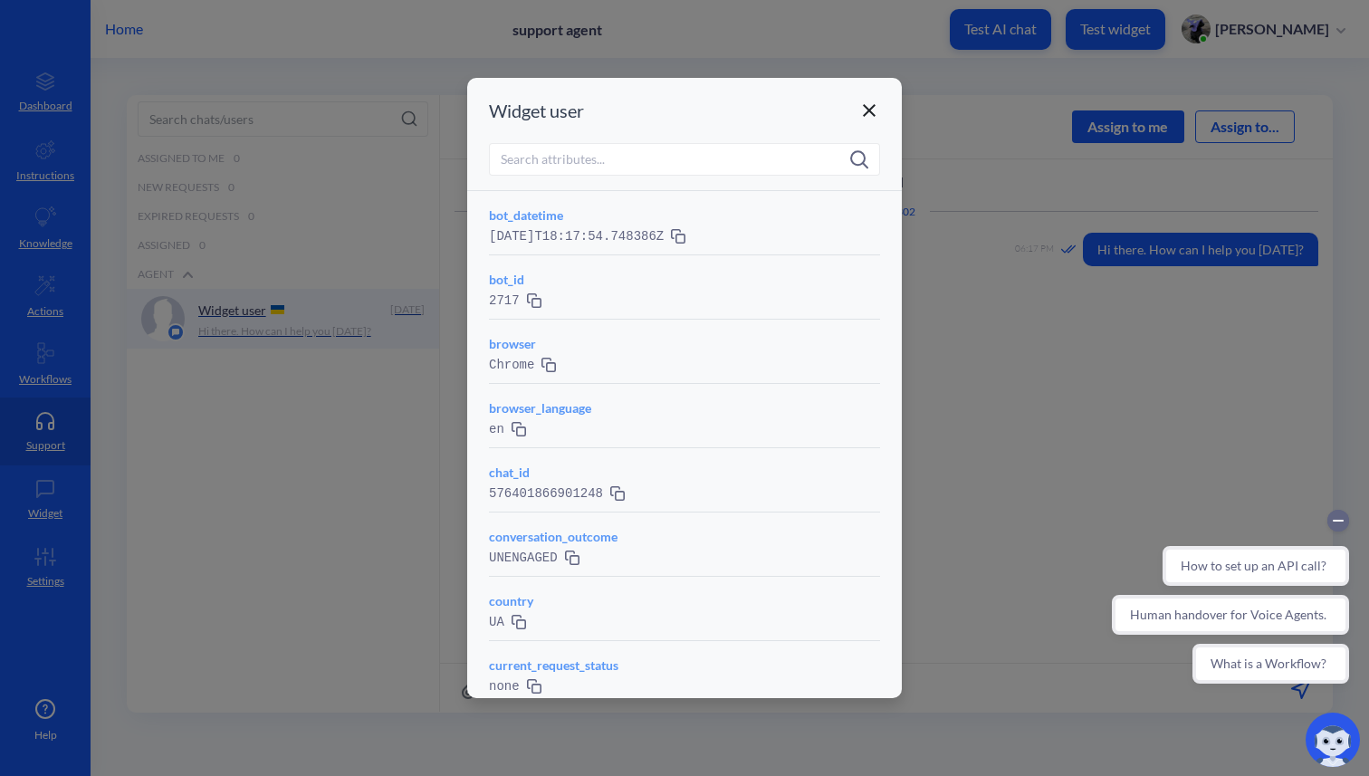
click at [871, 106] on icon at bounding box center [869, 111] width 22 height 22
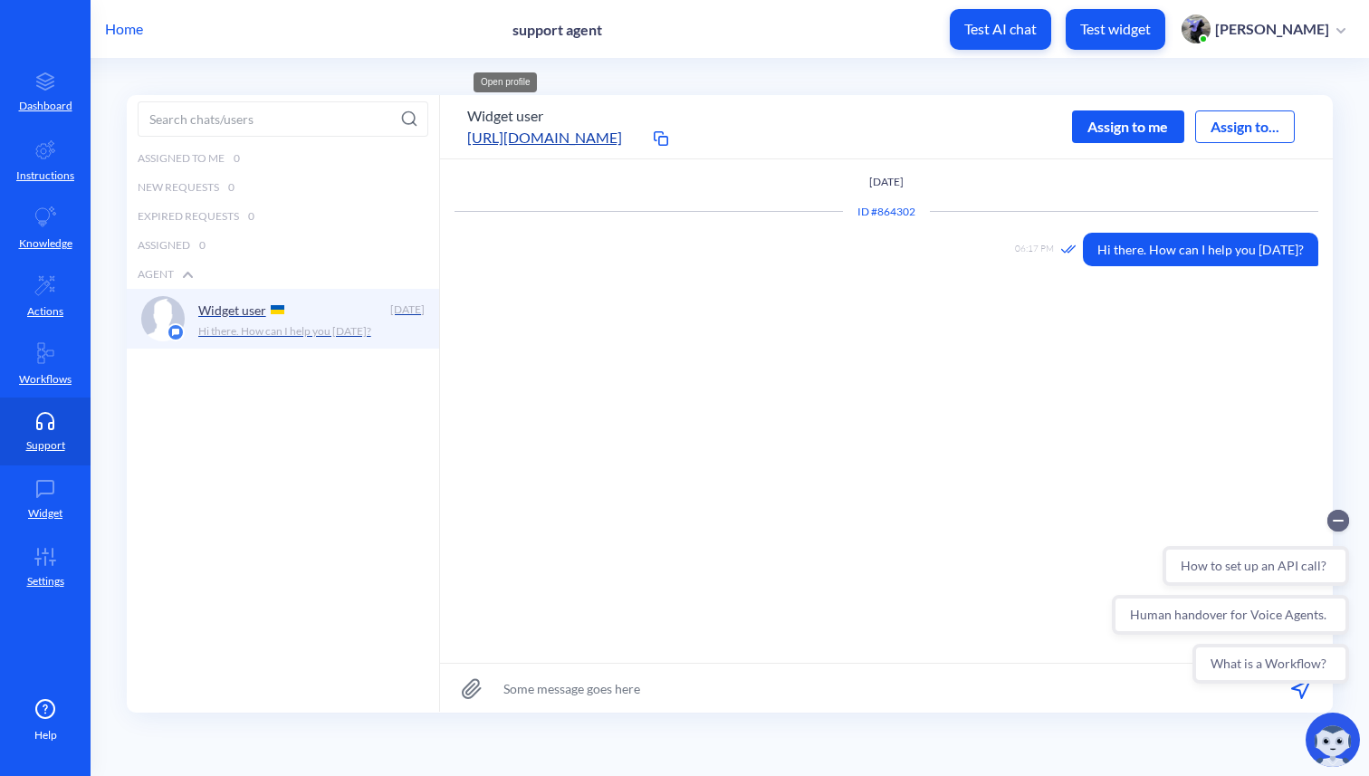
click at [1145, 124] on div "Assign to me" at bounding box center [1128, 126] width 112 height 33
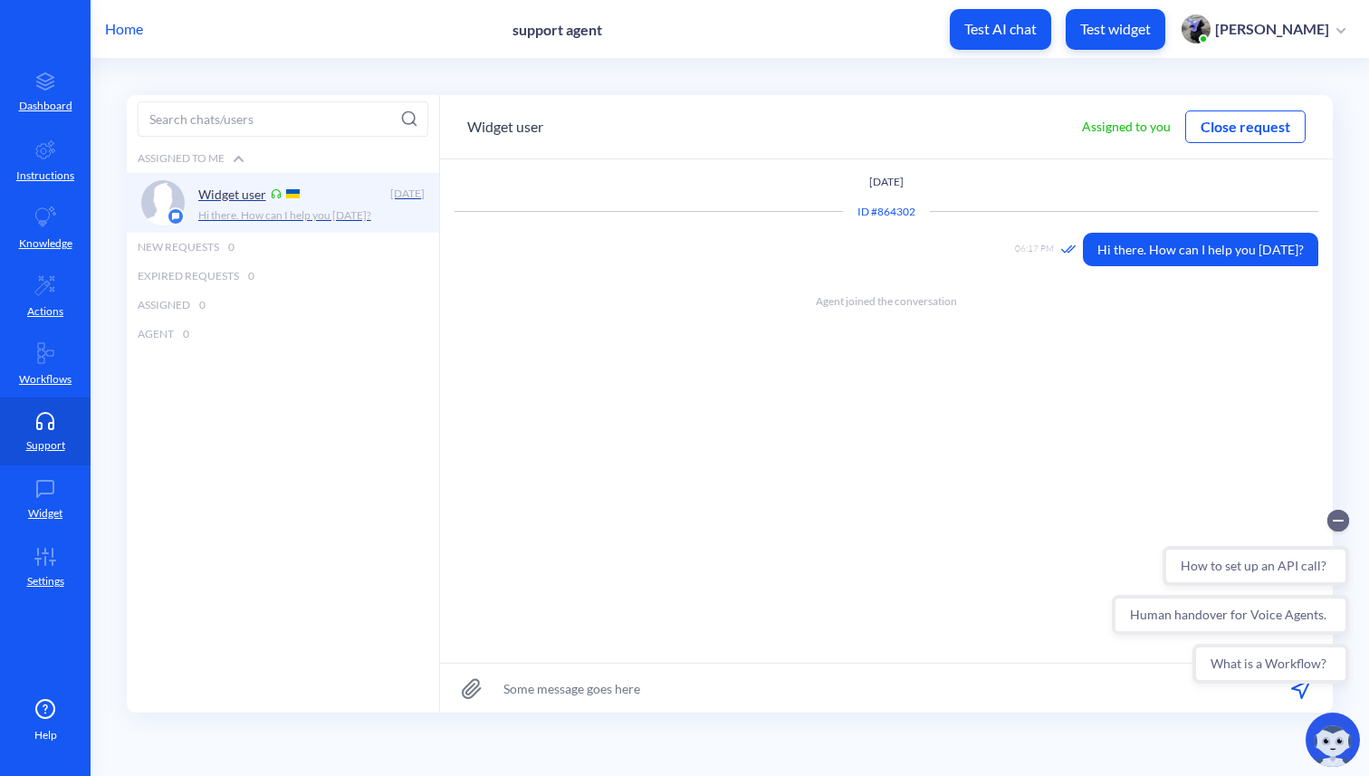
click at [1234, 124] on button "Close request" at bounding box center [1245, 127] width 119 height 22
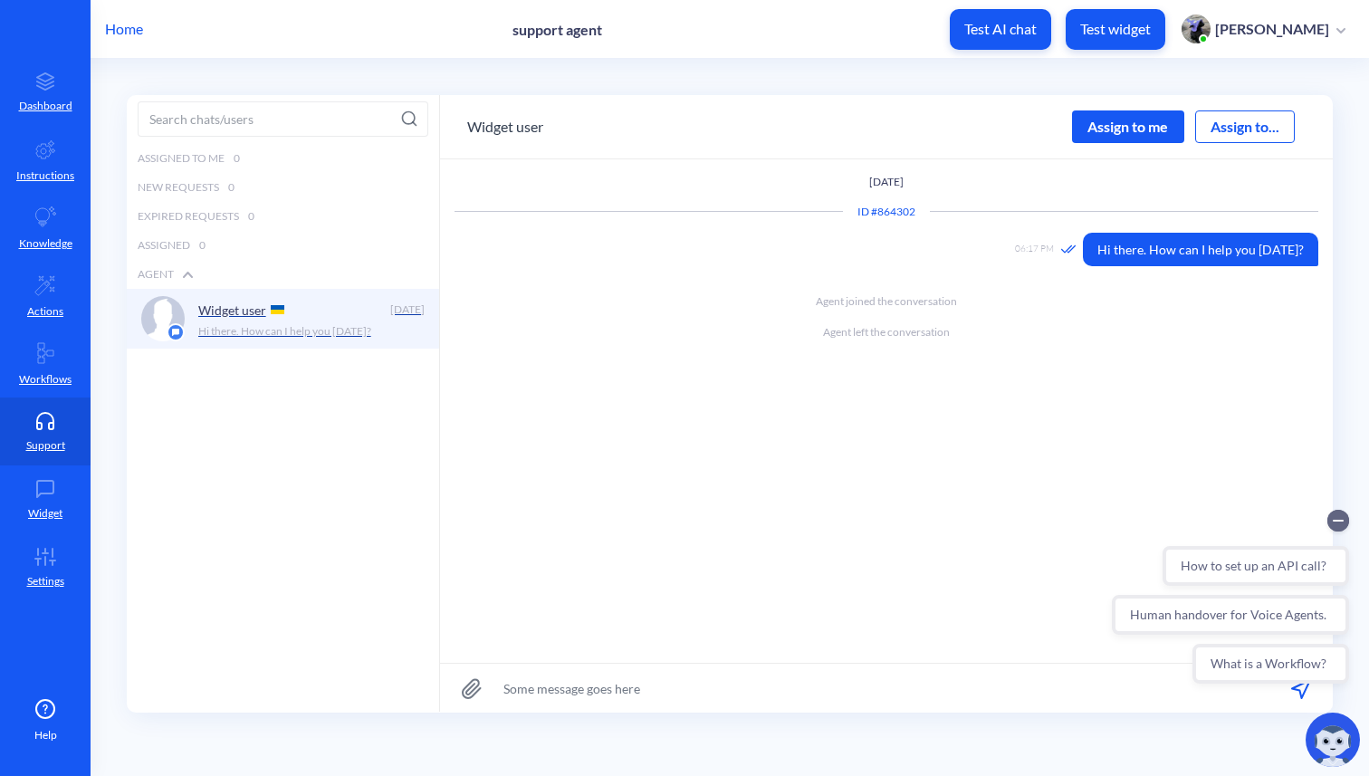
click at [1143, 125] on div "Assign to me" at bounding box center [1128, 126] width 112 height 33
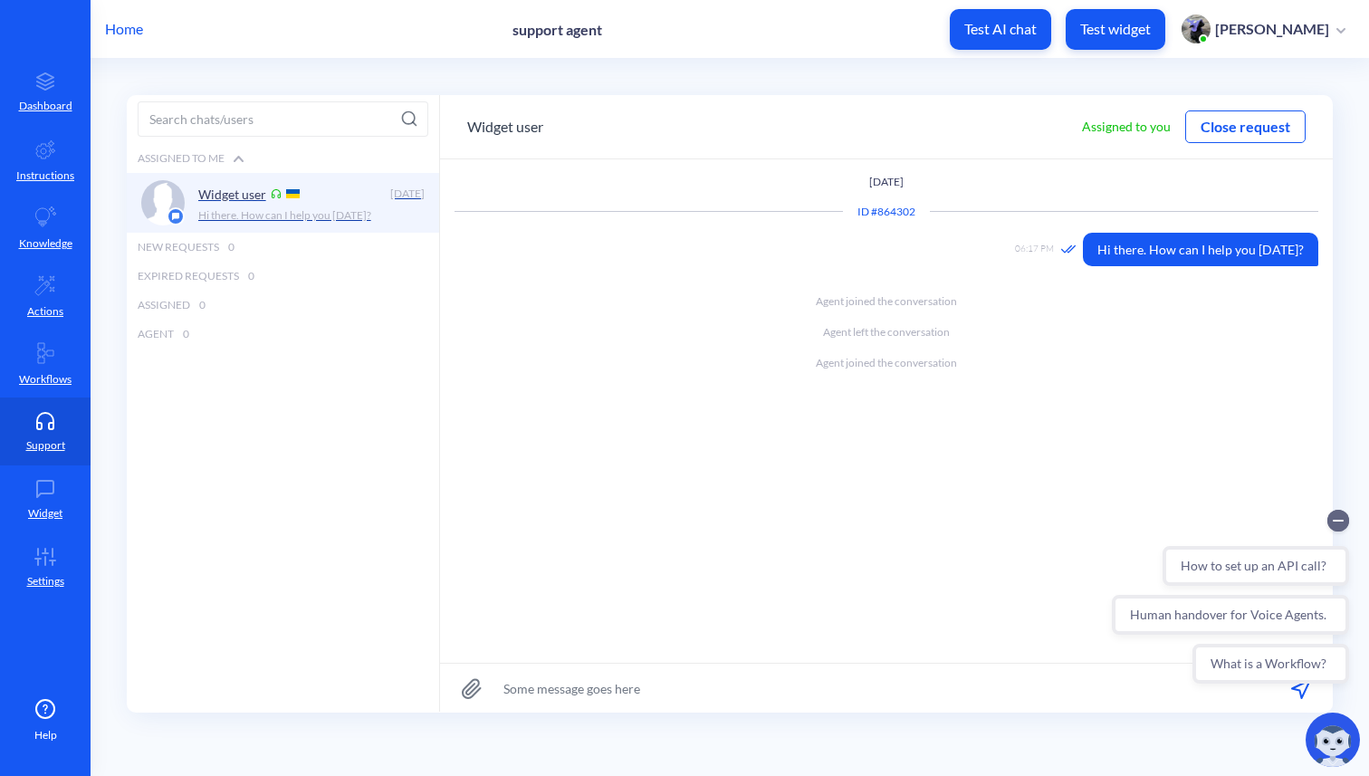
click at [1243, 126] on button "Close request" at bounding box center [1245, 127] width 119 height 22
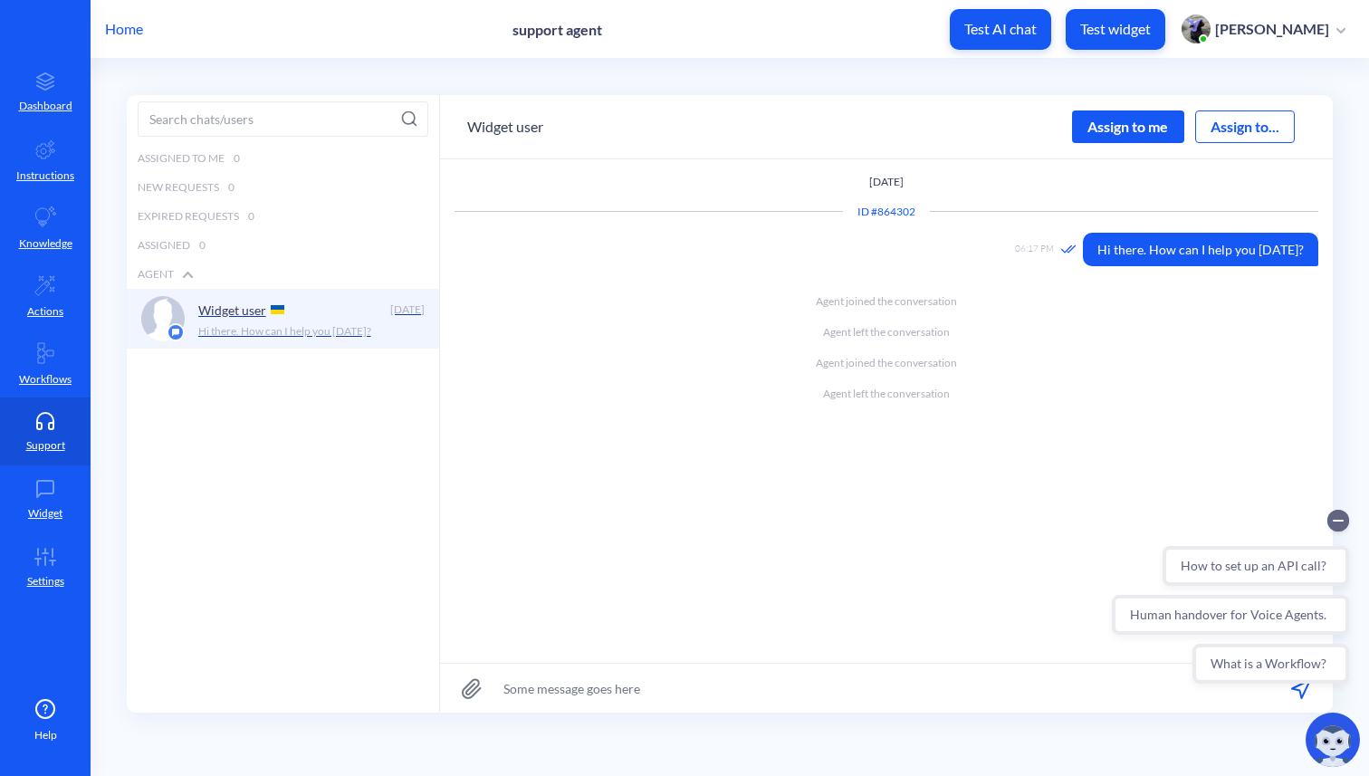
click at [124, 25] on p "Home" at bounding box center [124, 29] width 38 height 22
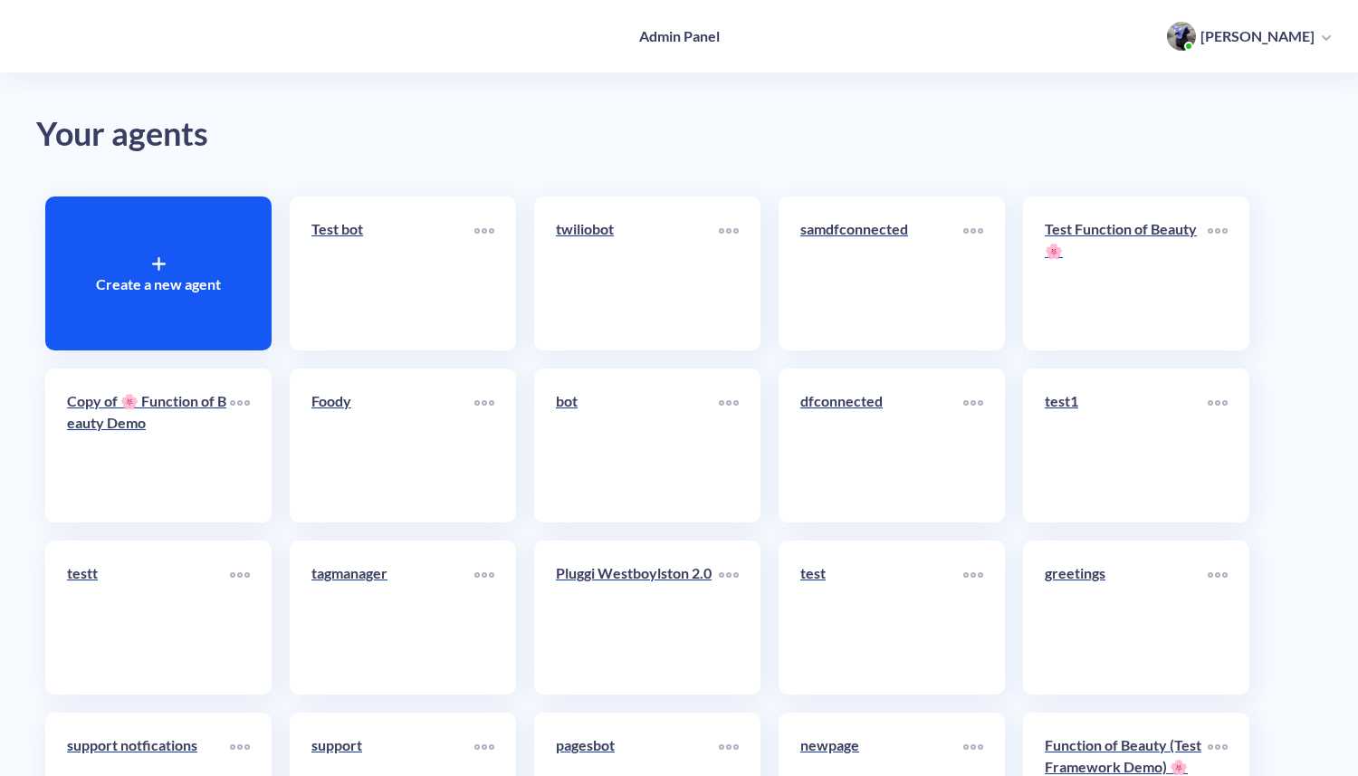
scroll to position [6719, 0]
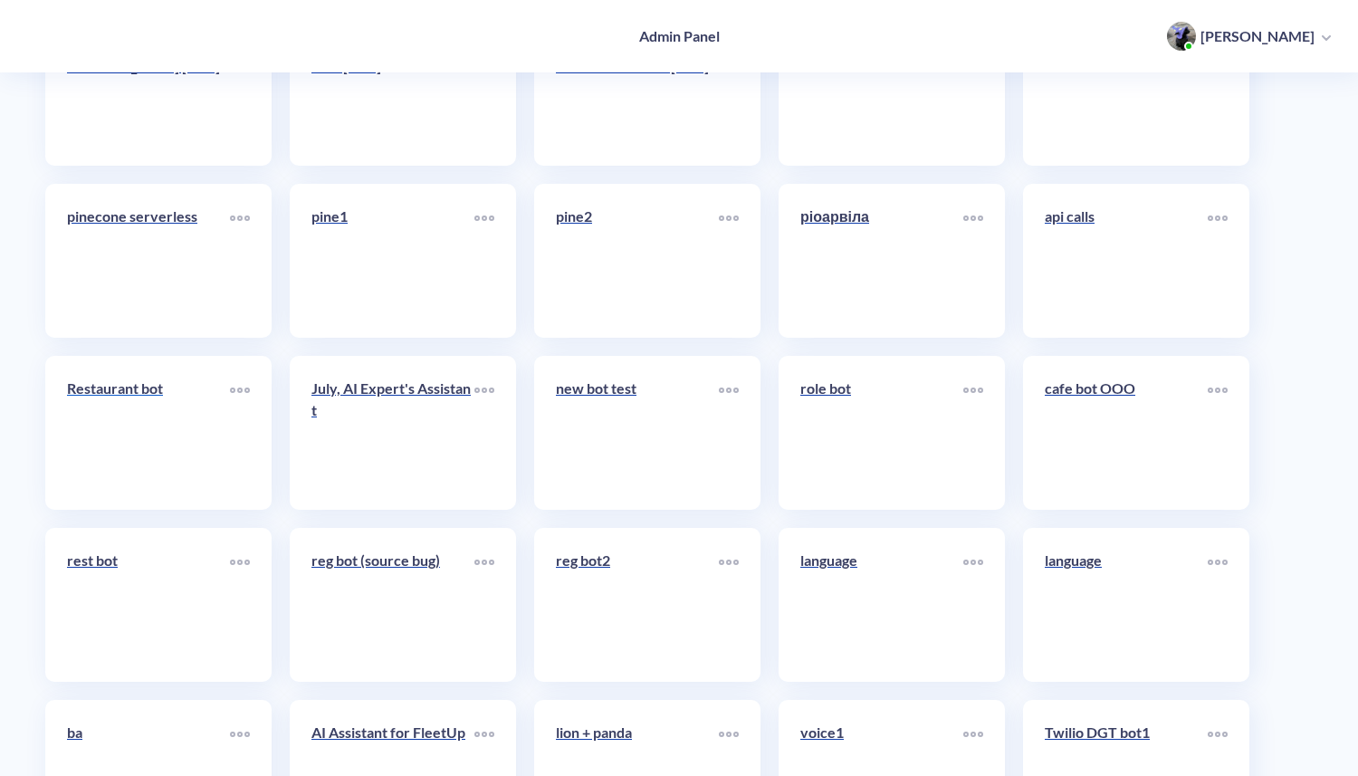
click at [157, 453] on link "Restaurant bot" at bounding box center [148, 432] width 163 height 110
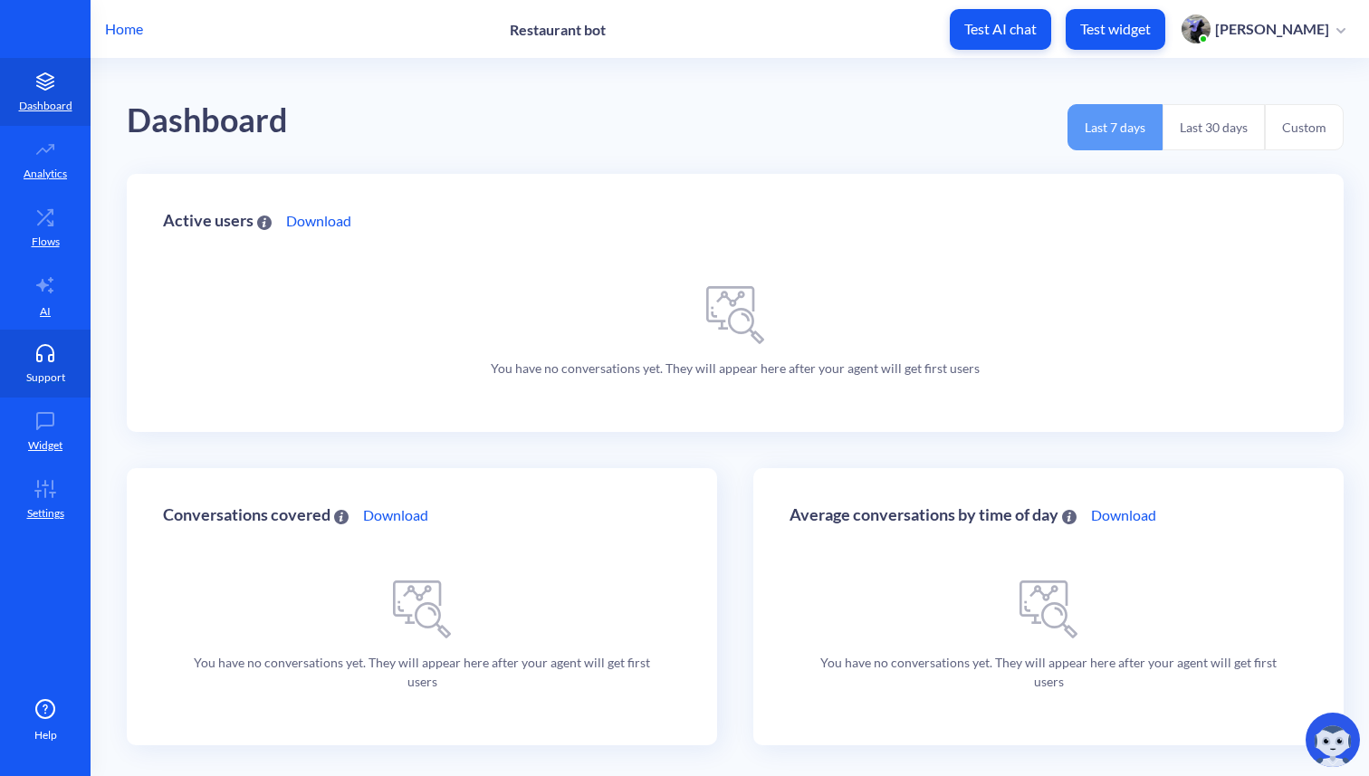
click at [57, 358] on icon at bounding box center [45, 353] width 36 height 18
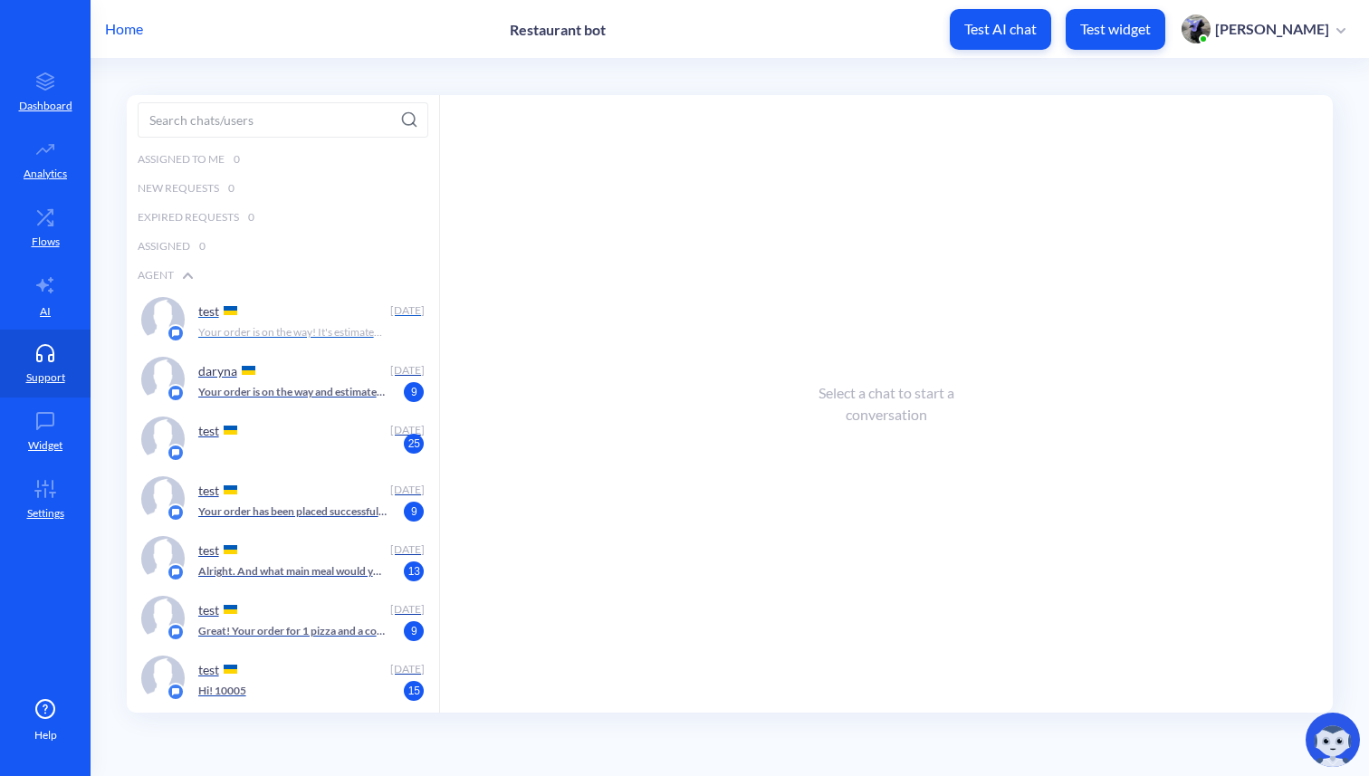
click at [247, 323] on div "test" at bounding box center [291, 310] width 186 height 27
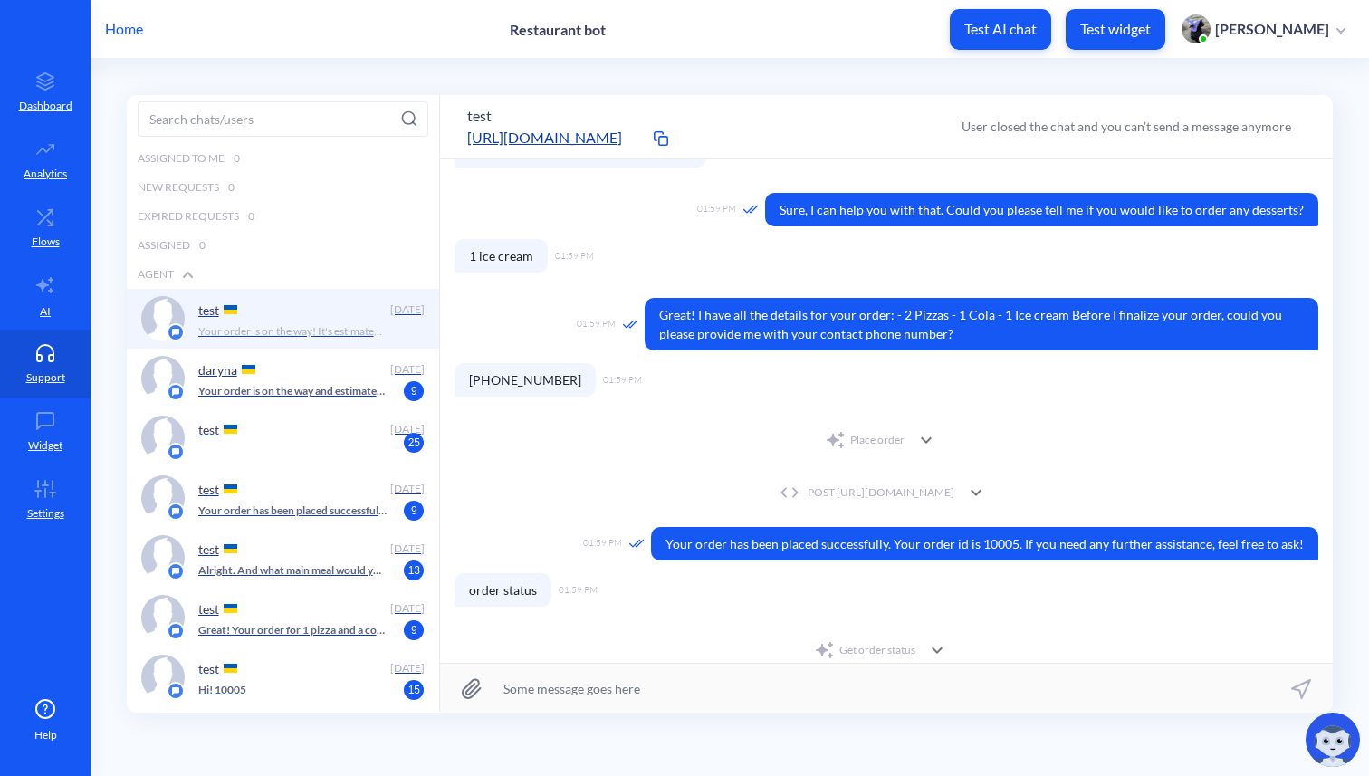
scroll to position [186, 0]
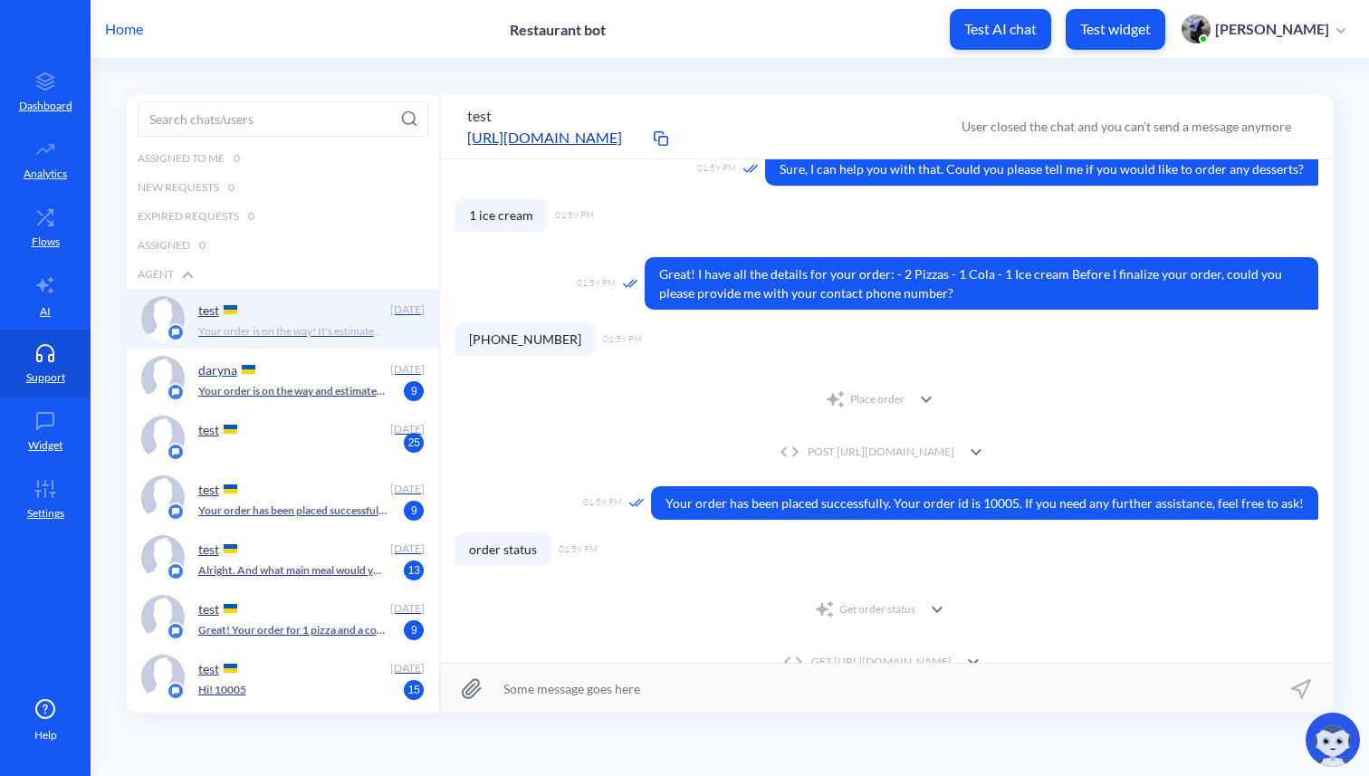
click at [924, 398] on icon at bounding box center [926, 399] width 22 height 22
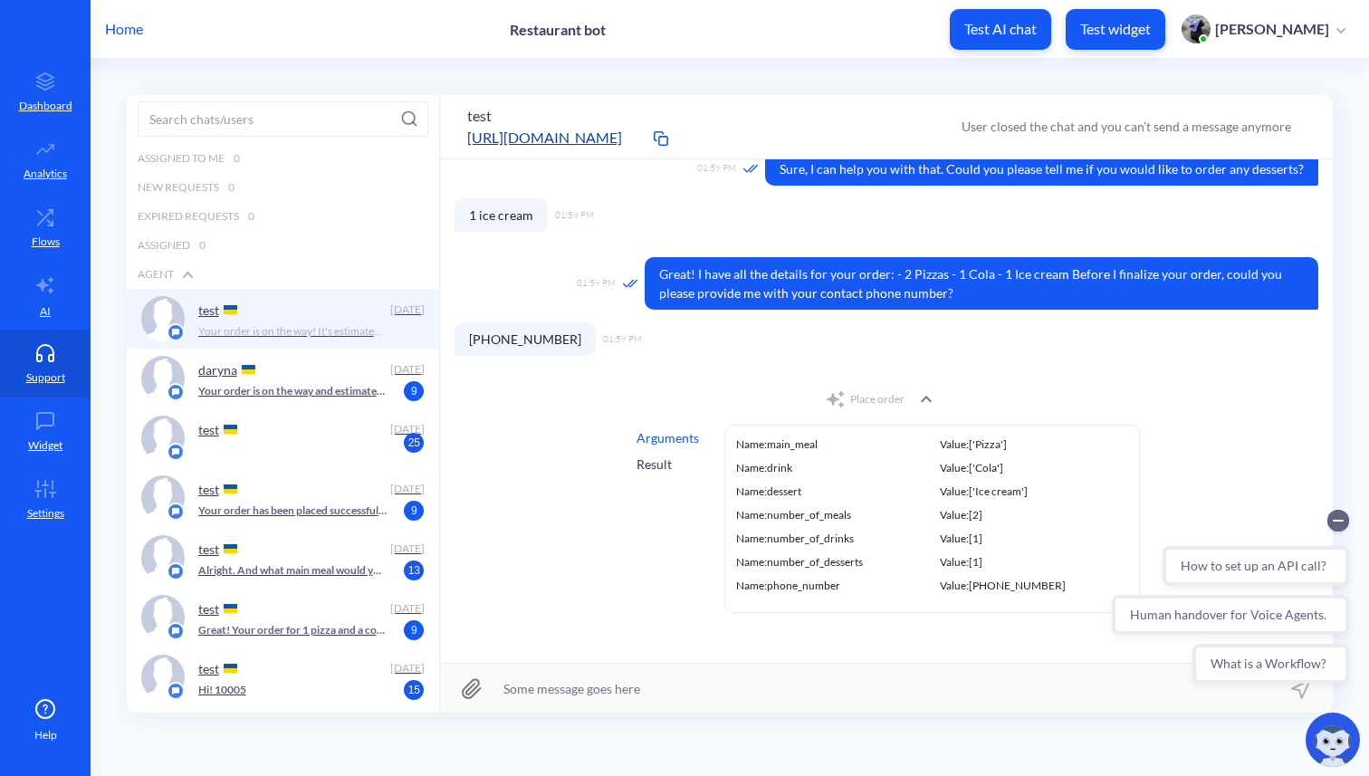
click at [640, 463] on div "Result" at bounding box center [667, 463] width 62 height 19
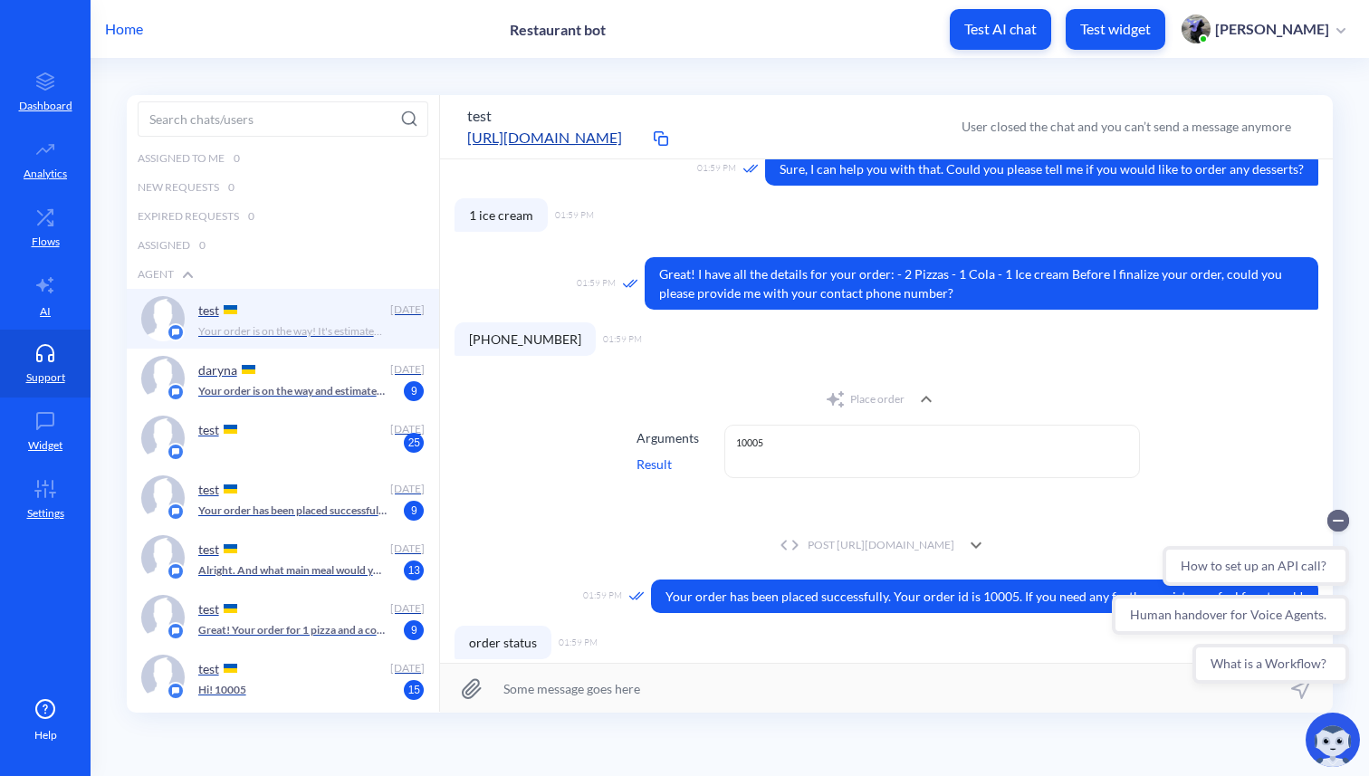
click at [659, 440] on div "Arguments" at bounding box center [667, 437] width 62 height 19
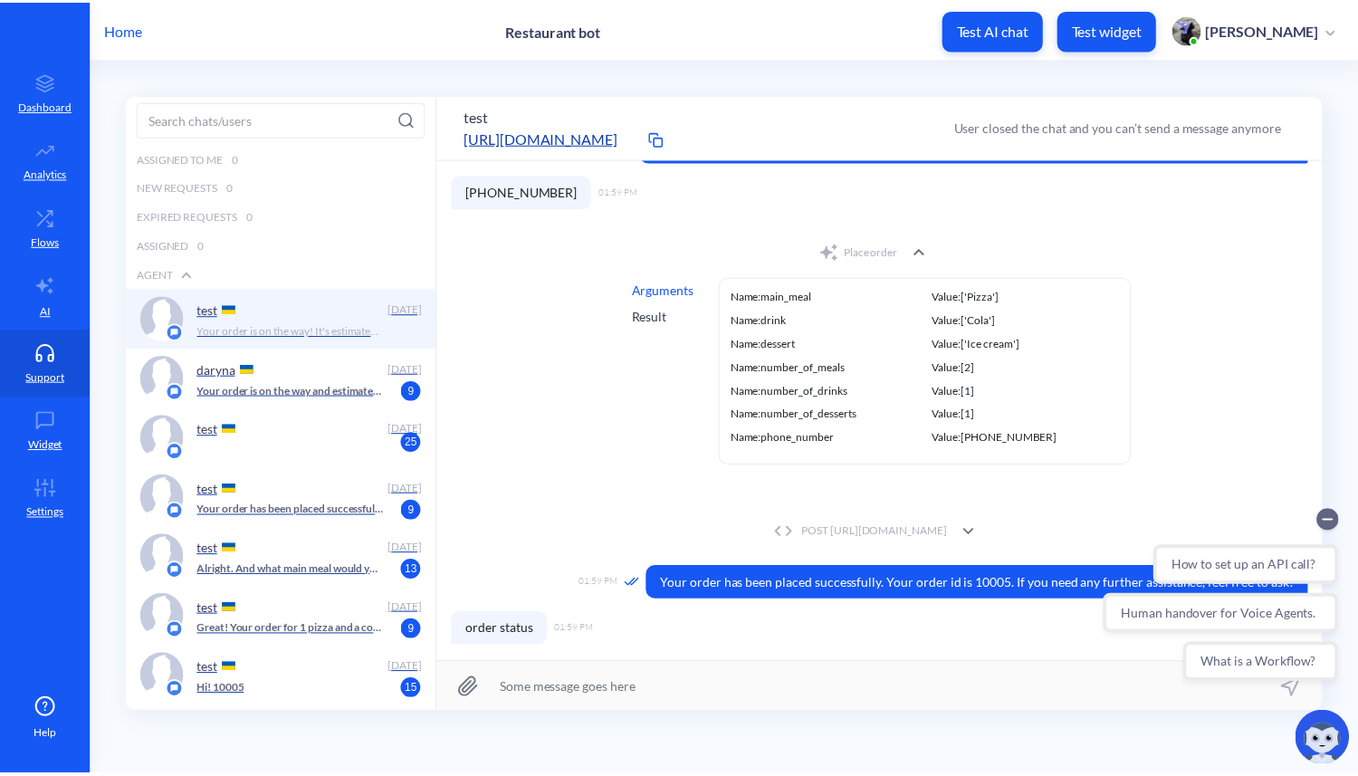
scroll to position [310, 0]
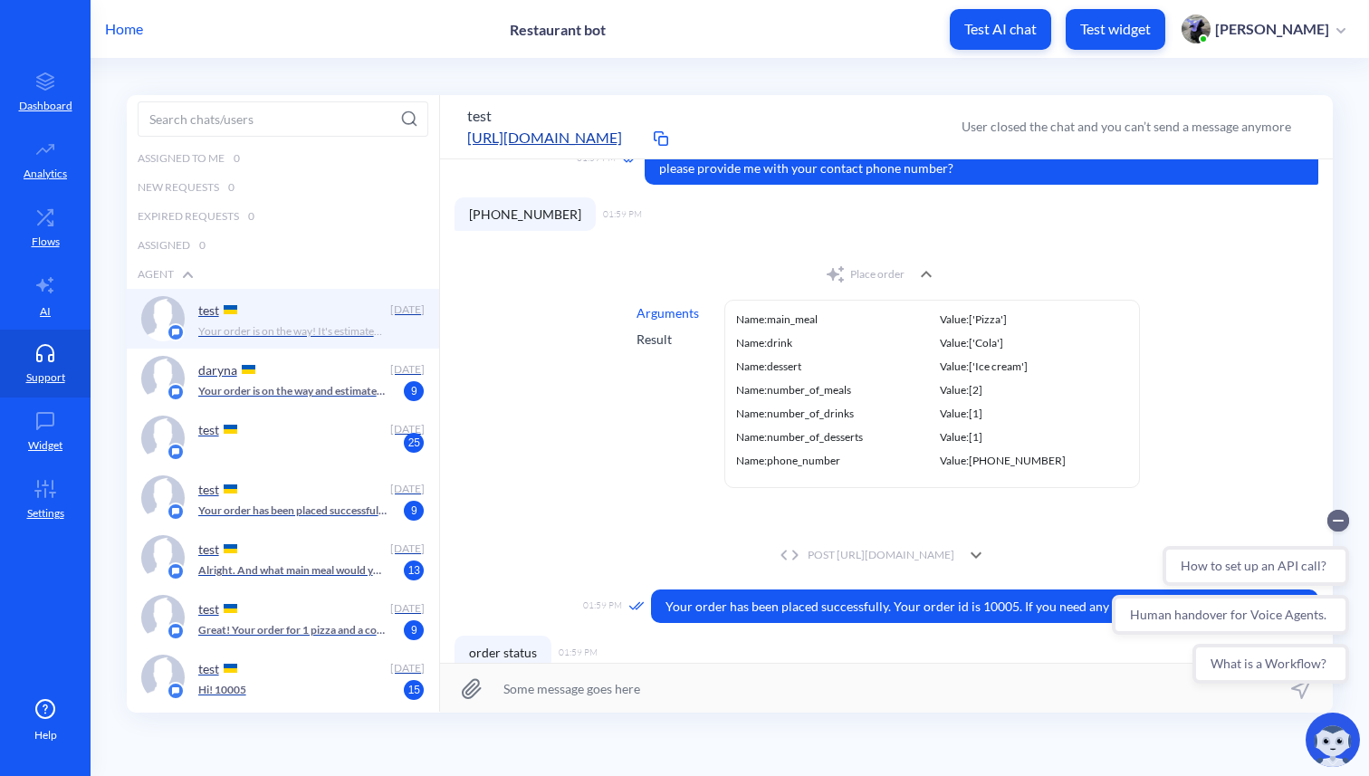
click at [924, 273] on icon at bounding box center [925, 274] width 11 height 6
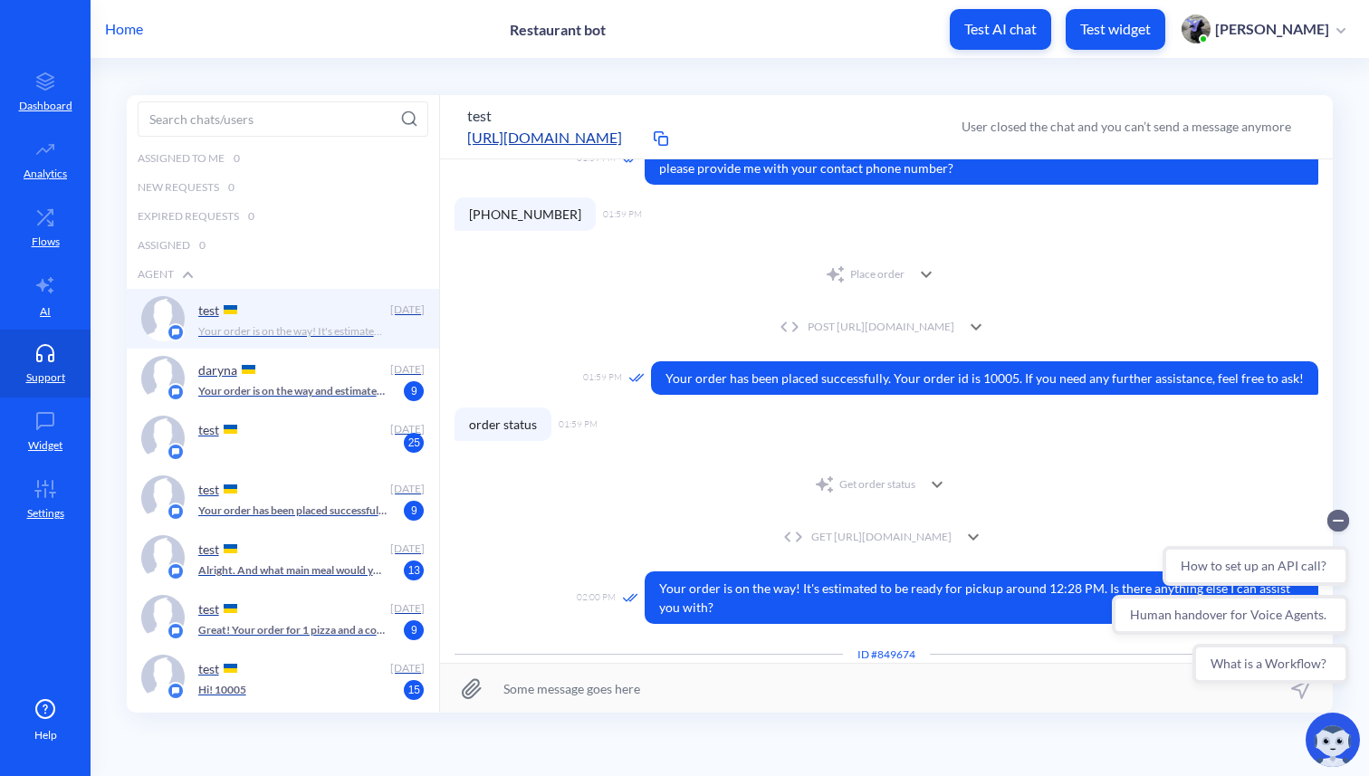
click at [987, 325] on icon at bounding box center [976, 327] width 22 height 22
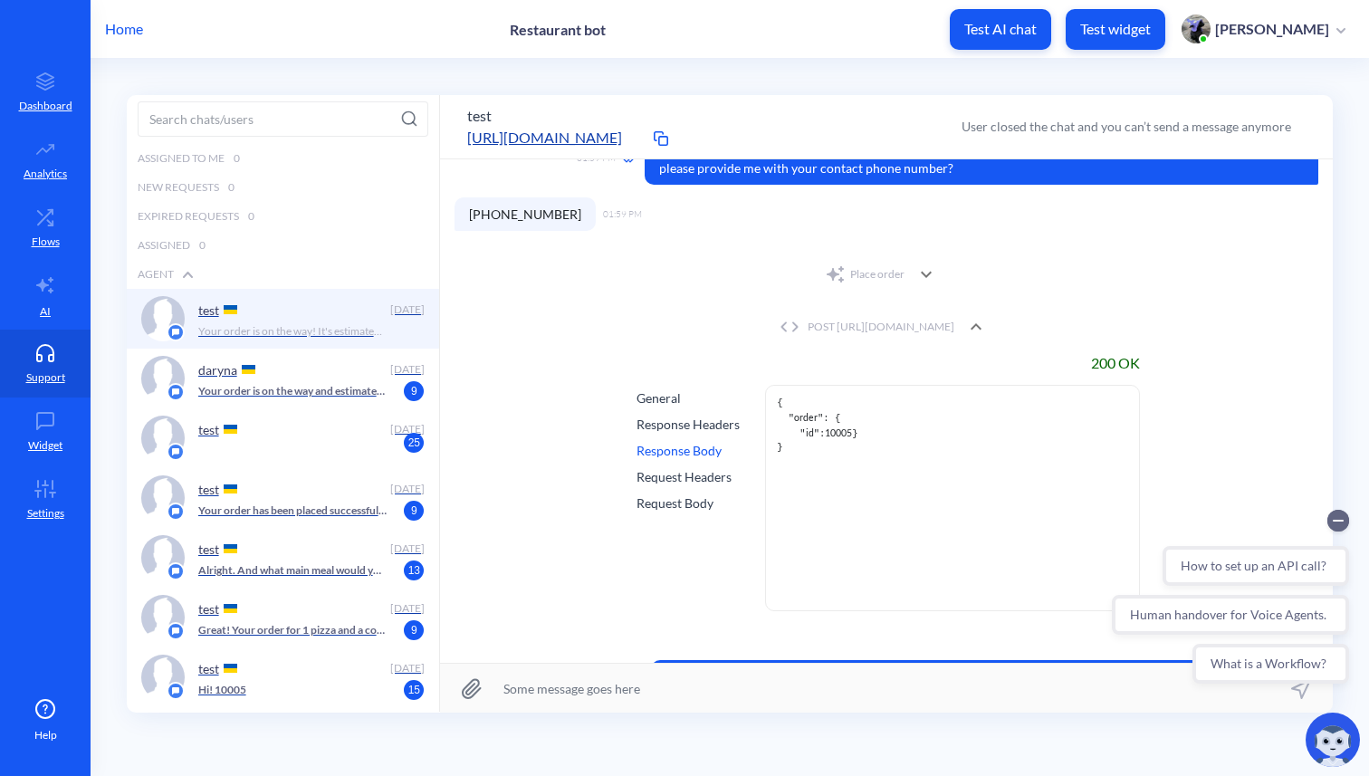
click at [661, 400] on div "General" at bounding box center [687, 397] width 103 height 19
click at [122, 26] on p "Home" at bounding box center [124, 29] width 38 height 22
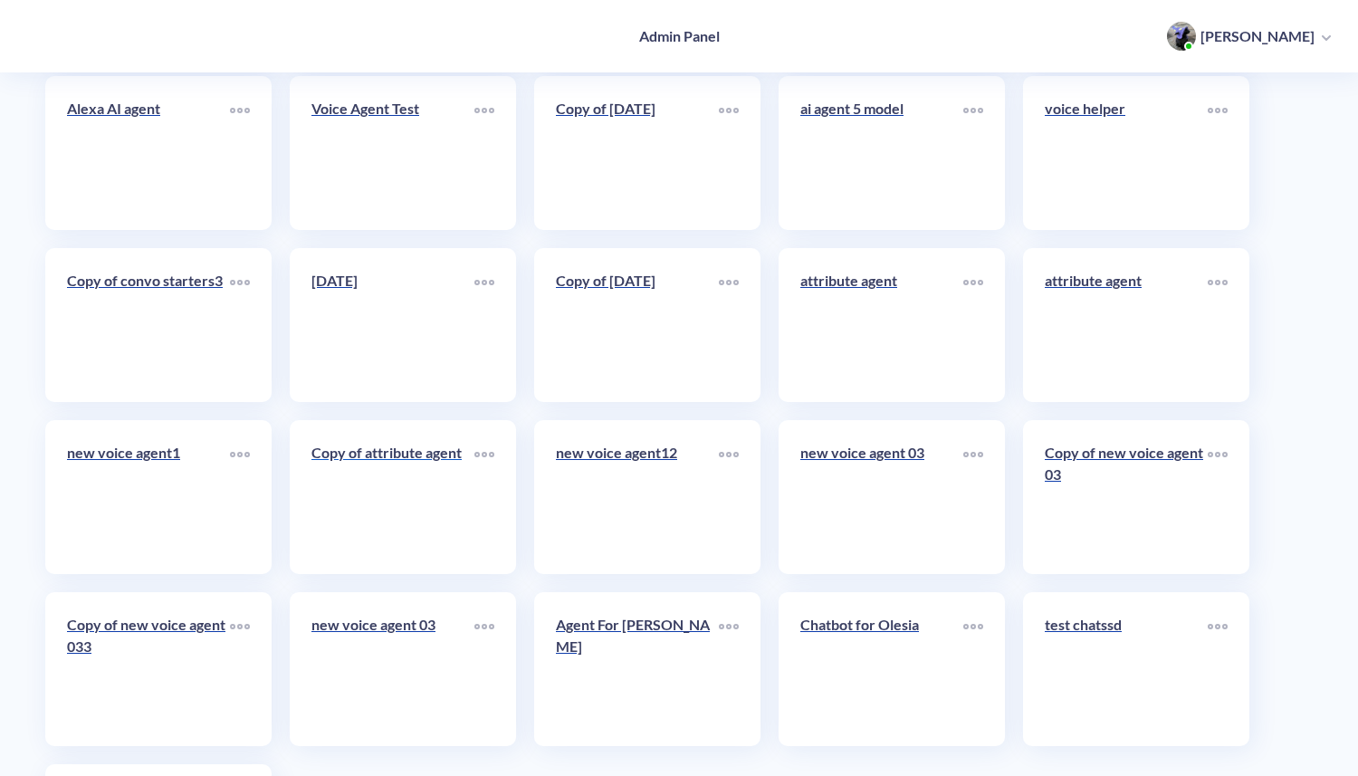
scroll to position [9250, 0]
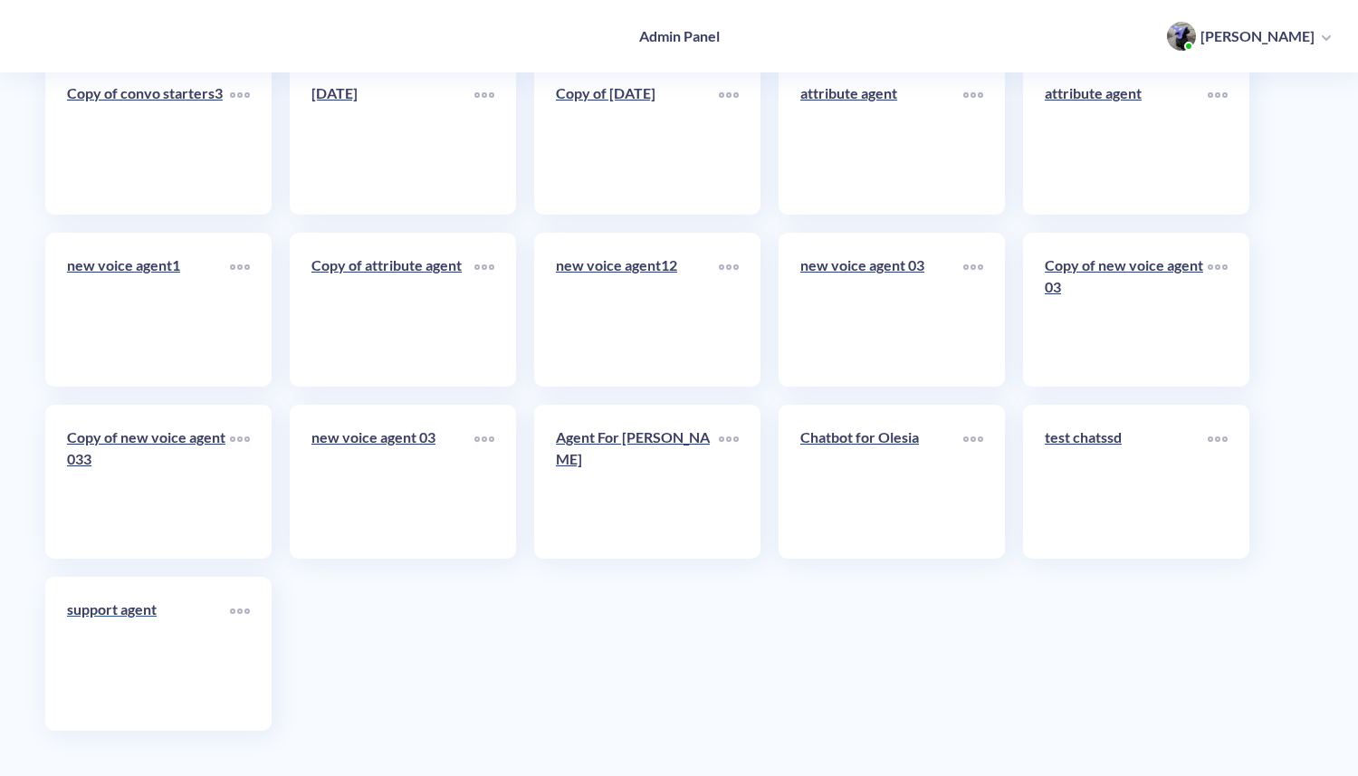
click at [109, 651] on link "support agent" at bounding box center [148, 653] width 163 height 110
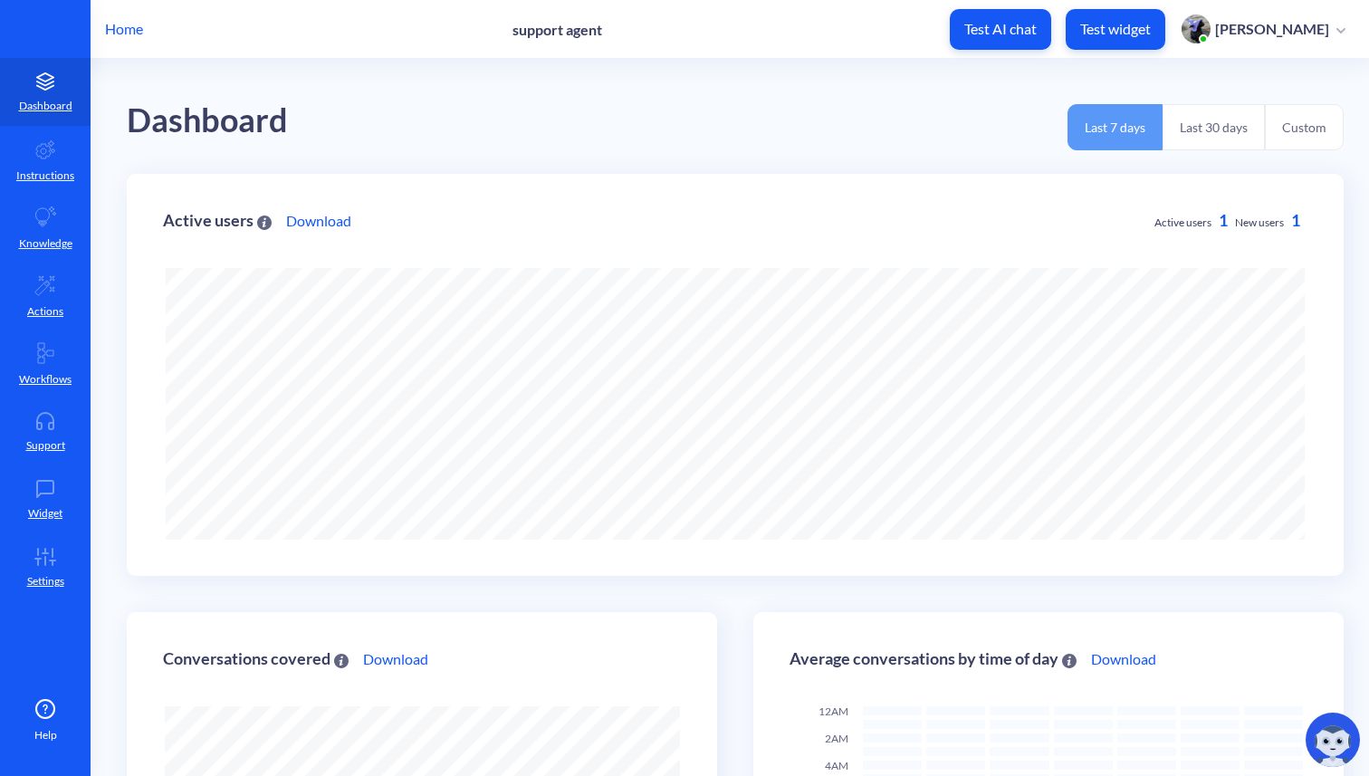
scroll to position [776, 1369]
click at [41, 171] on p "Instructions" at bounding box center [45, 175] width 58 height 16
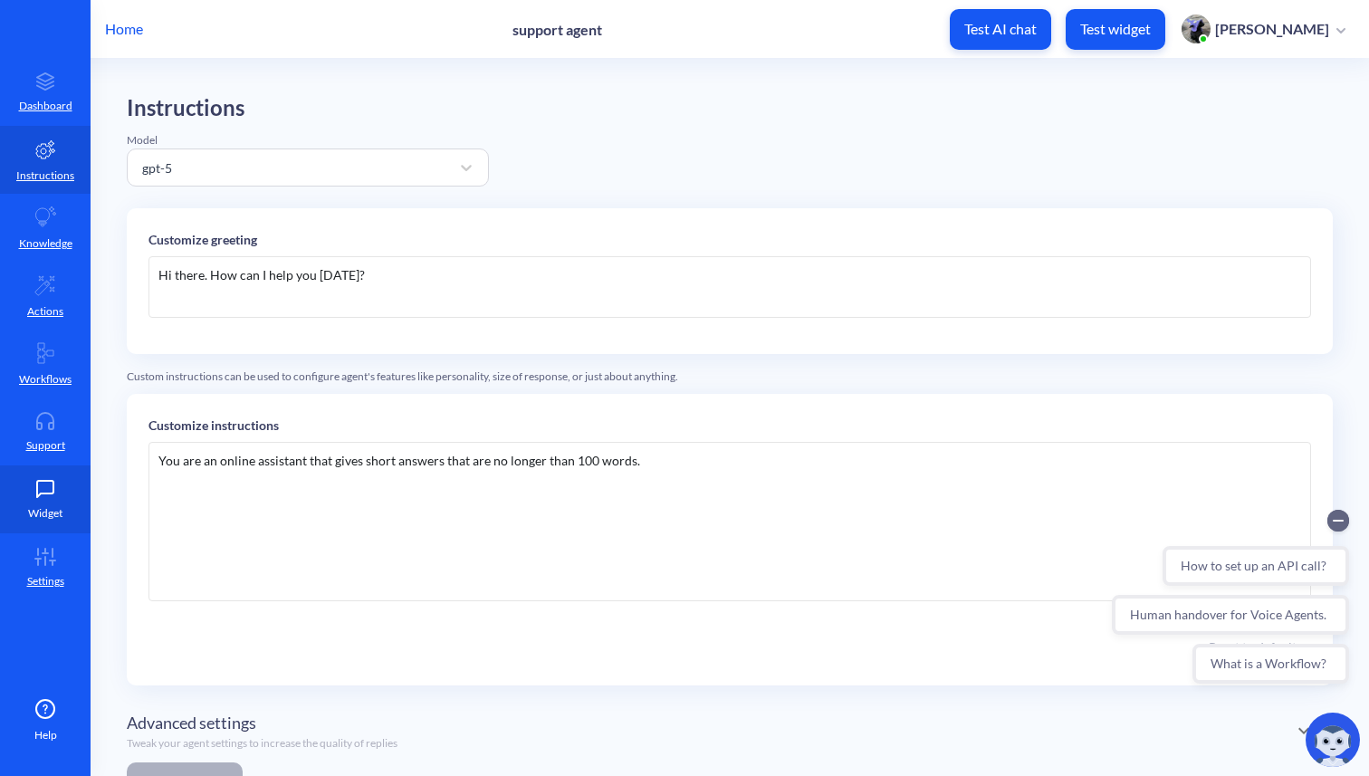
click at [28, 511] on p "Widget" at bounding box center [45, 513] width 34 height 16
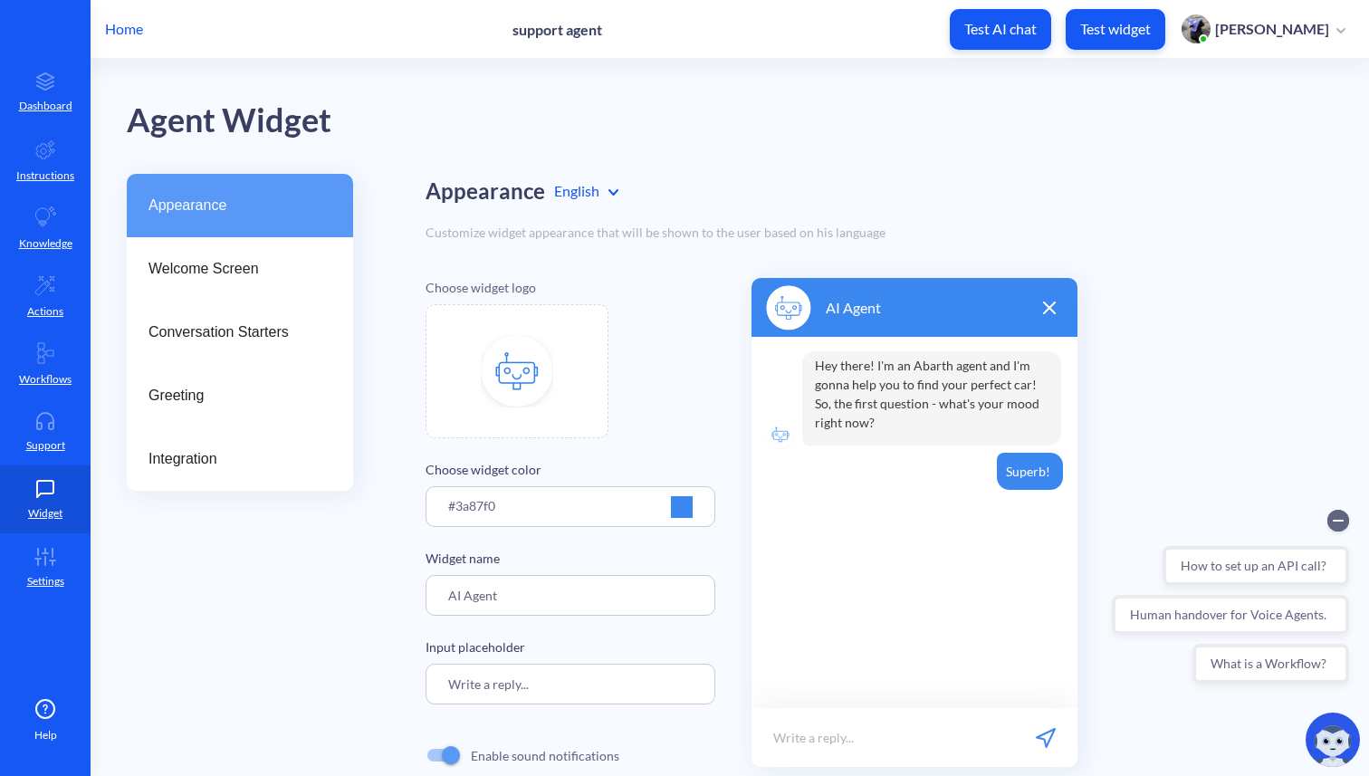
scroll to position [81, 0]
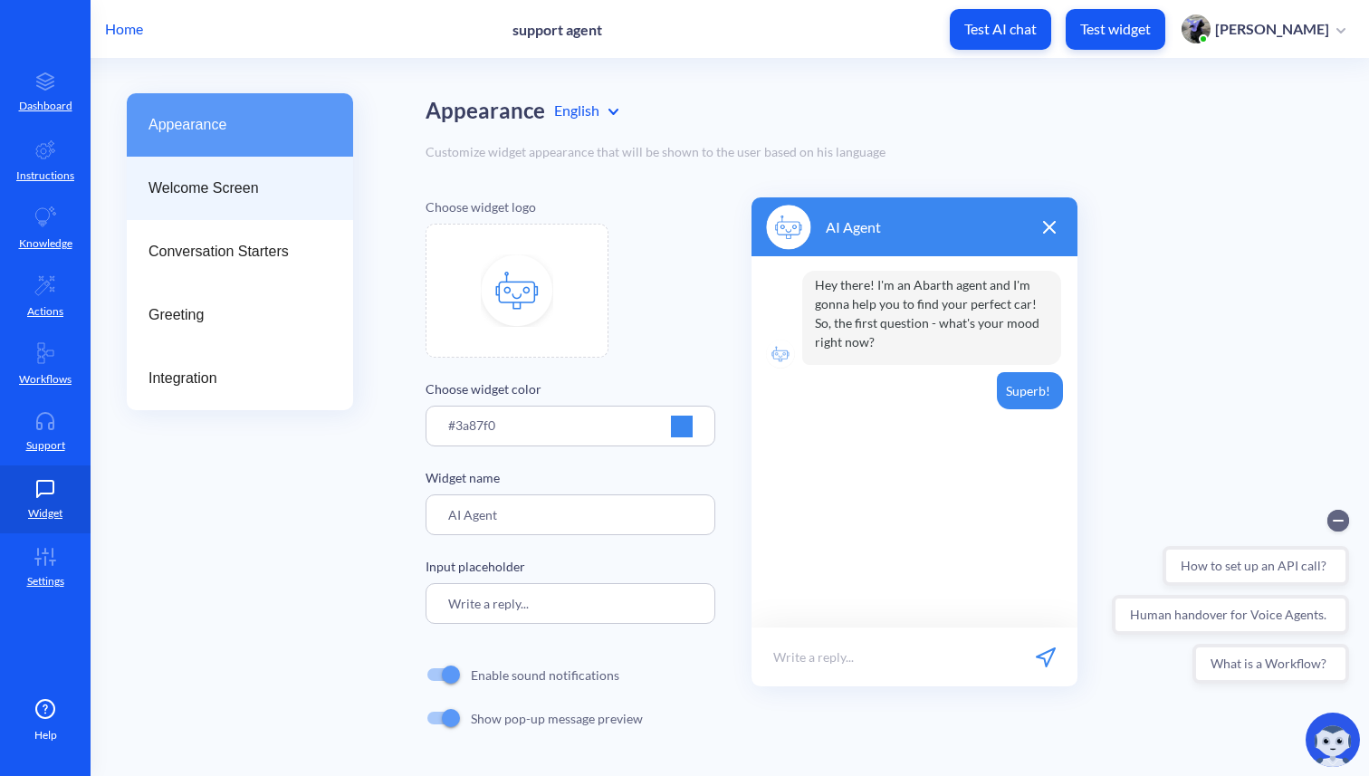
click at [221, 189] on span "Welcome Screen" at bounding box center [232, 188] width 168 height 22
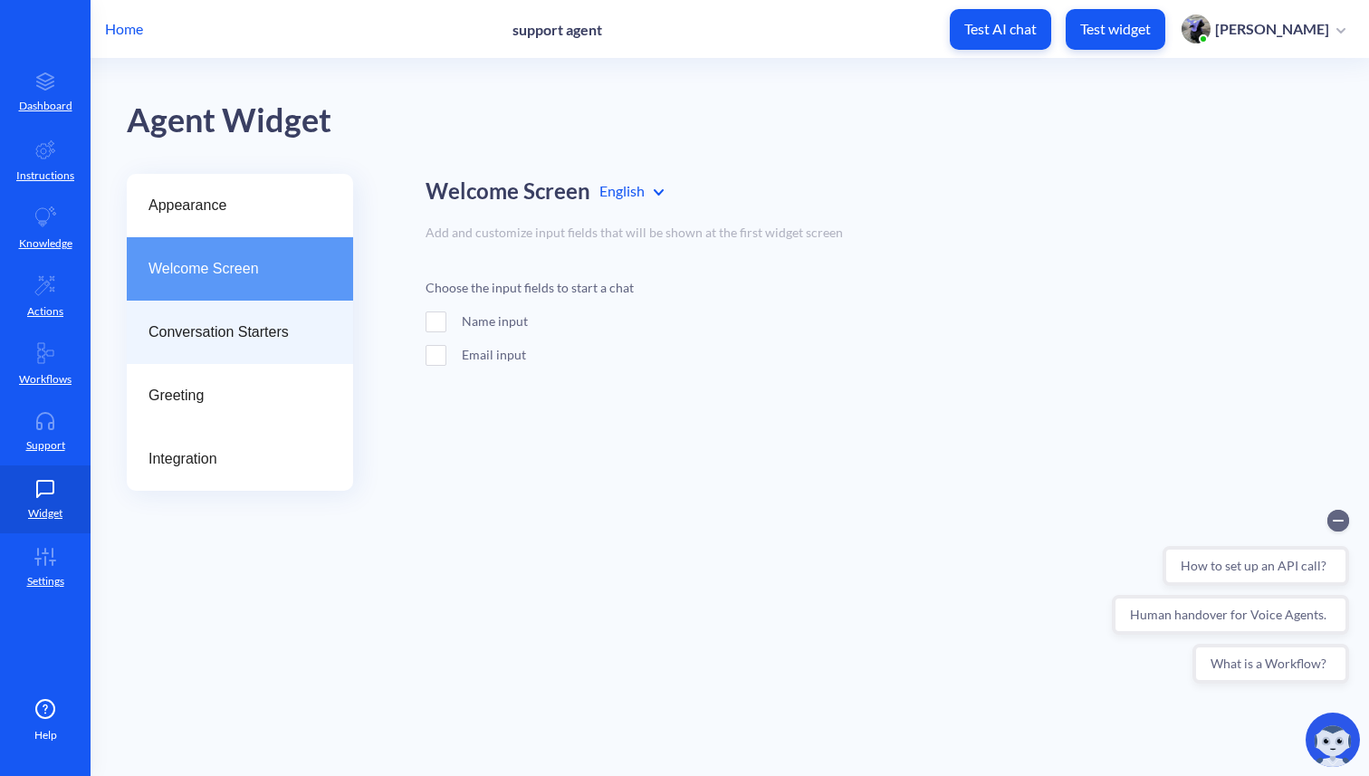
click at [205, 338] on span "Conversation Starters" at bounding box center [232, 332] width 168 height 22
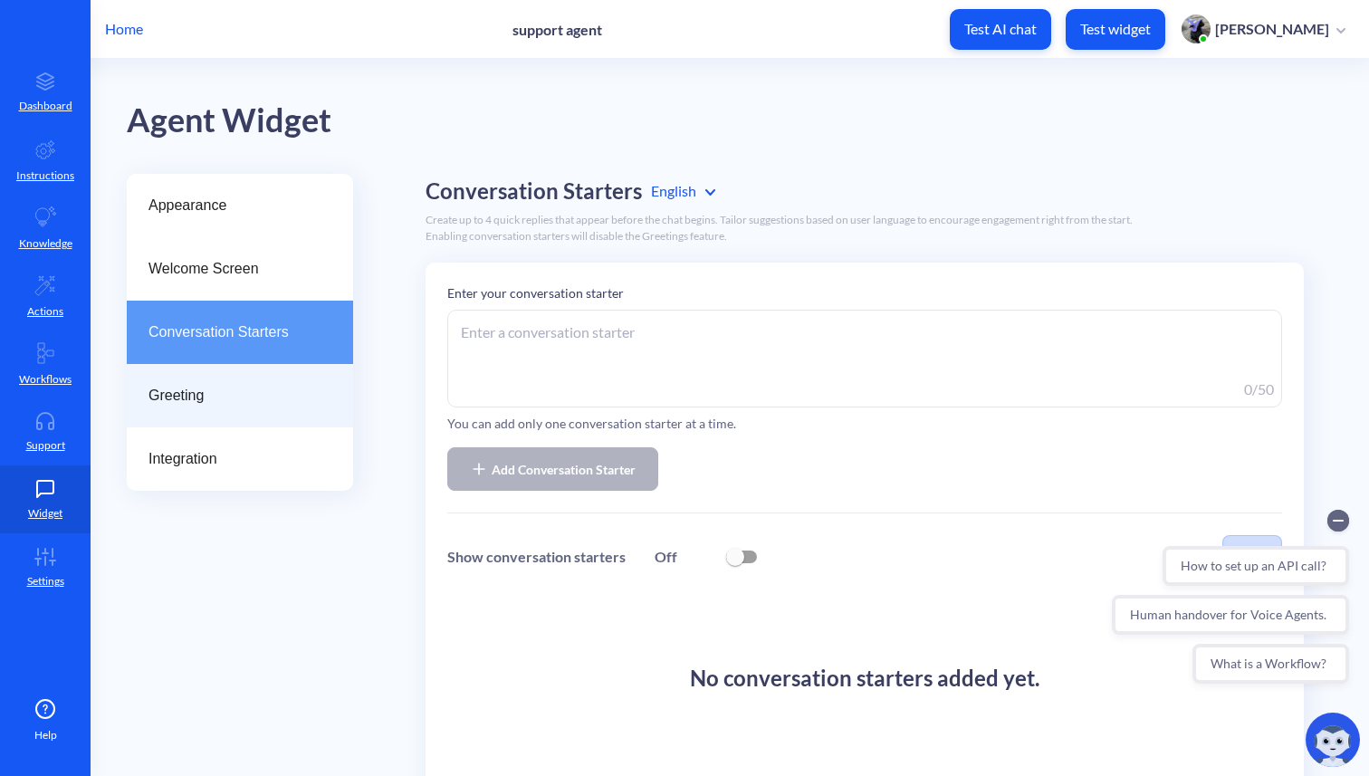
click at [238, 385] on span "Greeting" at bounding box center [232, 396] width 168 height 22
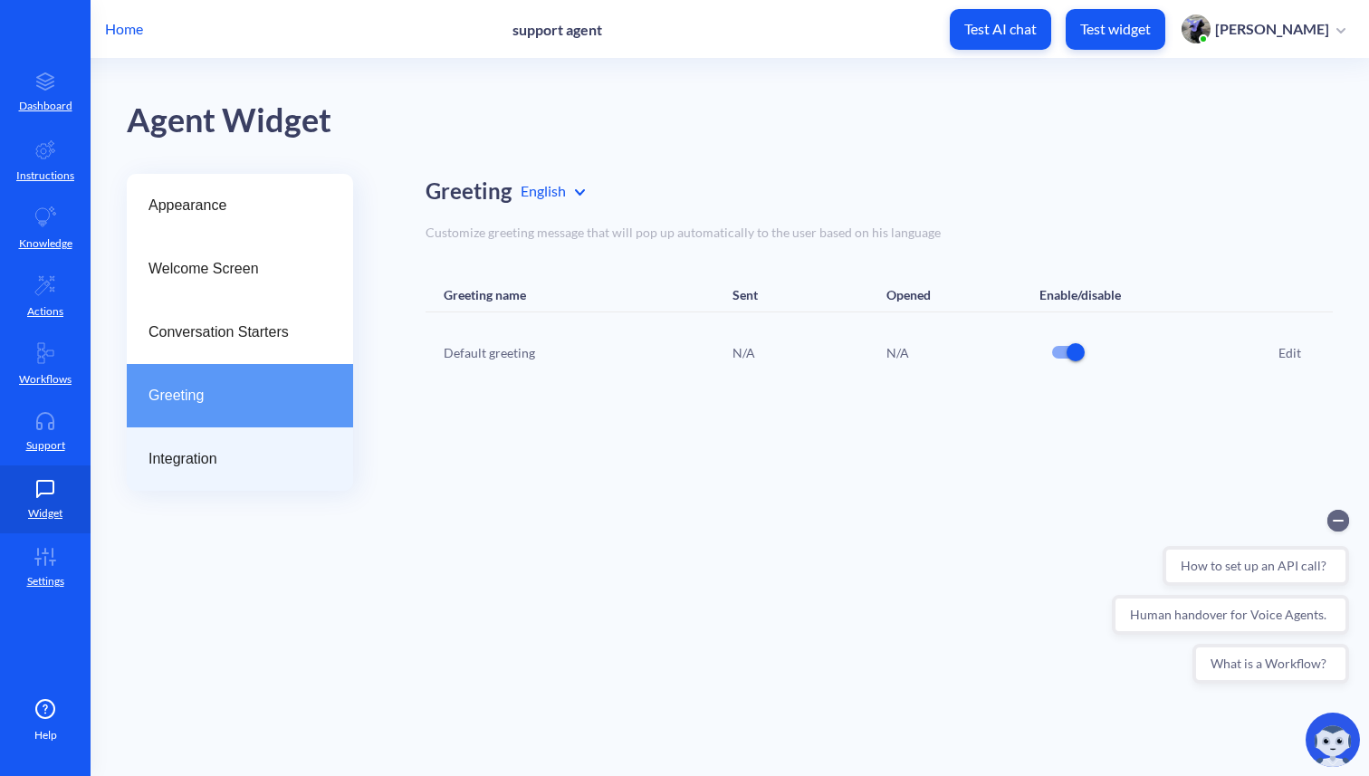
click at [216, 453] on span "Integration" at bounding box center [232, 459] width 168 height 22
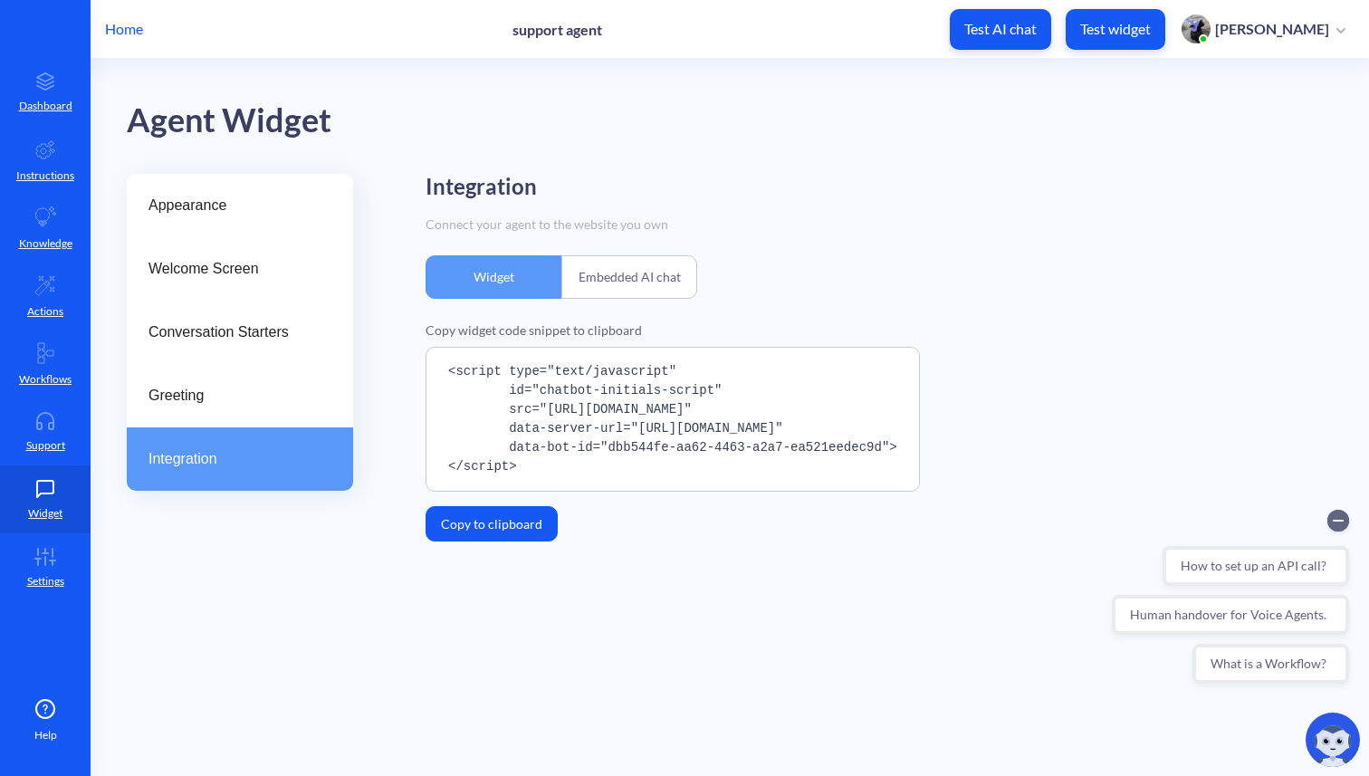
click at [633, 281] on div "Embedded AI chat" at bounding box center [629, 276] width 136 height 43
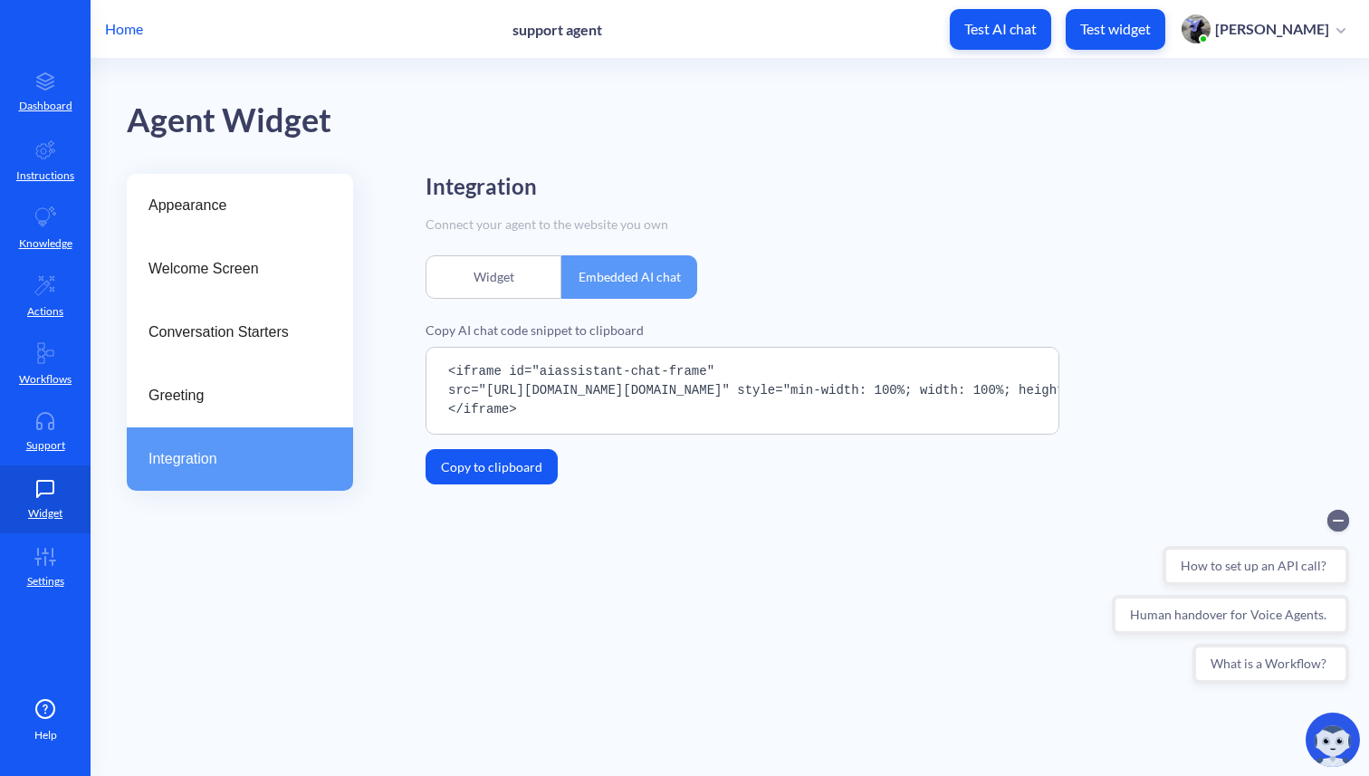
click at [505, 283] on div "Widget" at bounding box center [493, 276] width 136 height 43
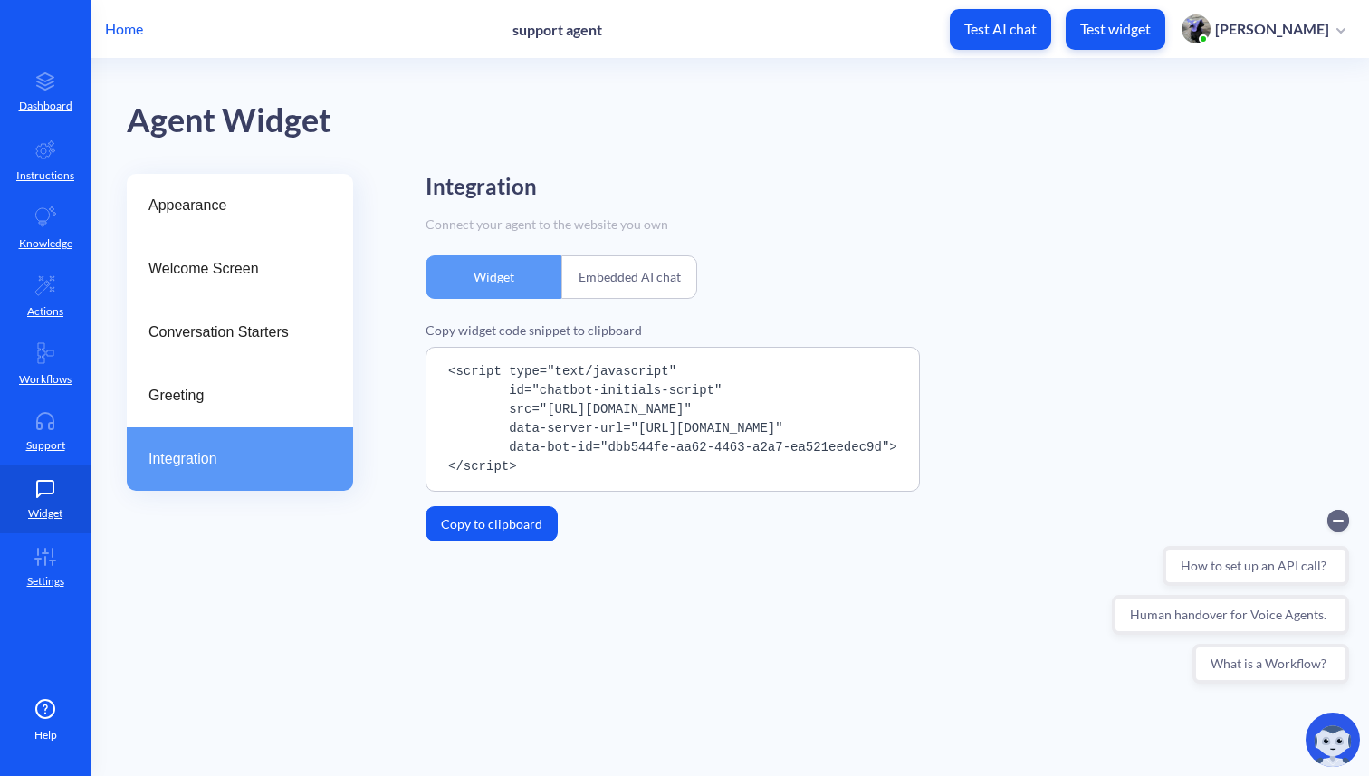
click at [628, 280] on div "Embedded AI chat" at bounding box center [629, 276] width 136 height 43
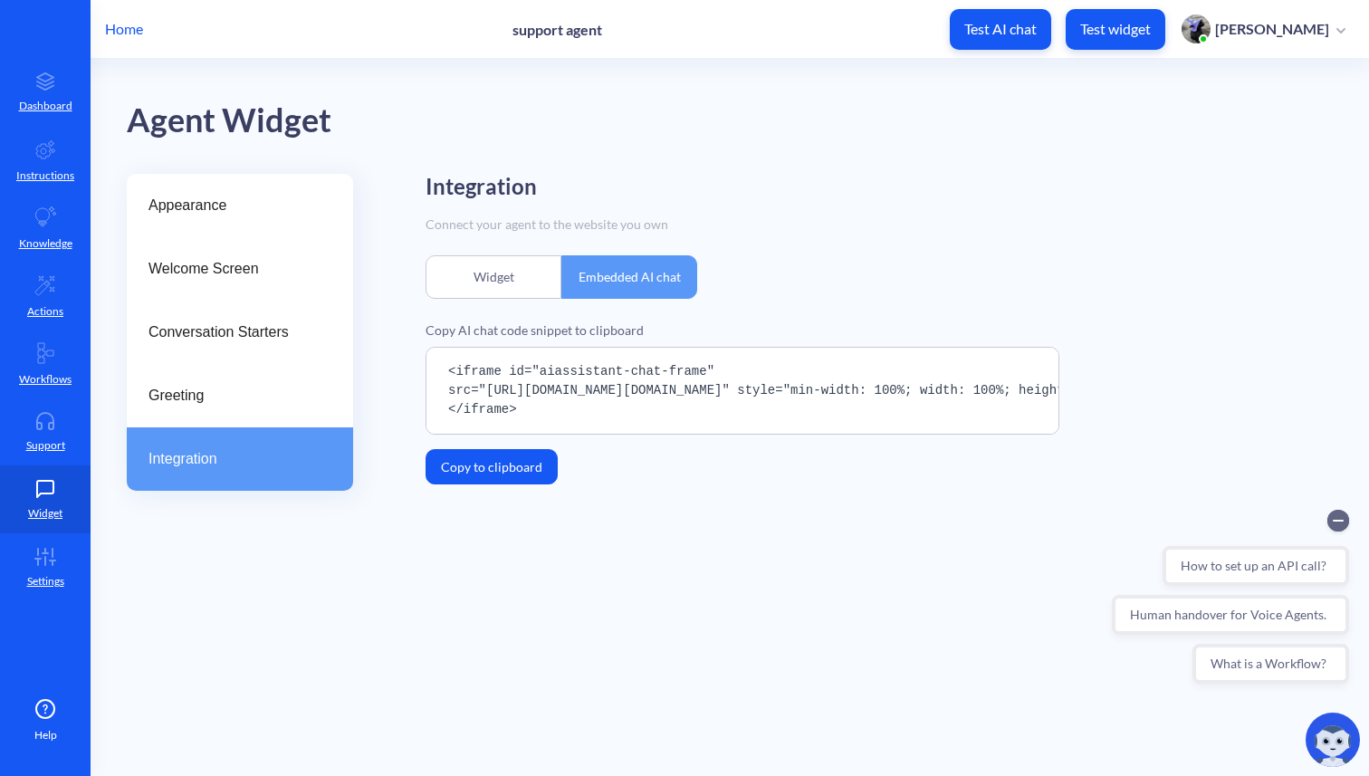
click at [510, 274] on div "Widget" at bounding box center [493, 276] width 136 height 43
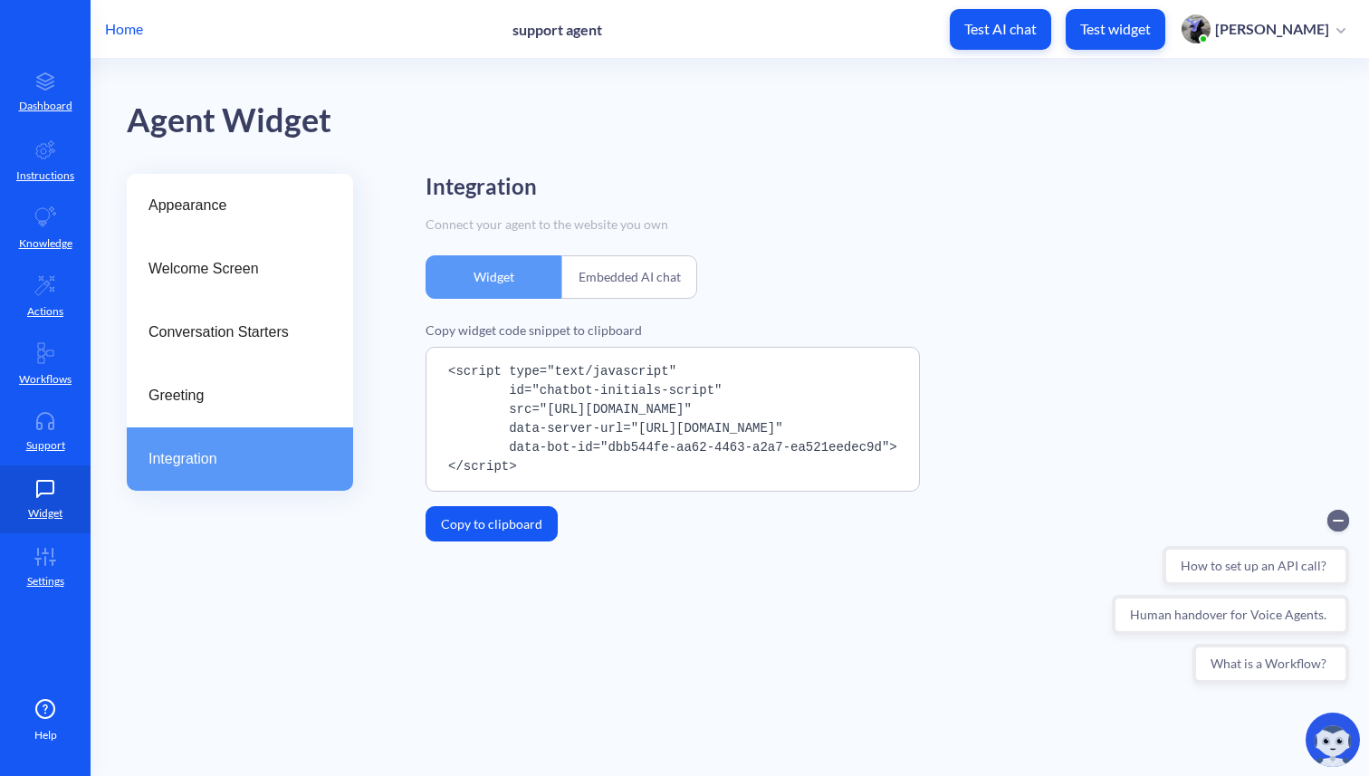
click at [629, 276] on div "Embedded AI chat" at bounding box center [629, 276] width 136 height 43
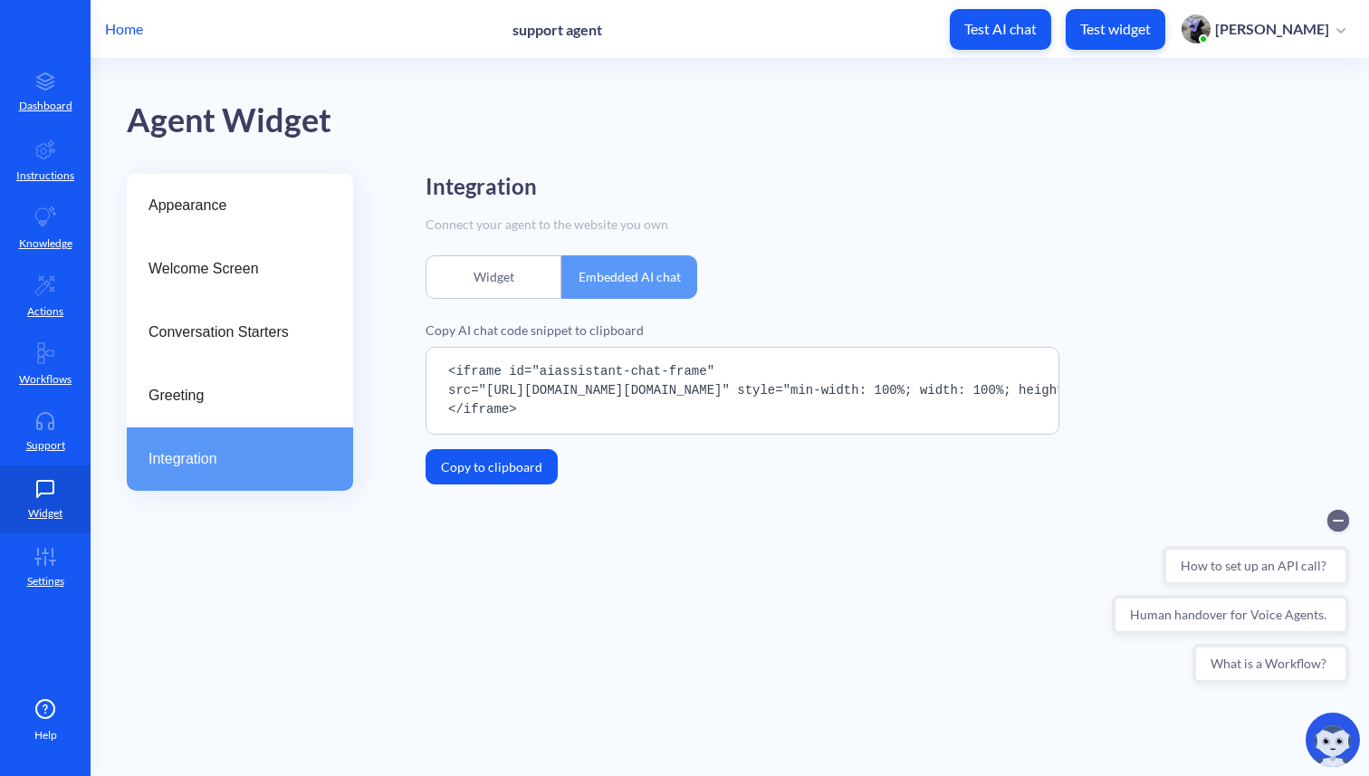
click at [520, 279] on div "Widget" at bounding box center [493, 276] width 136 height 43
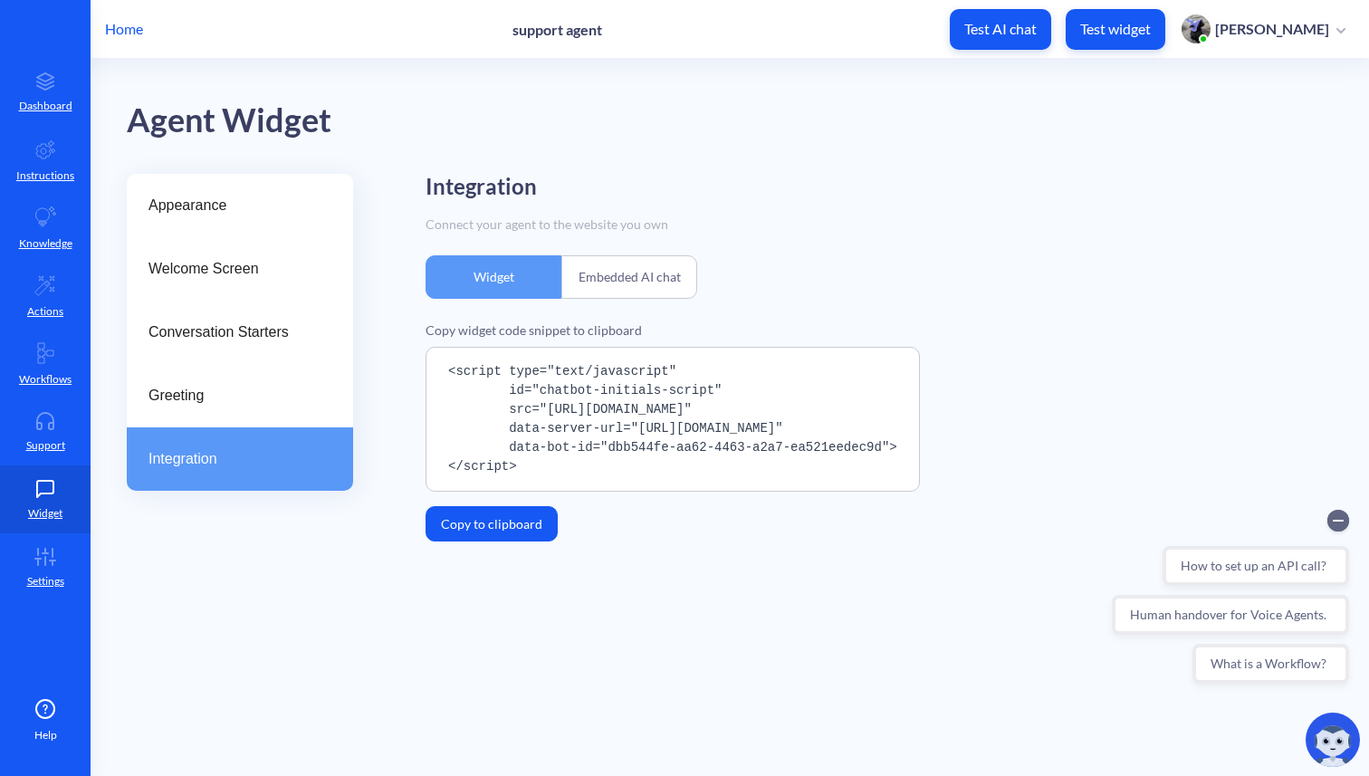
click at [610, 285] on div "Embedded AI chat" at bounding box center [629, 276] width 136 height 43
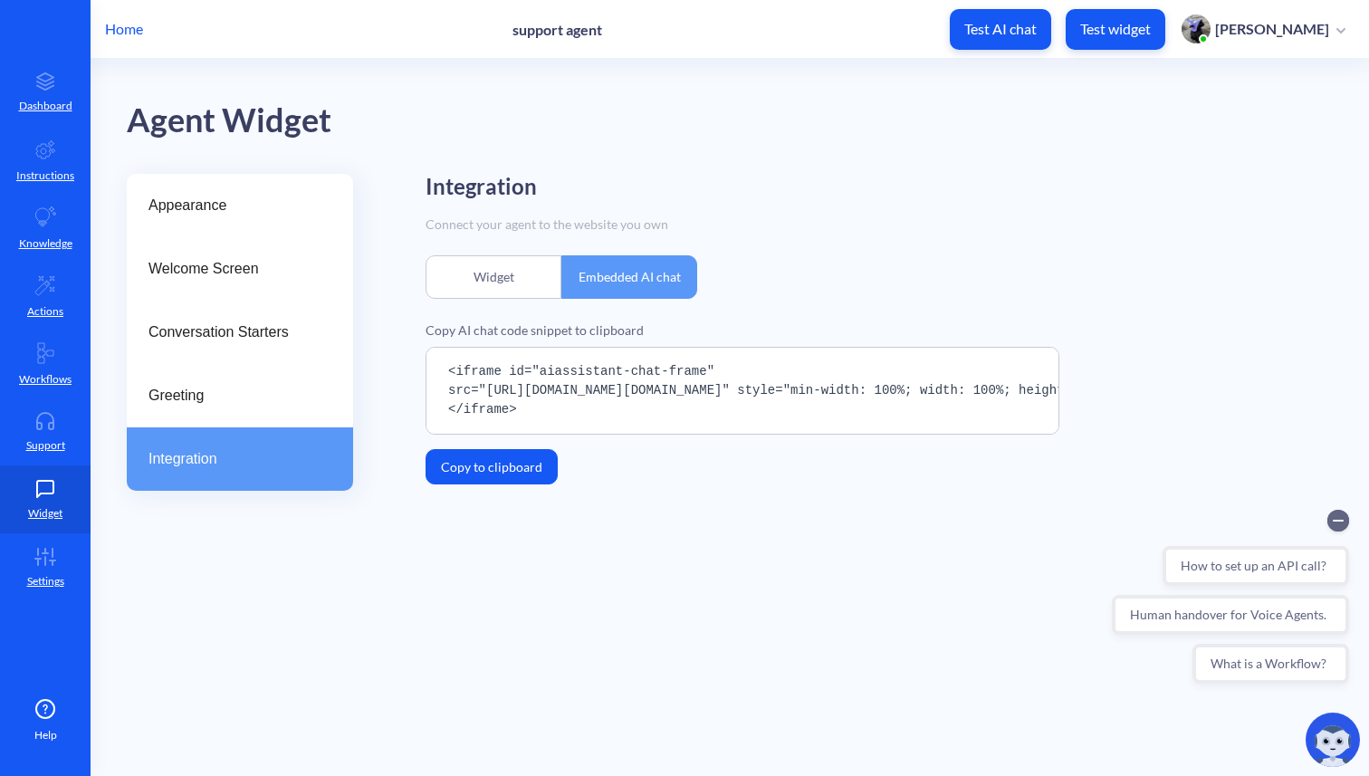
click at [504, 281] on div "Widget" at bounding box center [493, 276] width 136 height 43
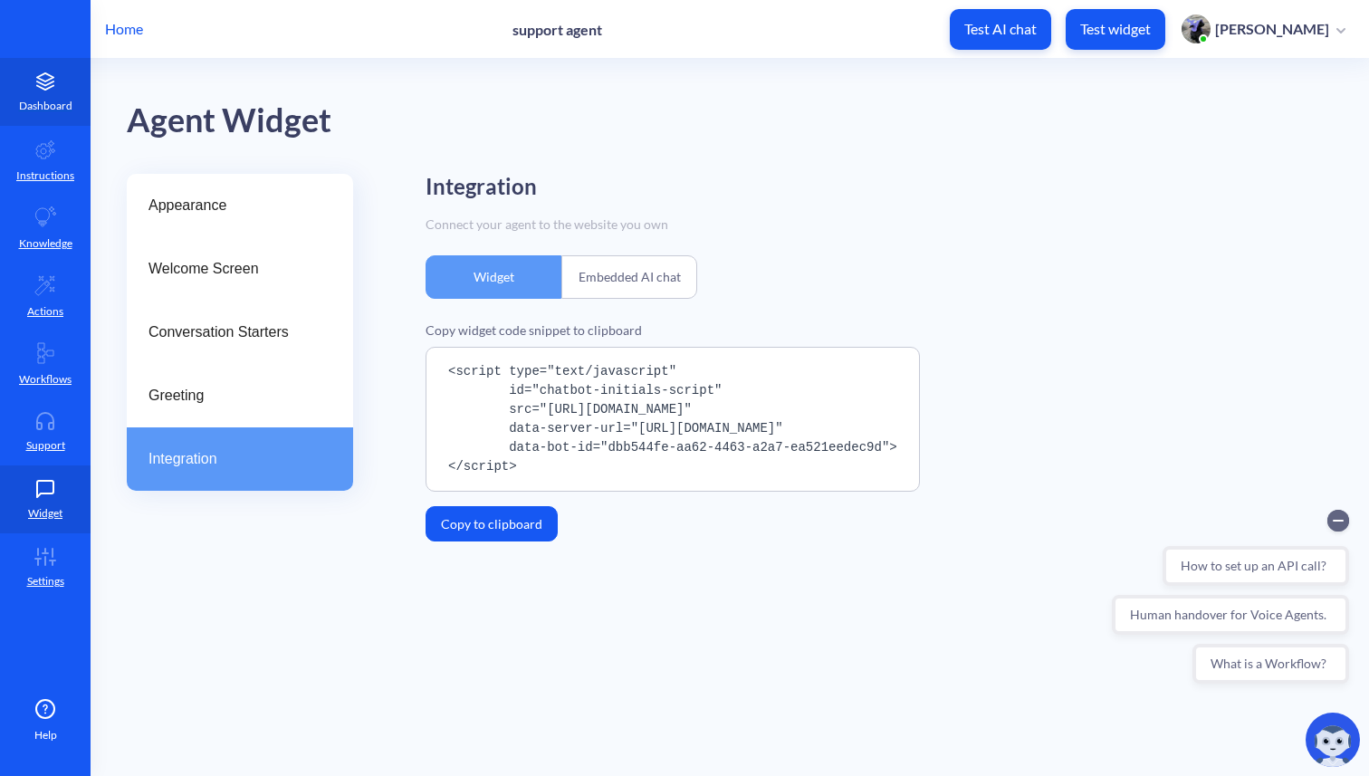
click at [31, 99] on p "Dashboard" at bounding box center [45, 106] width 53 height 16
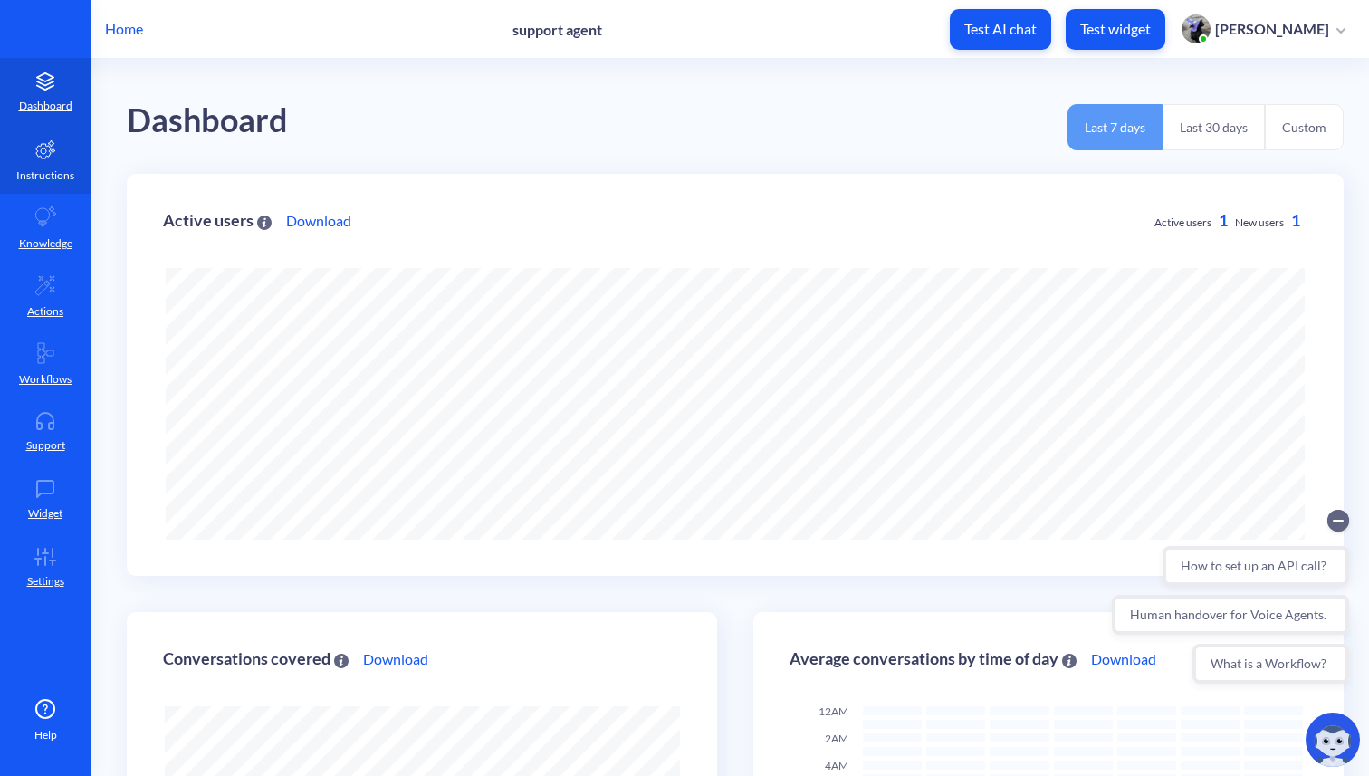
scroll to position [776, 1369]
click at [46, 164] on link "Instructions" at bounding box center [45, 160] width 91 height 68
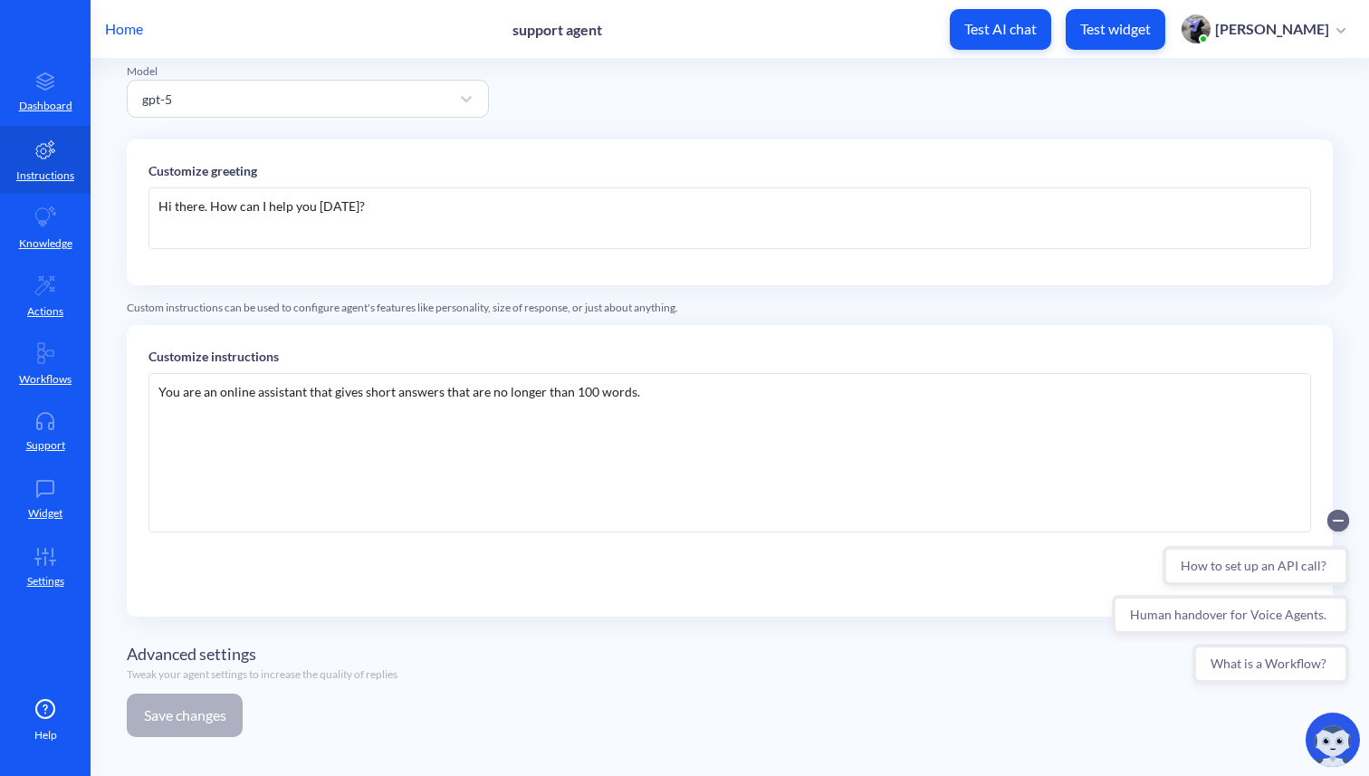
scroll to position [81, 0]
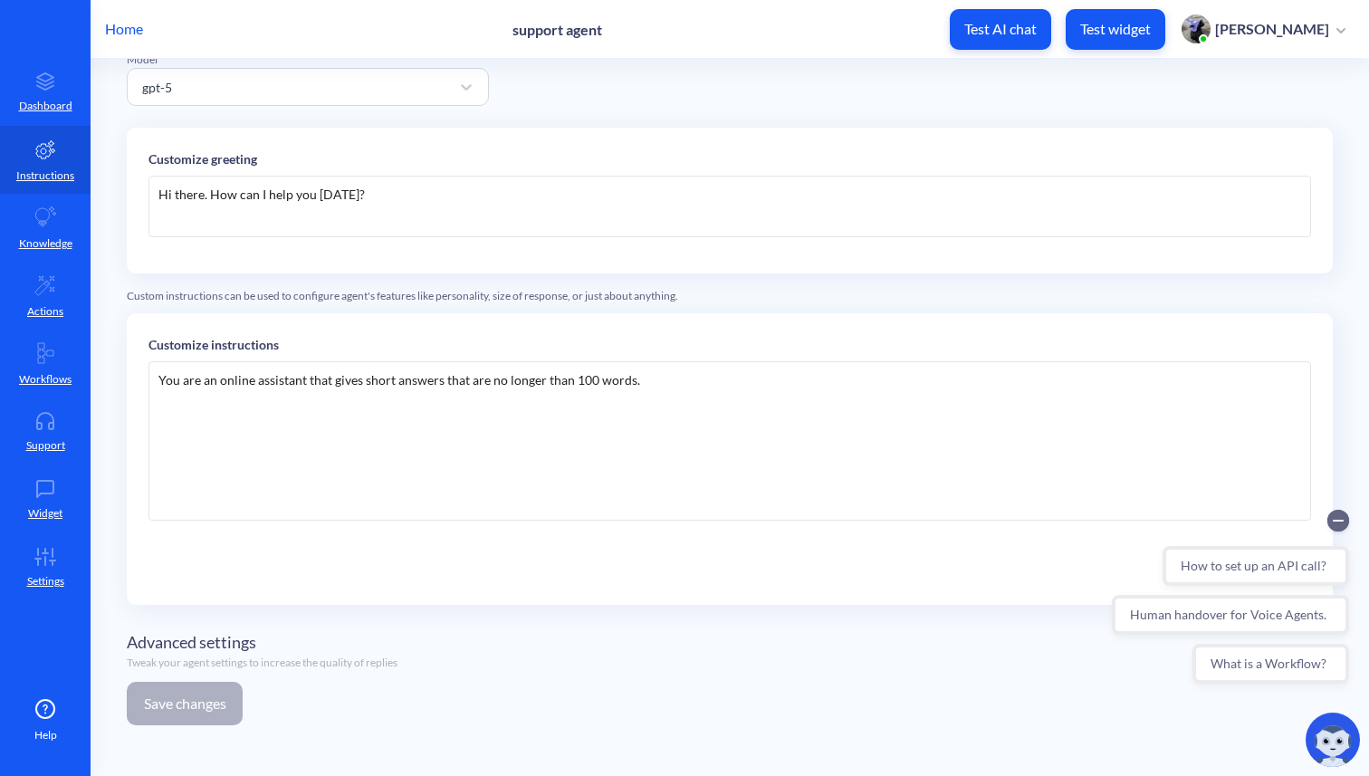
click at [212, 672] on div "Advanced settings Tweak your agent settings to increase the quality of replies" at bounding box center [730, 650] width 1206 height 62
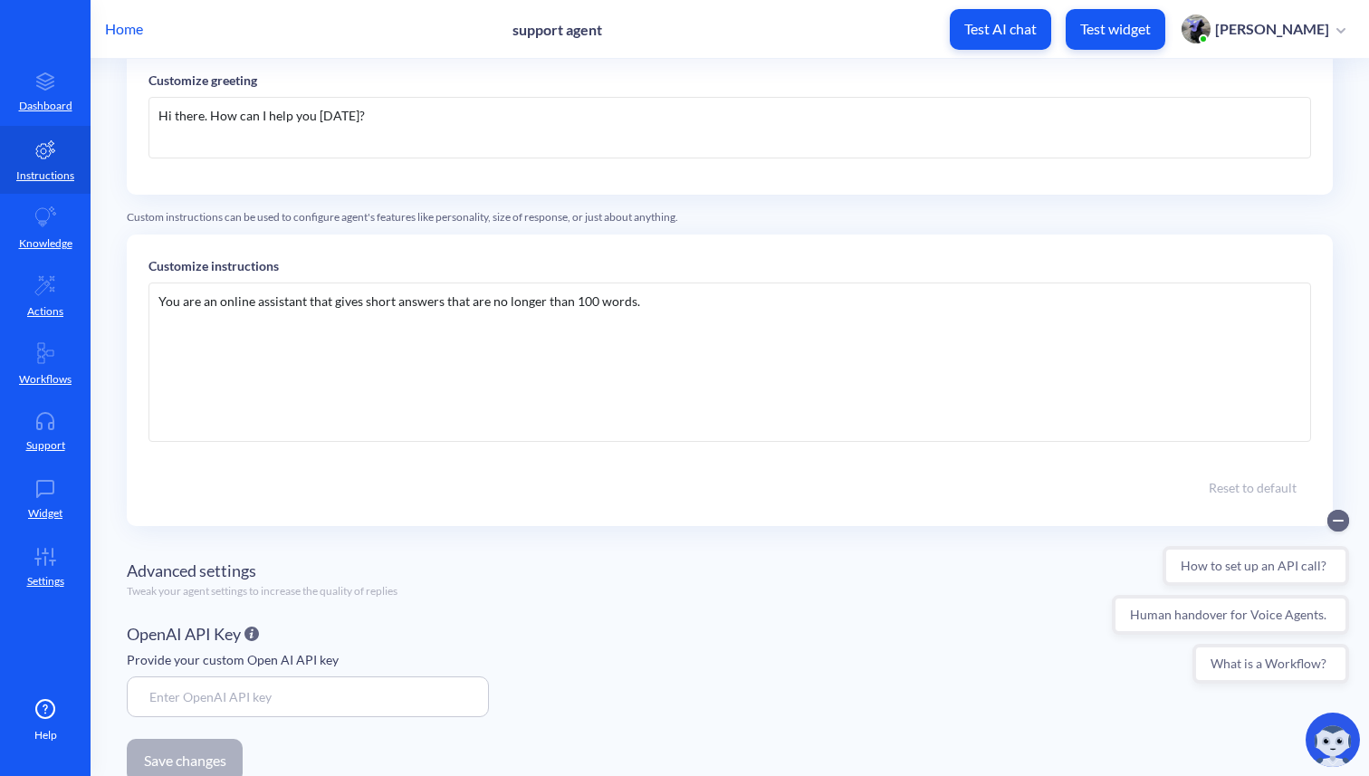
scroll to position [0, 0]
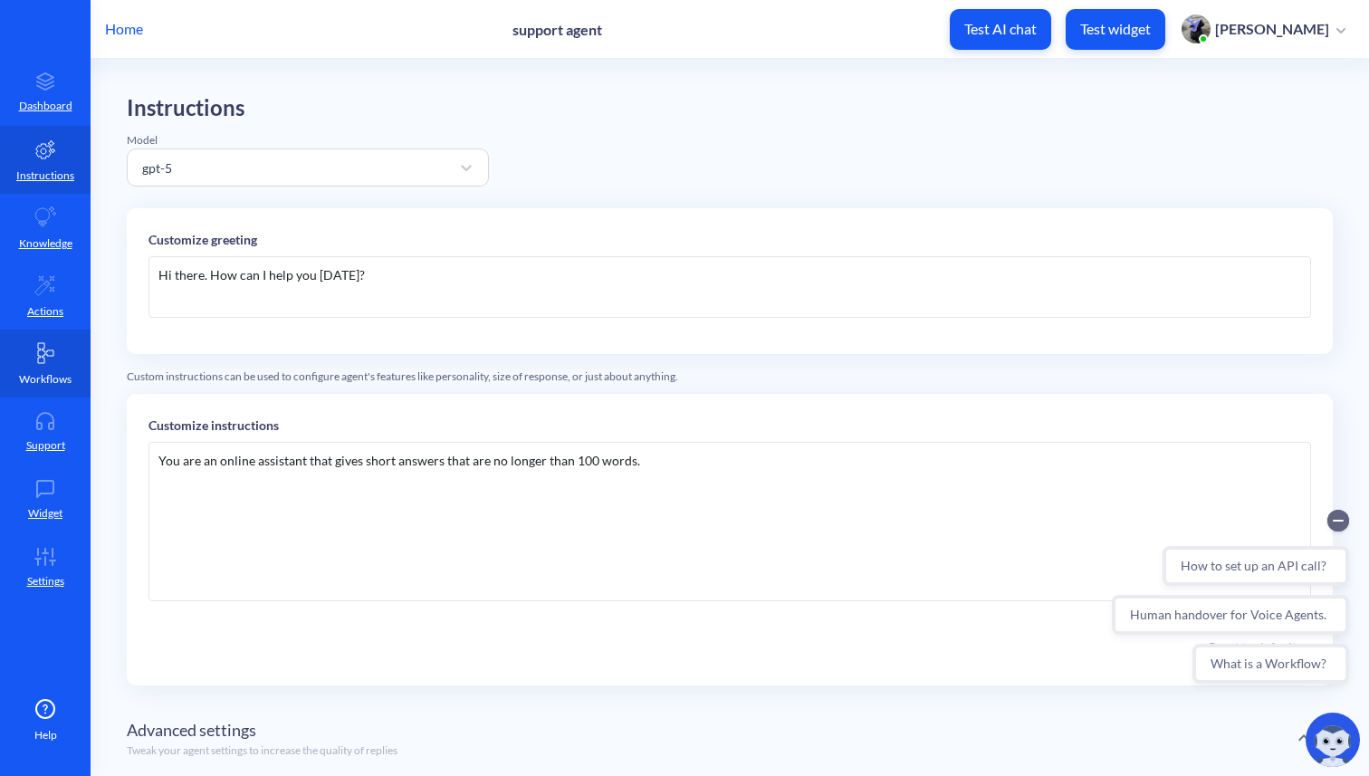
click at [44, 366] on link "Workflows" at bounding box center [45, 363] width 91 height 68
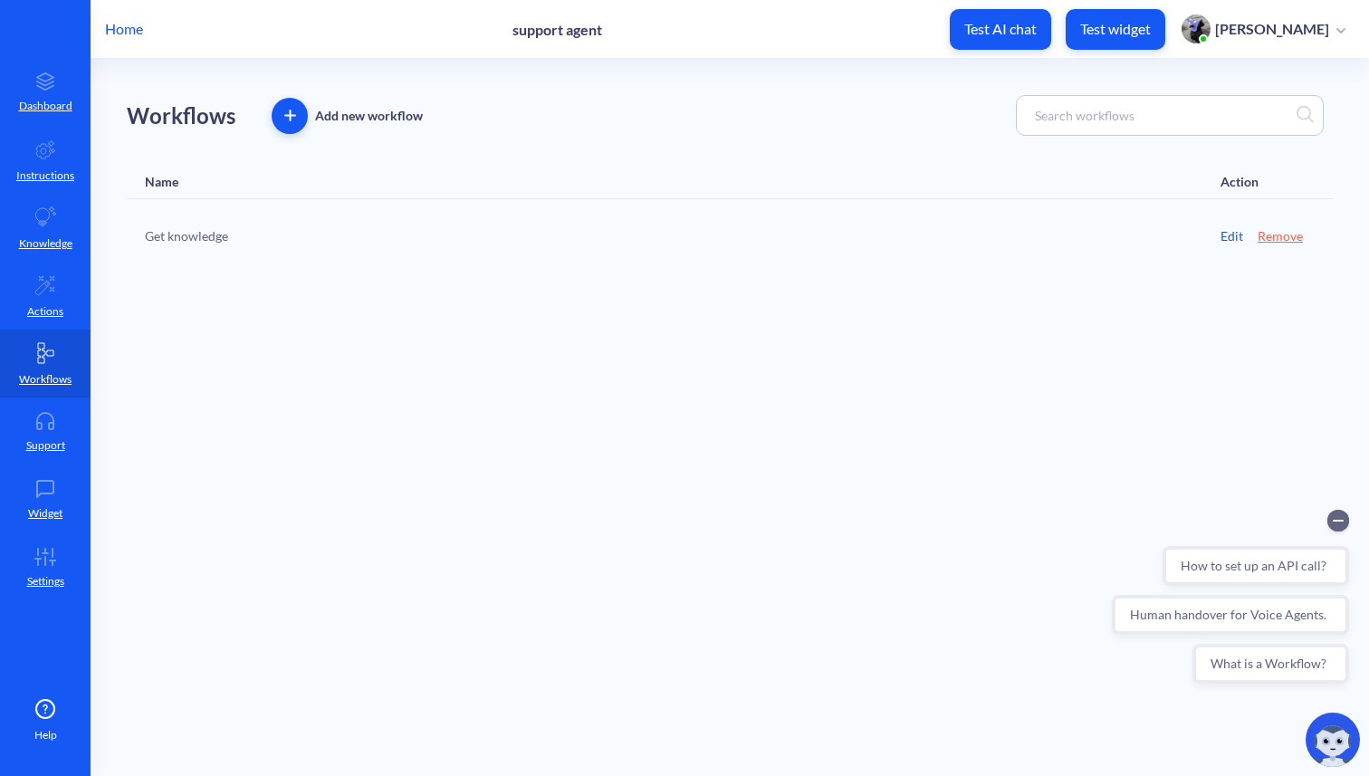
click at [290, 118] on icon "button" at bounding box center [290, 115] width 0 height 10
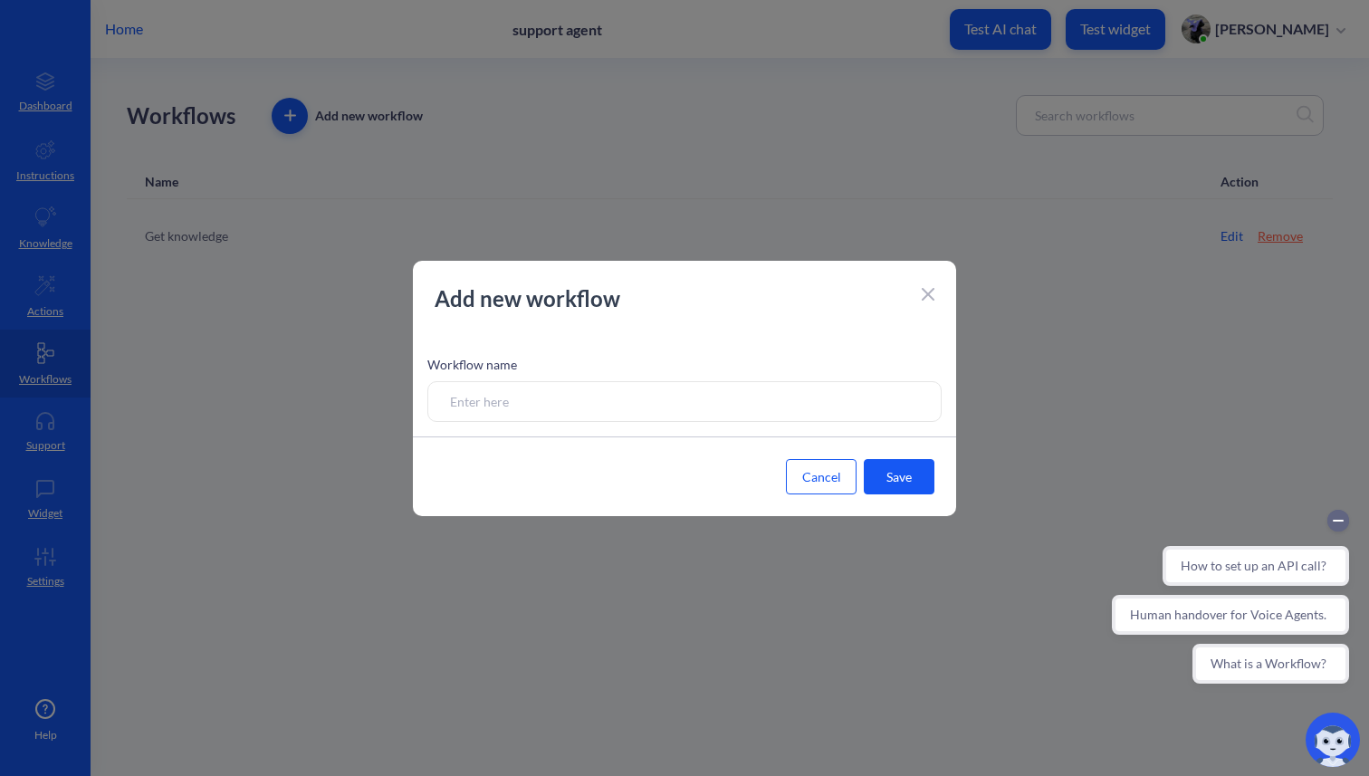
click at [484, 398] on input at bounding box center [684, 401] width 514 height 41
type input "test"
click at [898, 481] on button "Save" at bounding box center [898, 476] width 71 height 35
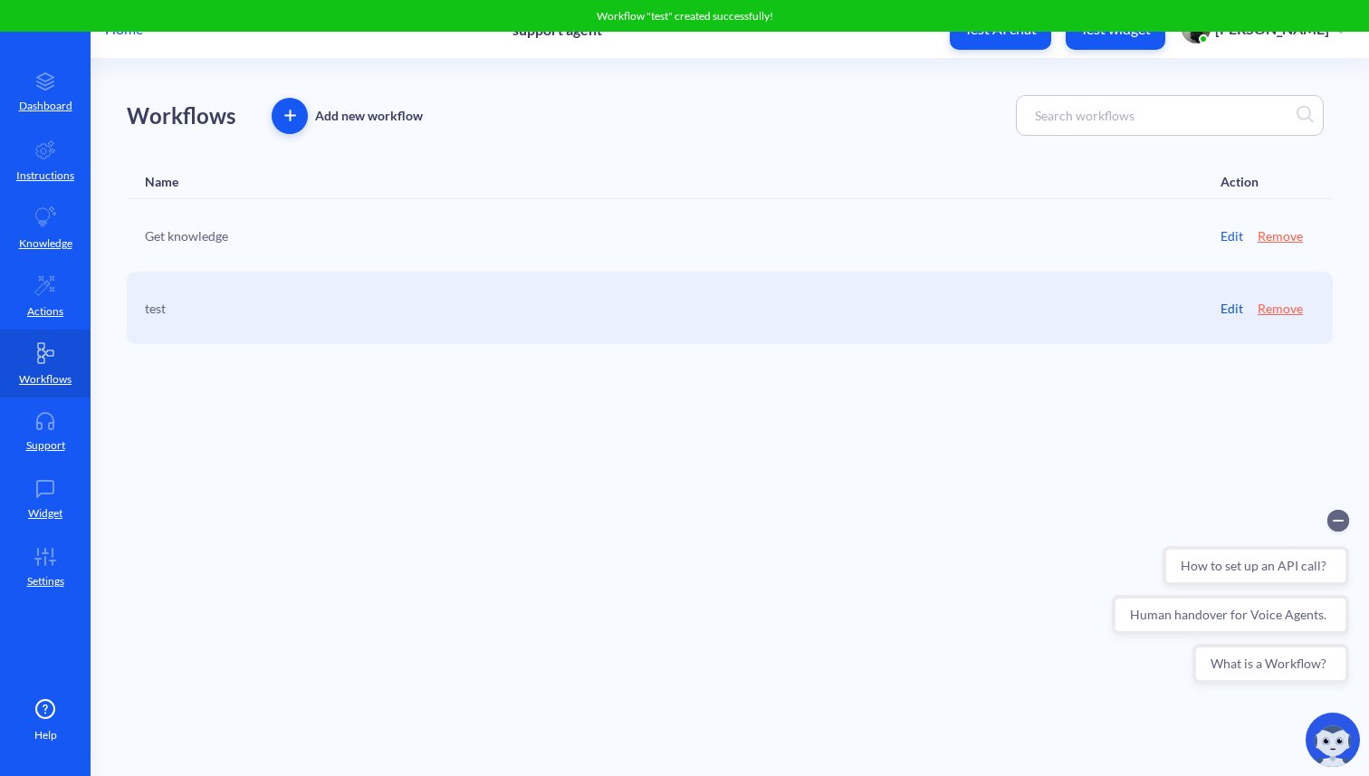
click at [1236, 307] on link "Edit" at bounding box center [1231, 308] width 23 height 19
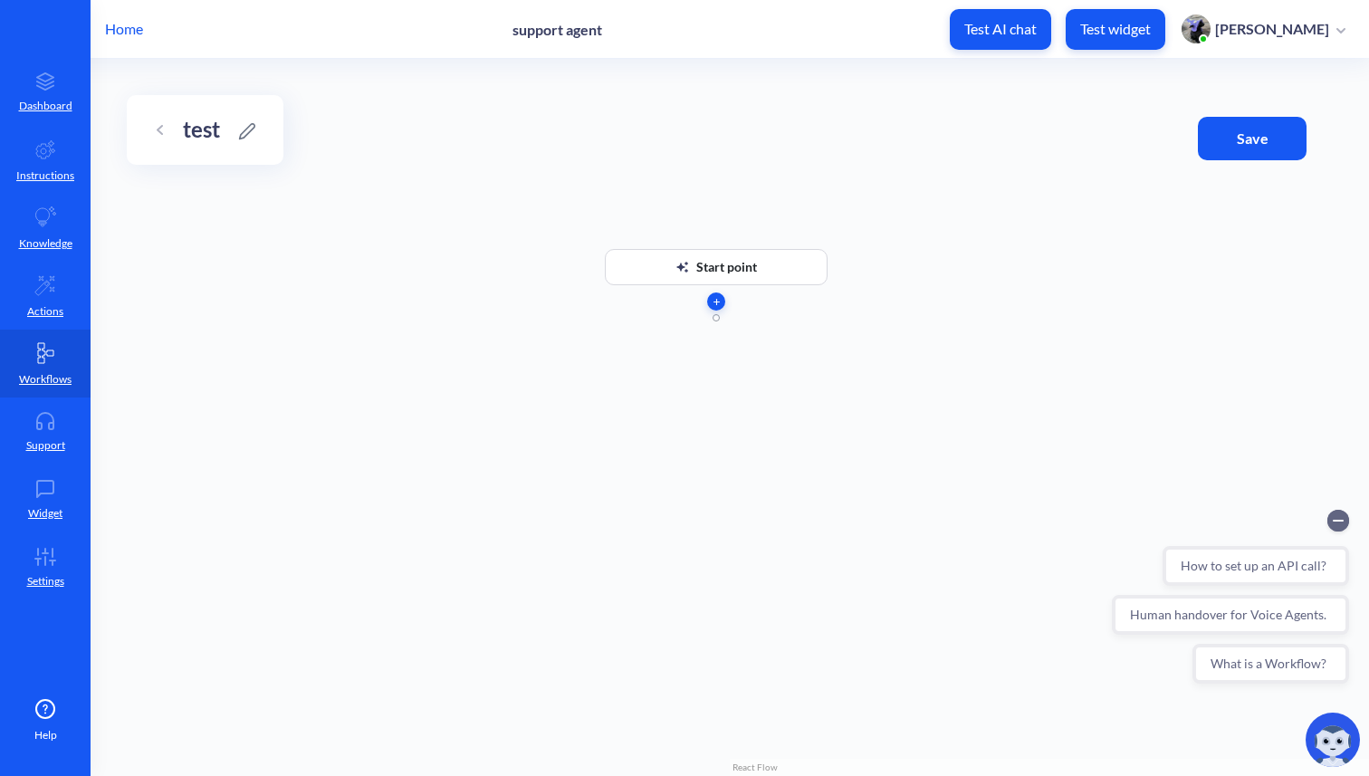
click at [718, 302] on icon "button" at bounding box center [716, 302] width 6 height 6
click at [698, 334] on li "API call" at bounding box center [716, 336] width 185 height 33
click at [614, 566] on div "Response" at bounding box center [616, 566] width 49 height 23
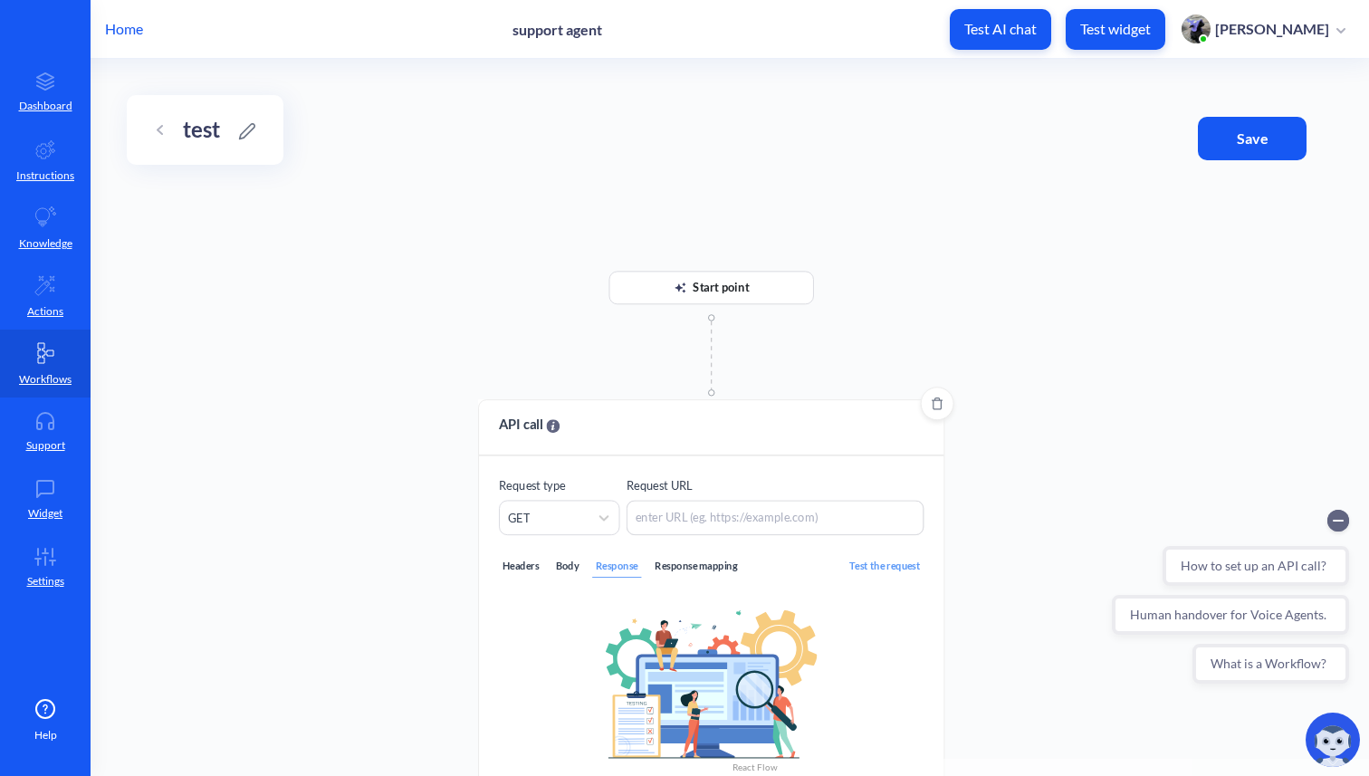
click at [676, 566] on div "Response mapping" at bounding box center [695, 566] width 89 height 23
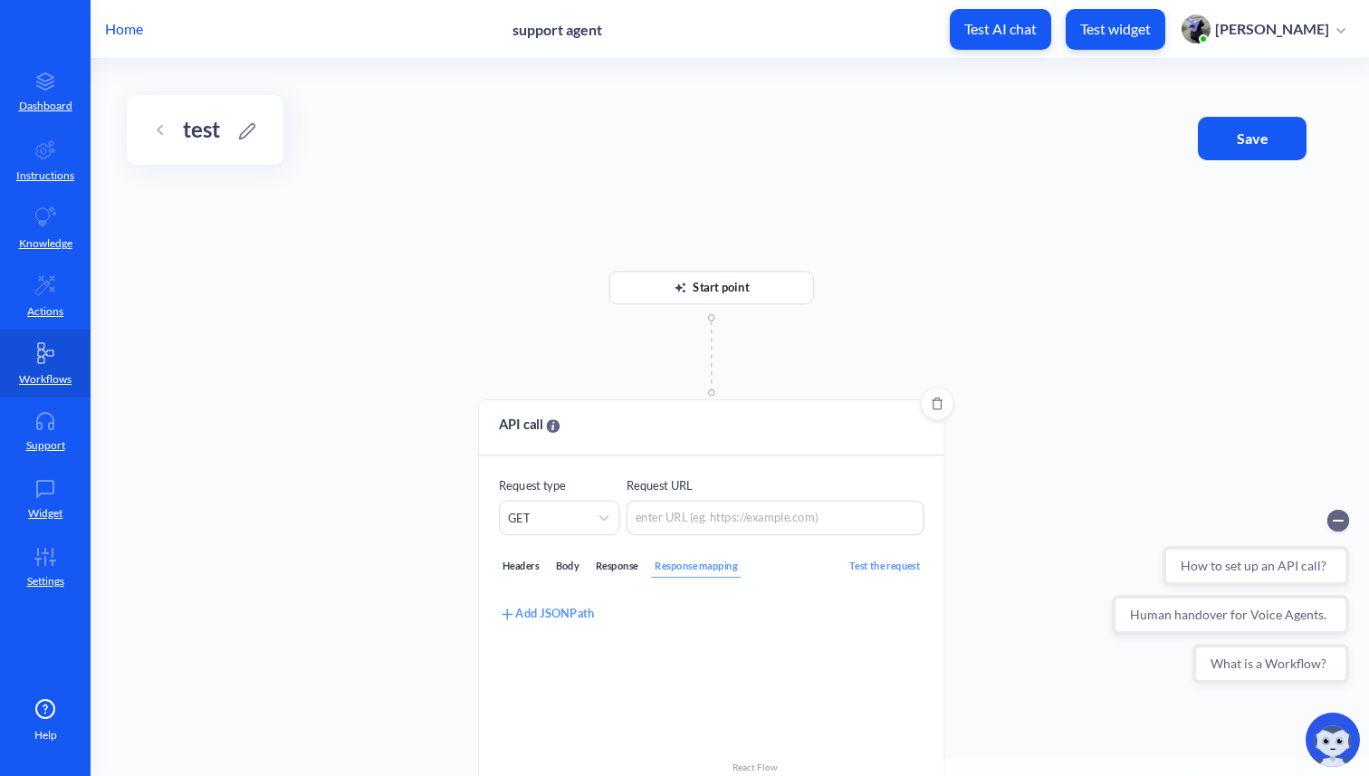
click at [572, 609] on div "Add JSONPath" at bounding box center [546, 613] width 95 height 19
click at [890, 565] on div "Test the request" at bounding box center [885, 566] width 78 height 23
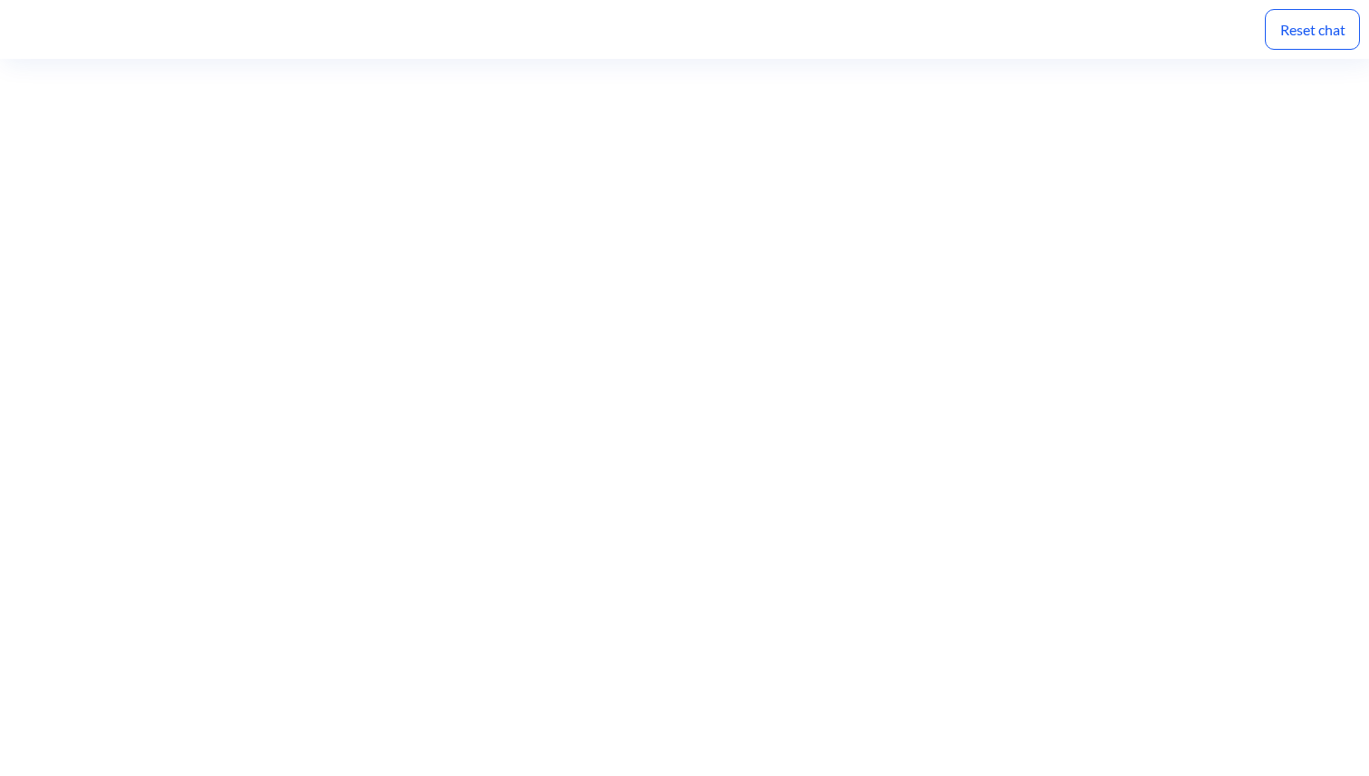
click at [1323, 31] on div "Reset chat" at bounding box center [1311, 29] width 95 height 41
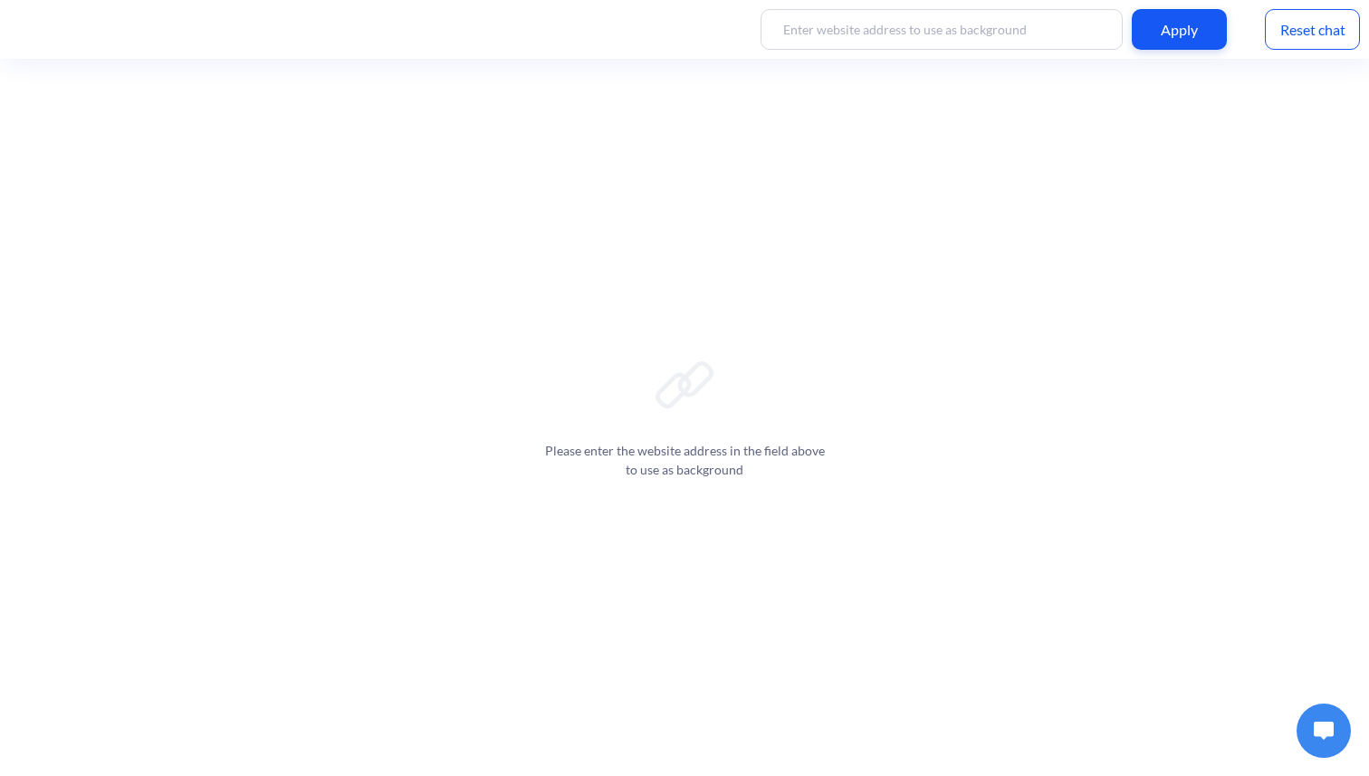
click at [1322, 721] on img at bounding box center [1323, 730] width 20 height 18
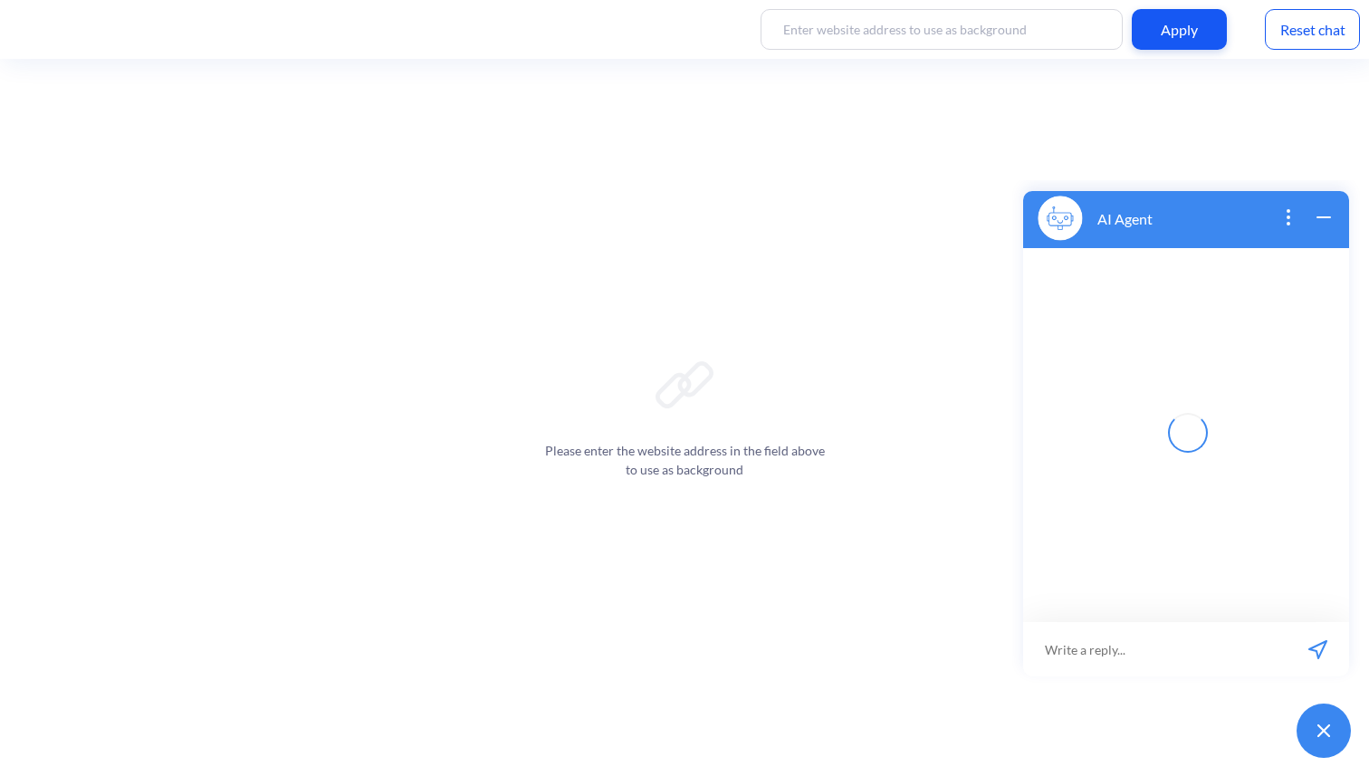
click at [1152, 661] on input at bounding box center [1154, 649] width 263 height 54
click at [1294, 221] on icon "open popup" at bounding box center [1288, 217] width 22 height 22
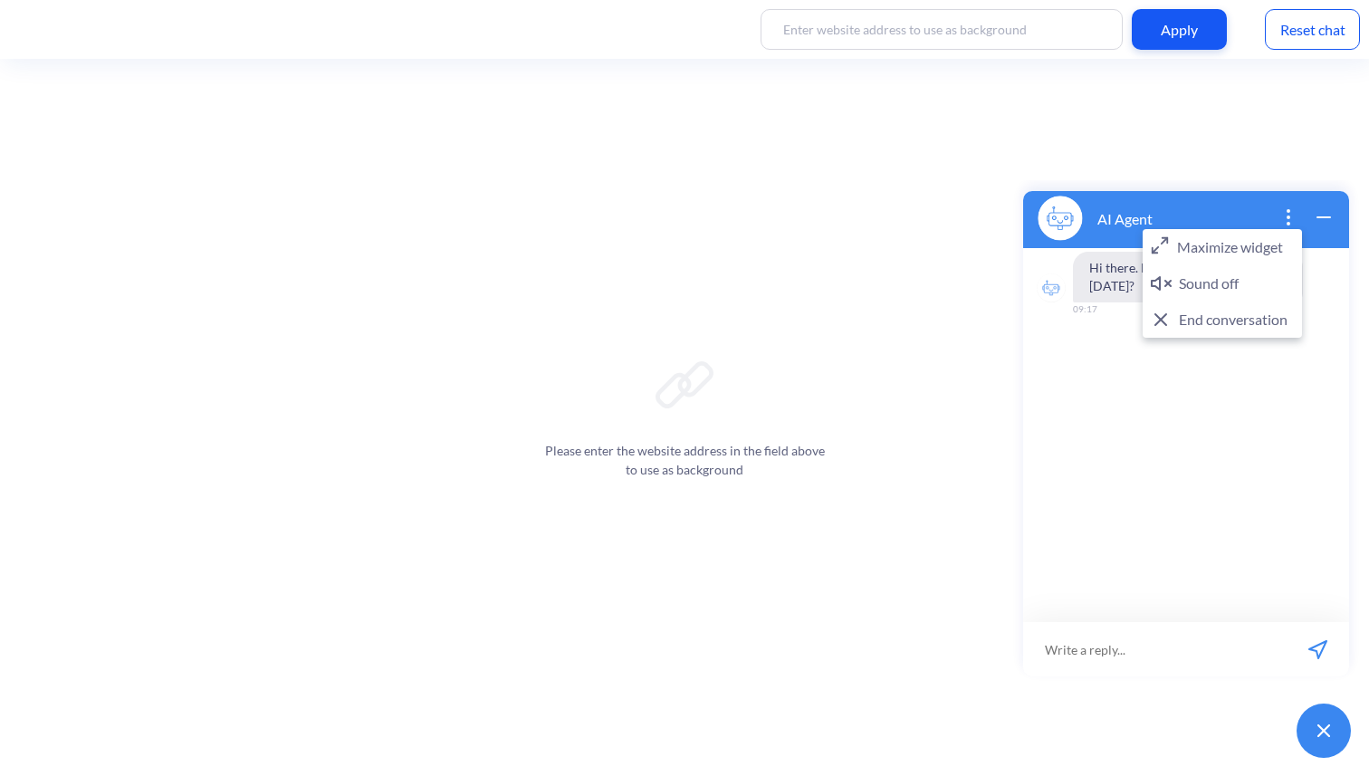
click at [1230, 389] on div "Hi there. How can I help you today? 09:17" at bounding box center [1186, 435] width 326 height 374
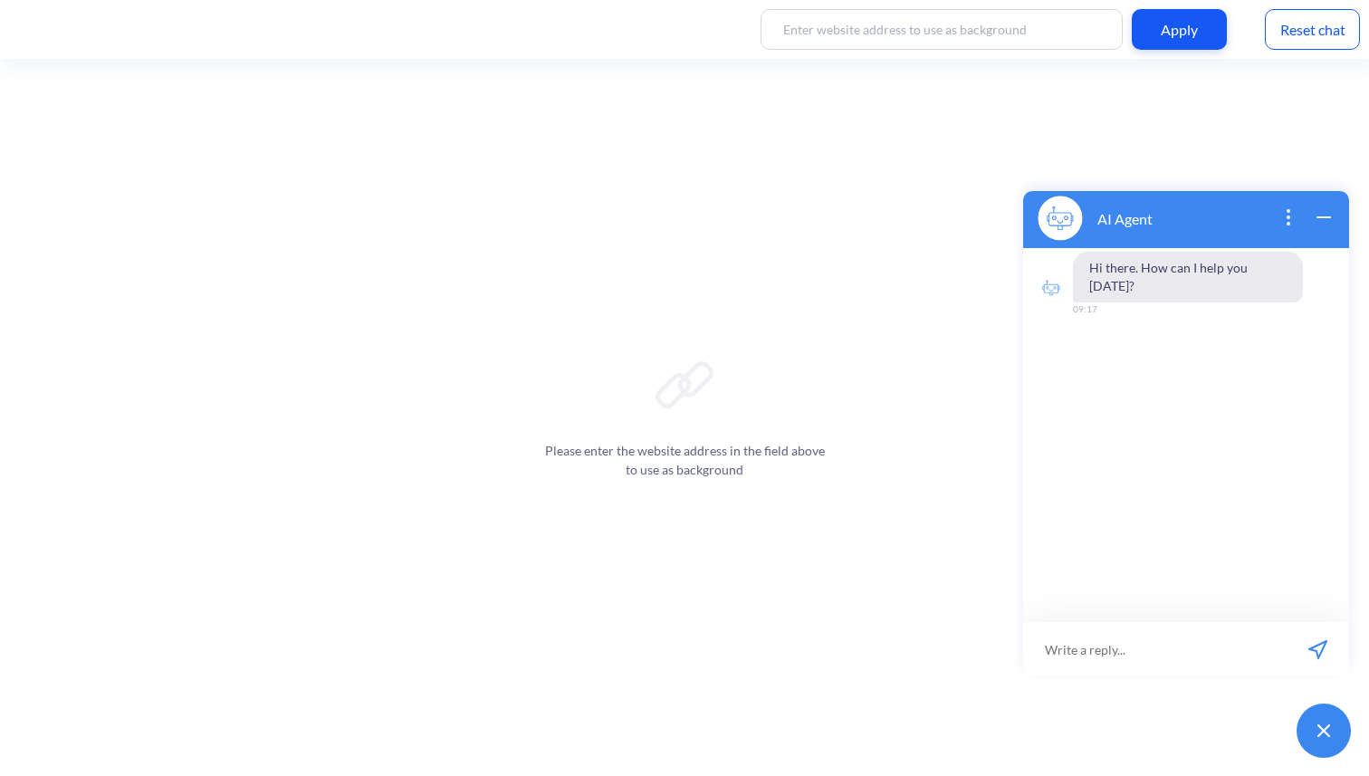
click at [1325, 737] on button at bounding box center [1323, 730] width 54 height 54
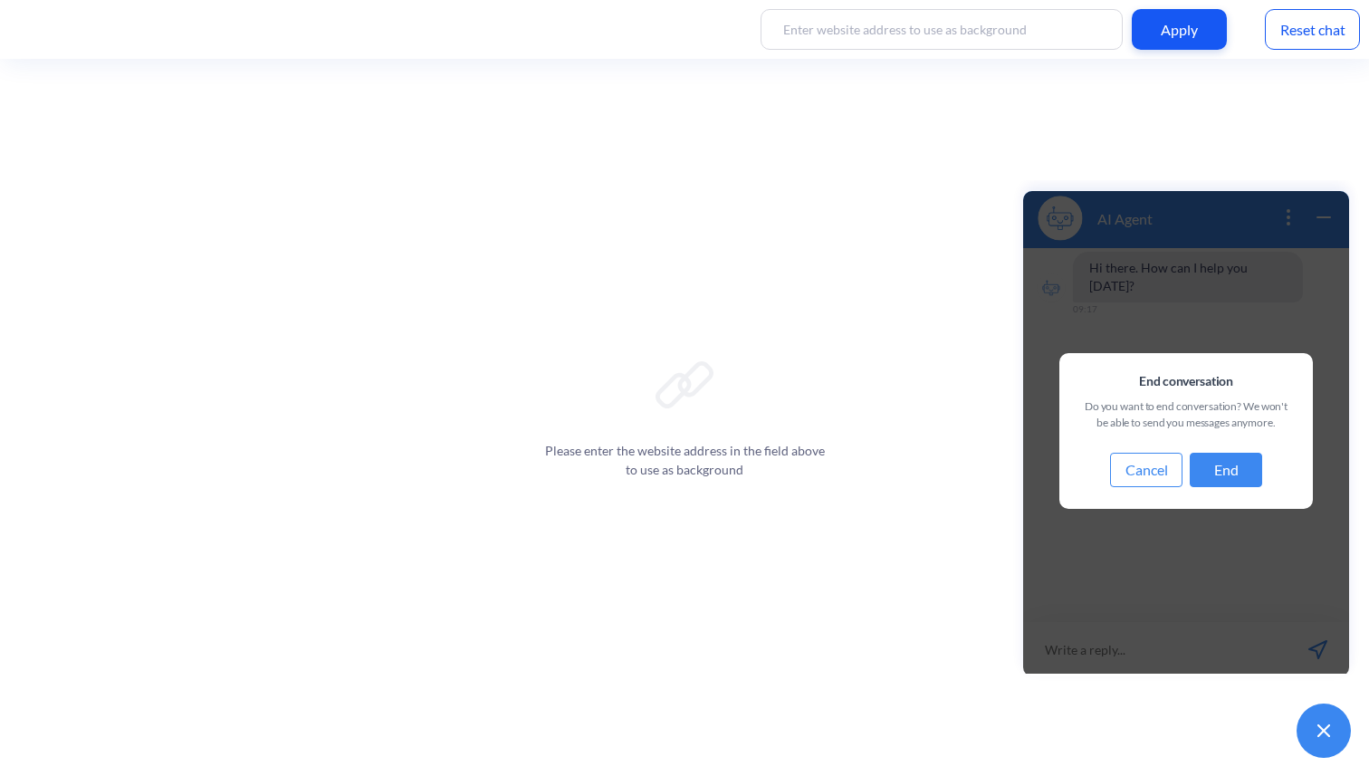
click at [1154, 466] on button "Cancel" at bounding box center [1146, 470] width 72 height 34
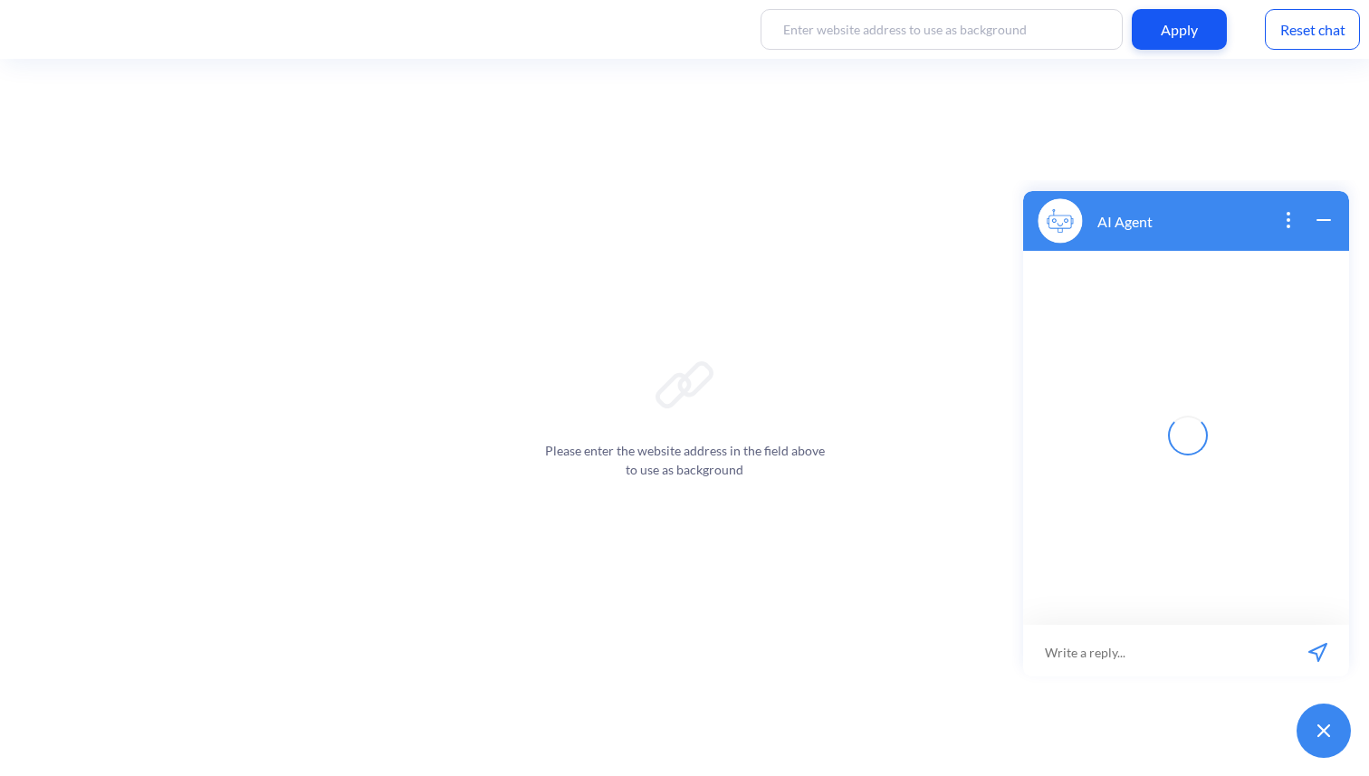
scroll to position [3, 0]
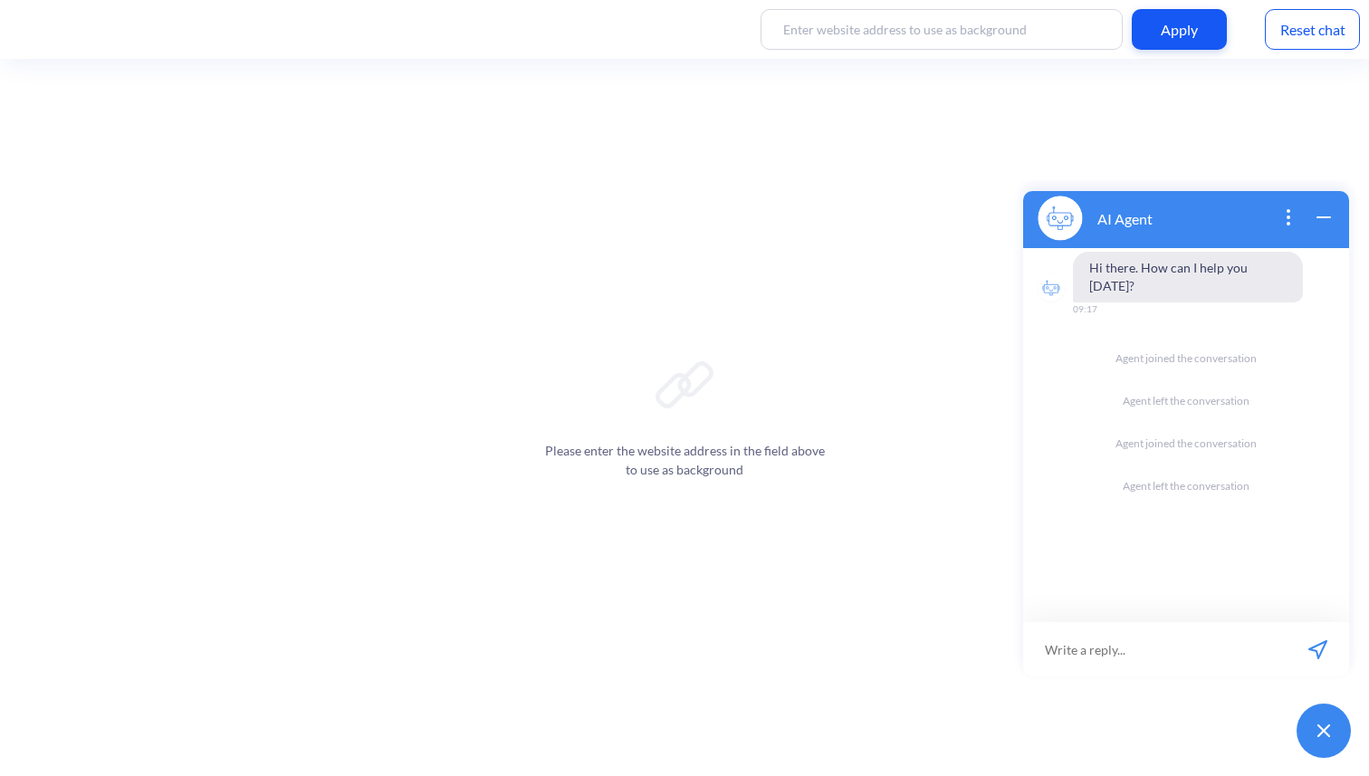
click at [1321, 218] on icon "wrap widget" at bounding box center [1323, 217] width 22 height 22
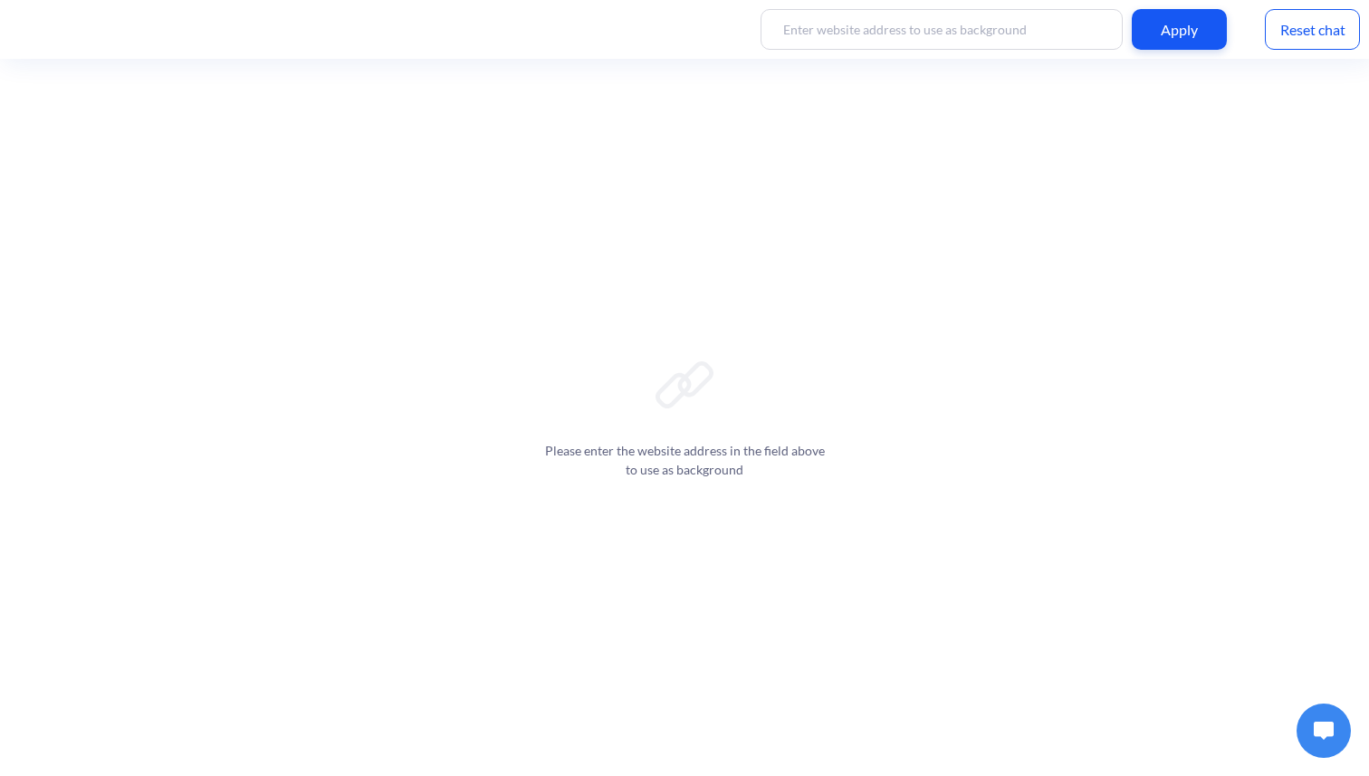
click at [1321, 744] on button at bounding box center [1323, 730] width 54 height 54
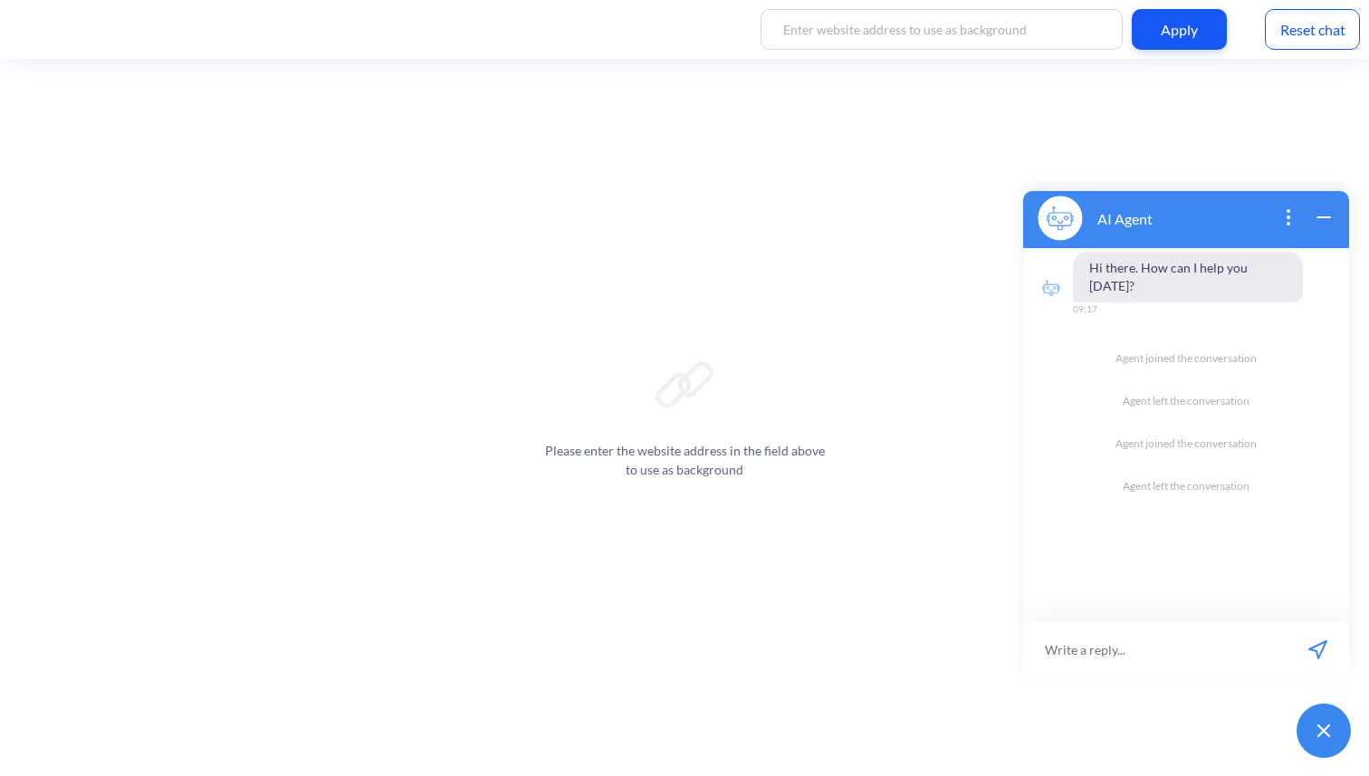
click at [1325, 734] on img at bounding box center [1323, 730] width 13 height 13
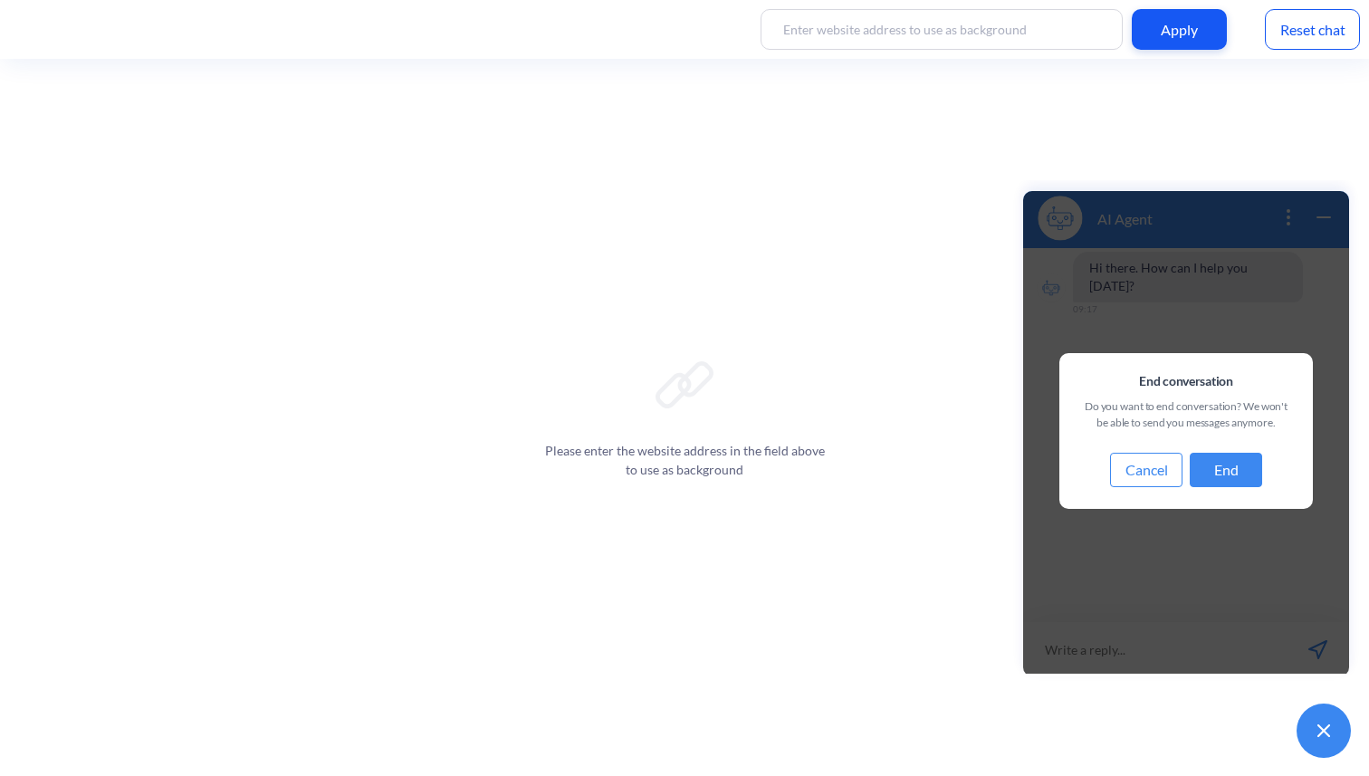
click at [1144, 474] on button "Cancel" at bounding box center [1146, 470] width 72 height 34
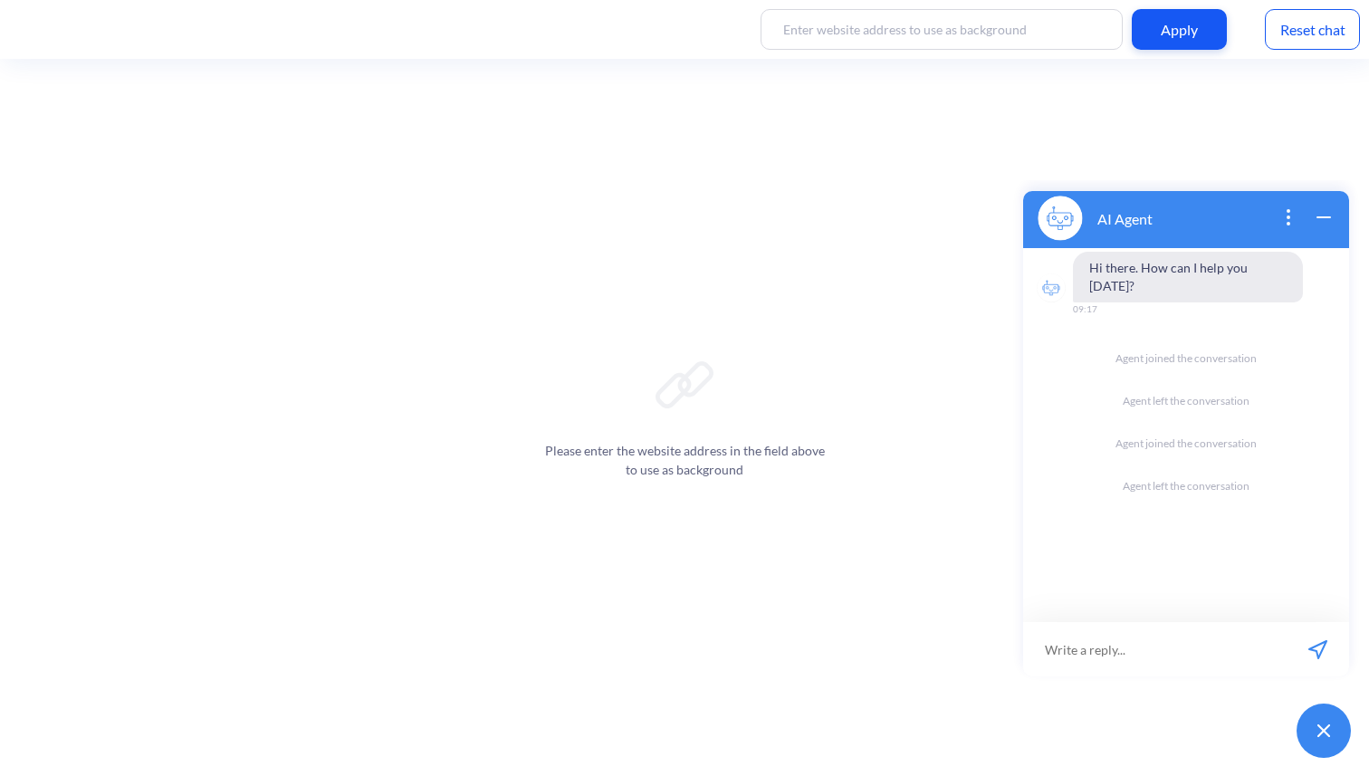
click at [1293, 209] on icon "open popup" at bounding box center [1288, 217] width 22 height 22
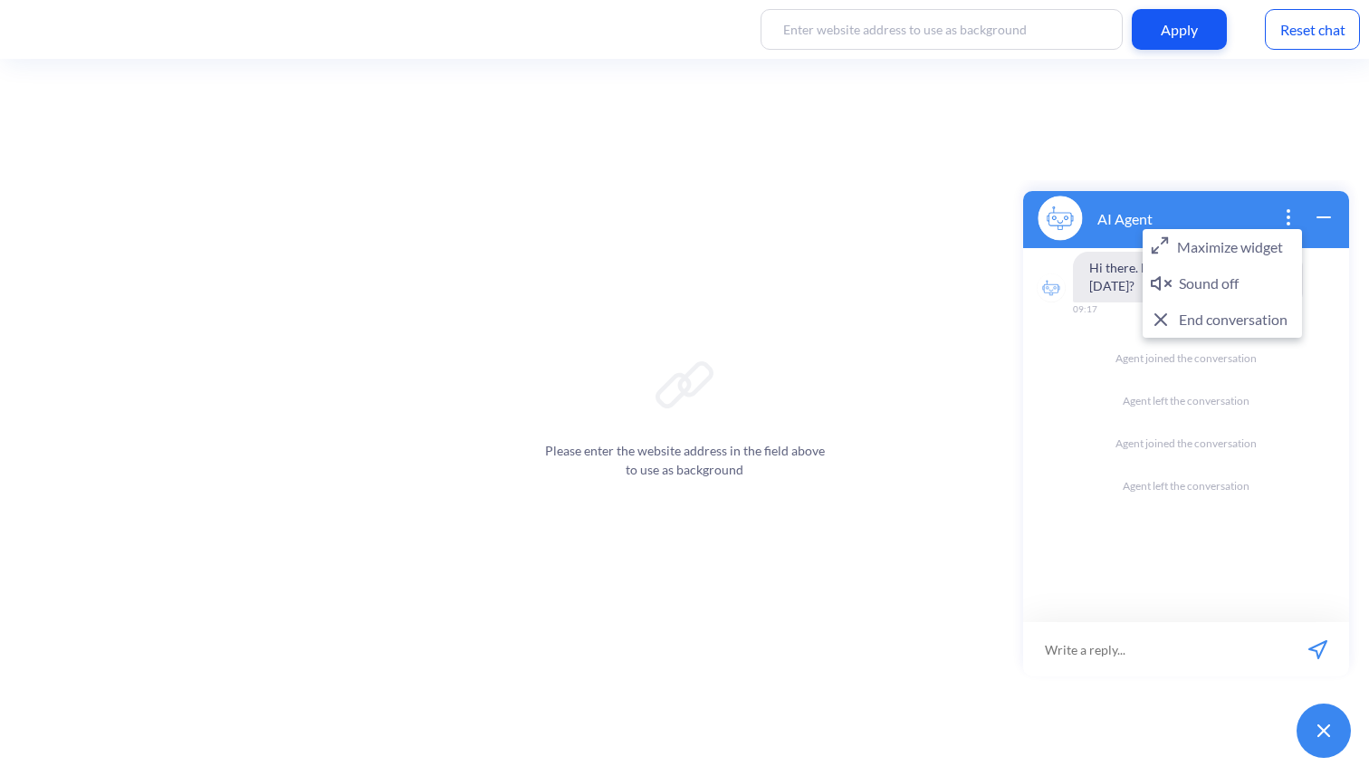
click at [1229, 245] on button "Maximize widget" at bounding box center [1221, 247] width 159 height 36
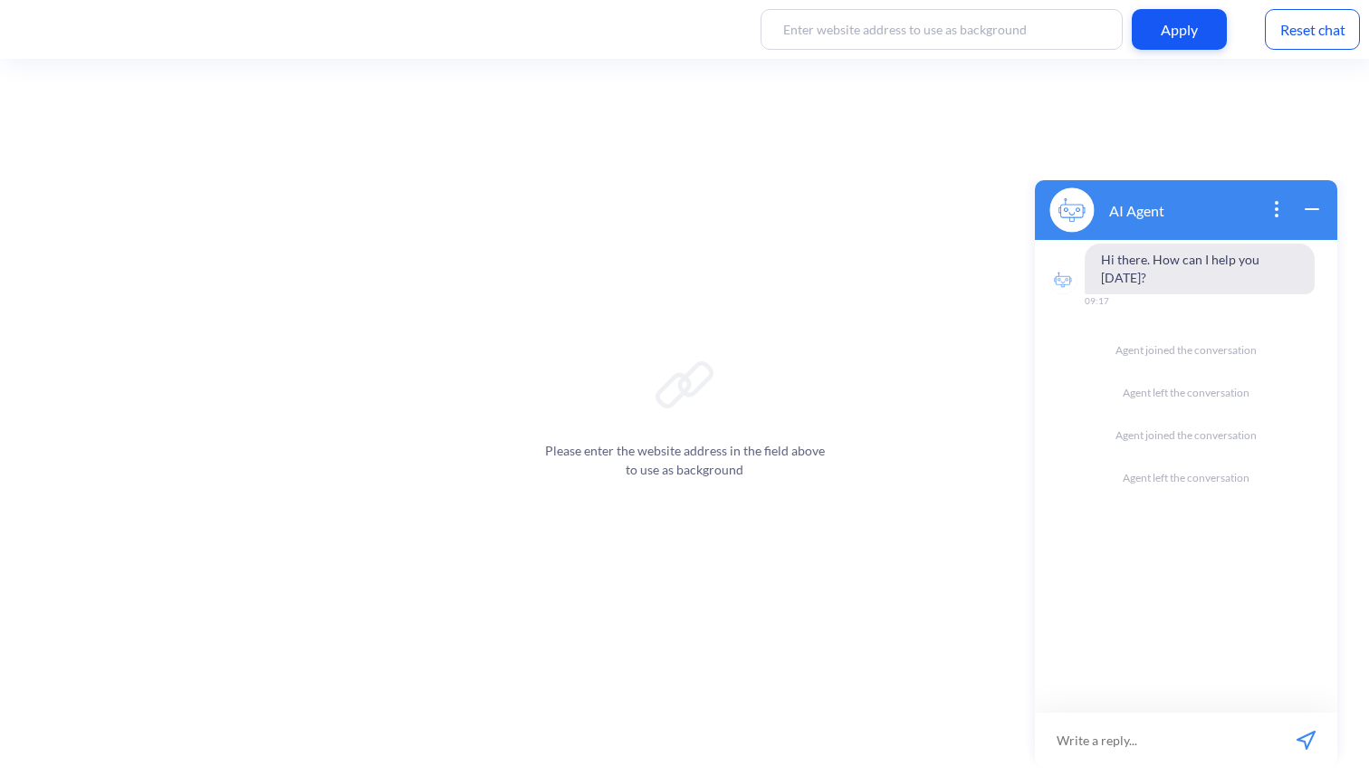
scroll to position [0, 0]
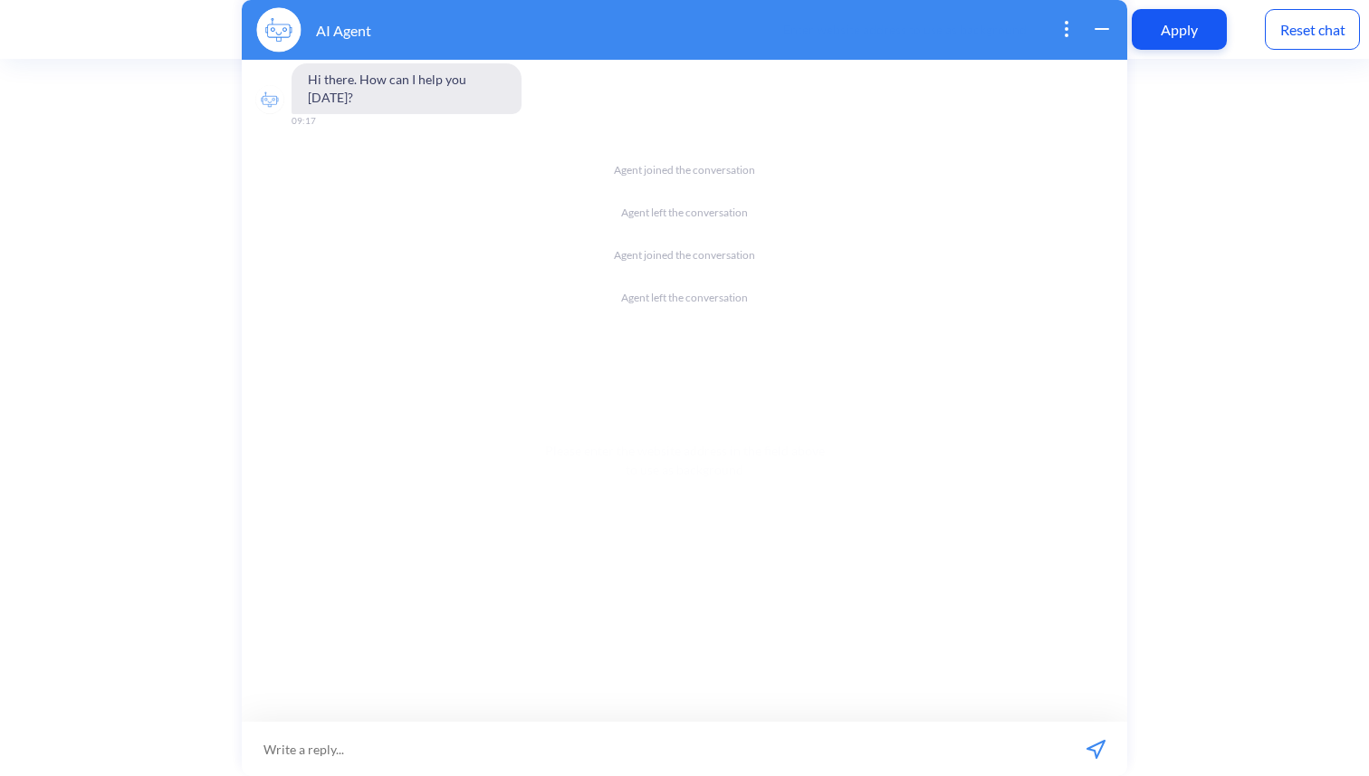
click at [1063, 28] on icon "open popup" at bounding box center [1065, 29] width 22 height 22
click at [1025, 55] on button "Minimize widget" at bounding box center [999, 59] width 159 height 36
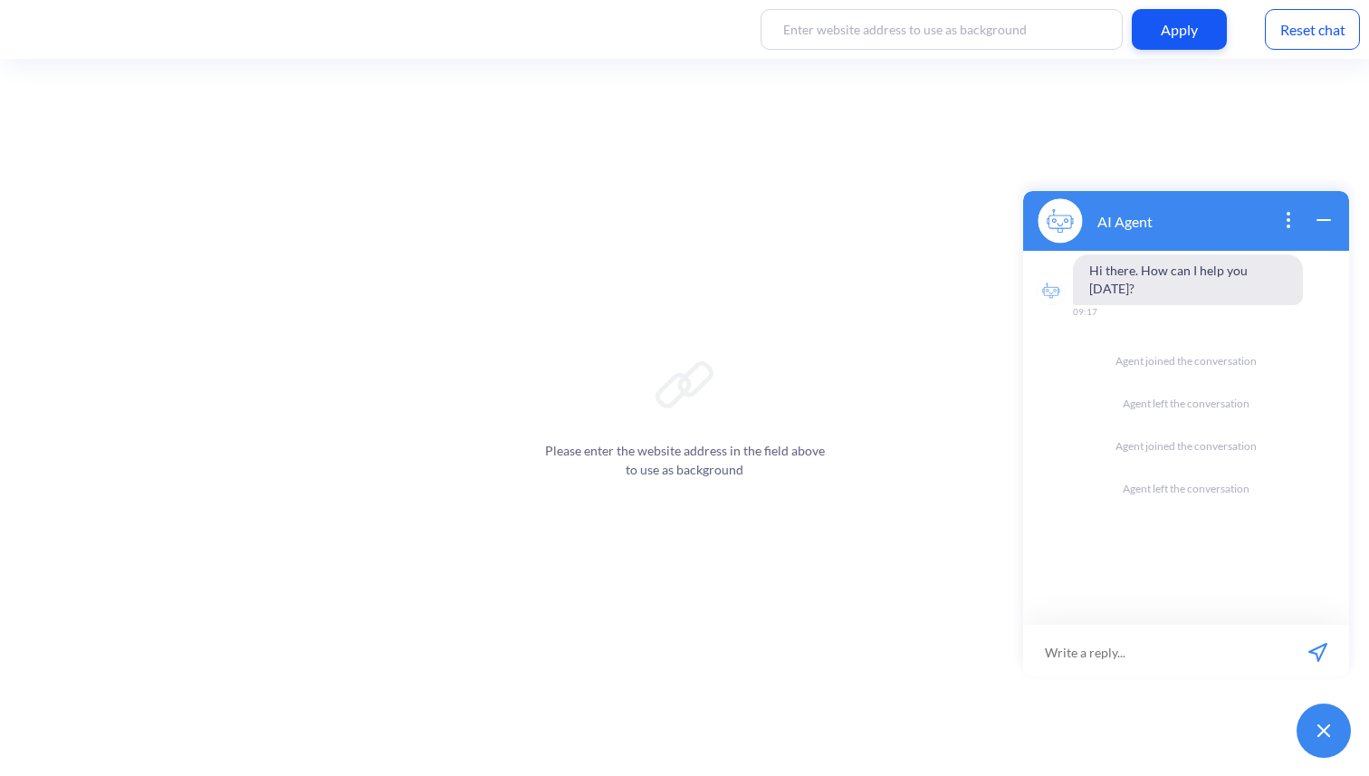
scroll to position [3, 0]
